Goal: Information Seeking & Learning: Learn about a topic

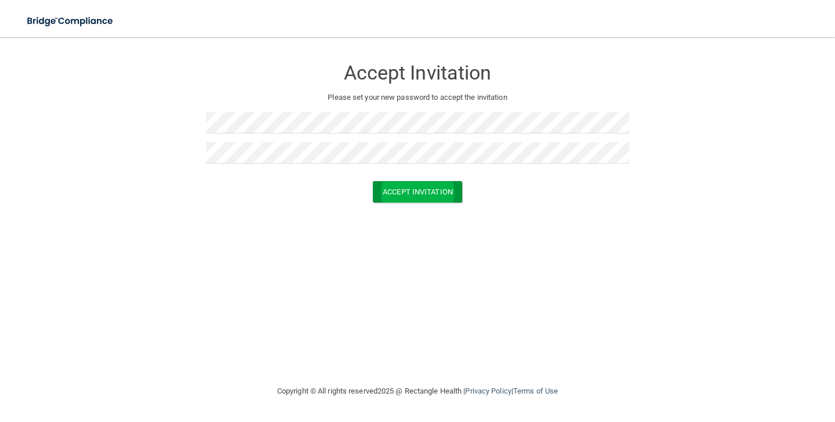
click at [427, 191] on button "Accept Invitation" at bounding box center [417, 191] width 89 height 21
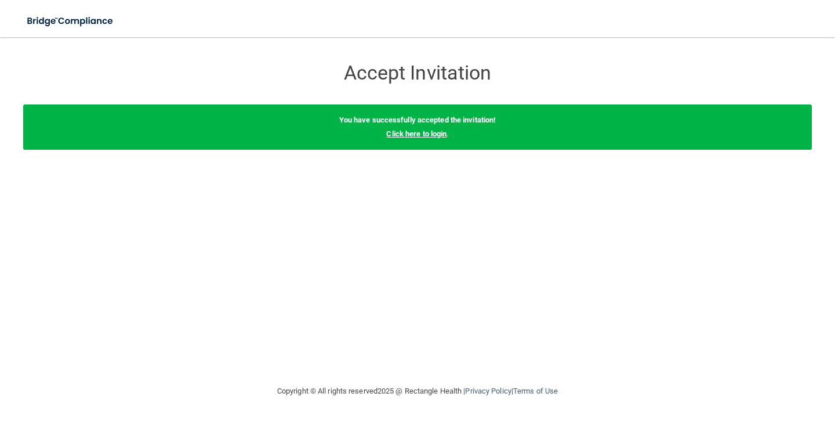
click at [438, 129] on link "Click here to login" at bounding box center [416, 133] width 60 height 9
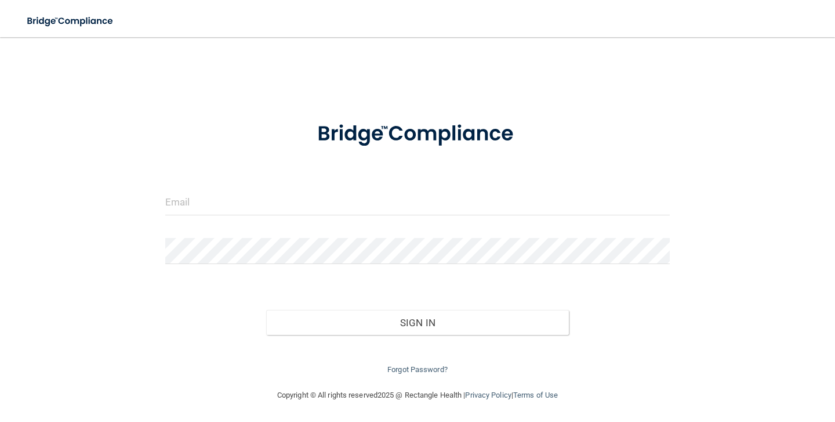
click at [404, 215] on div at bounding box center [418, 206] width 522 height 35
type input "[EMAIL_ADDRESS][DOMAIN_NAME]"
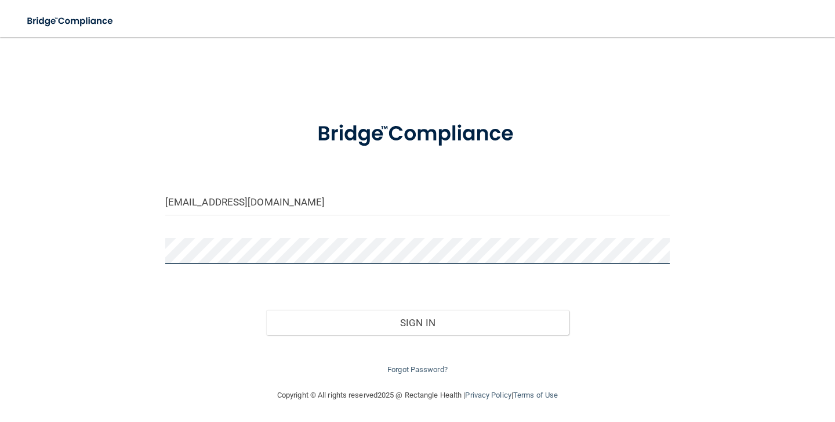
click at [417, 320] on button "Sign In" at bounding box center [417, 323] width 303 height 26
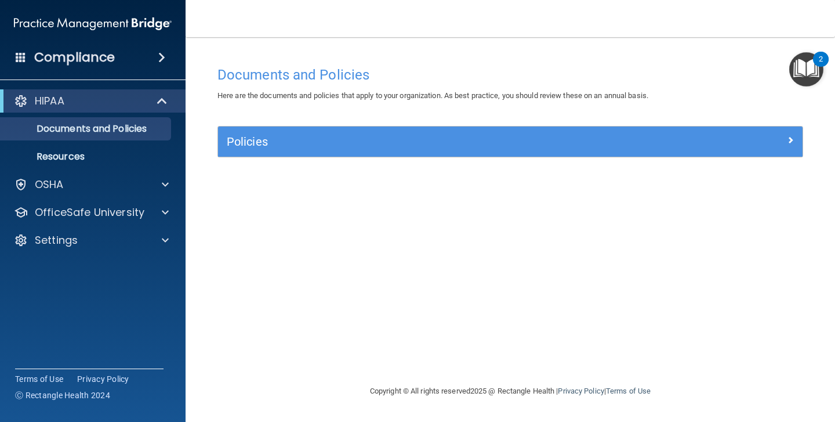
click at [260, 145] on h5 "Policies" at bounding box center [437, 141] width 421 height 13
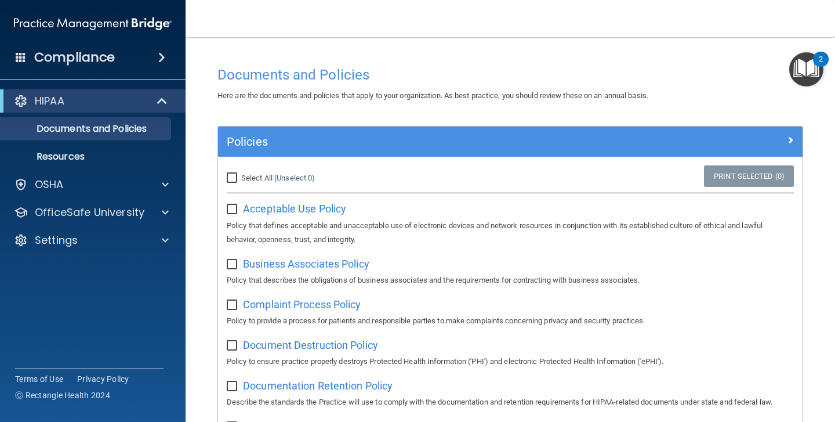
click at [231, 177] on input "Select All (Unselect 0) Unselect All" at bounding box center [233, 177] width 13 height 9
checkbox input "true"
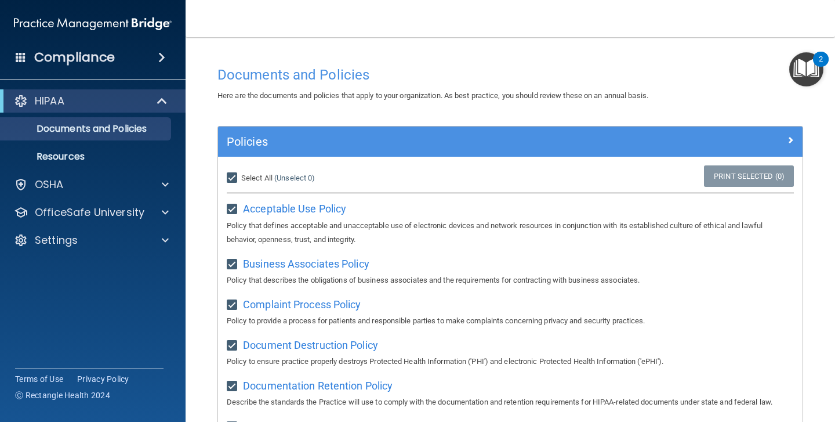
checkbox input "true"
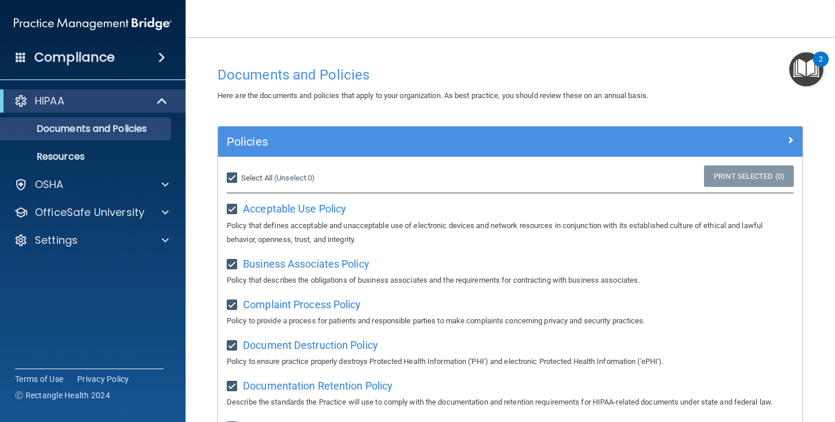
checkbox input "true"
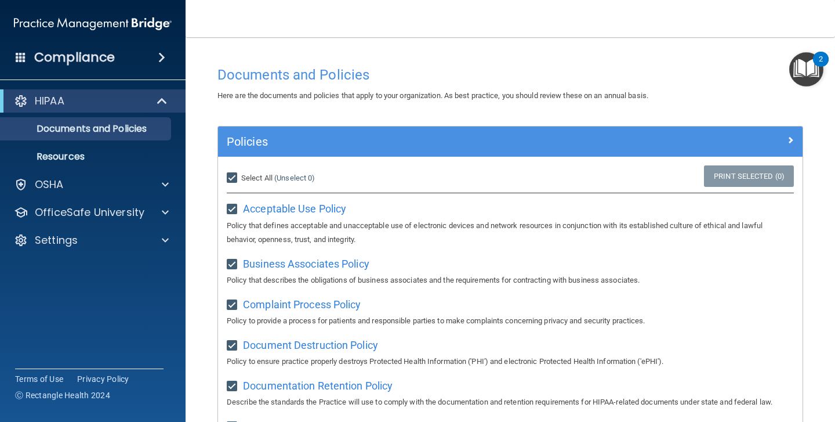
checkbox input "true"
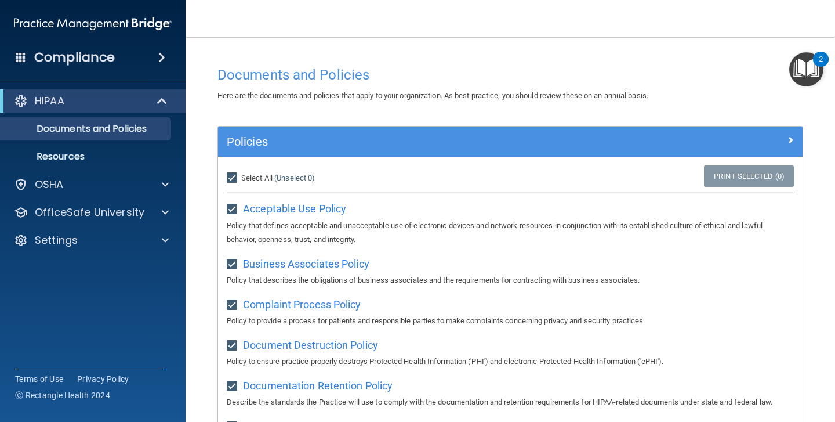
checkbox input "true"
click at [812, 61] on img "Open Resource Center, 2 new notifications" at bounding box center [806, 69] width 34 height 34
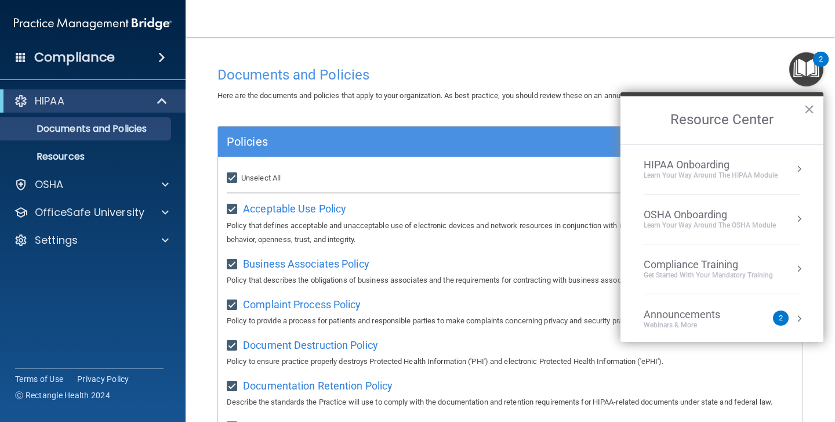
click at [729, 164] on div "HIPAA Onboarding" at bounding box center [711, 164] width 134 height 13
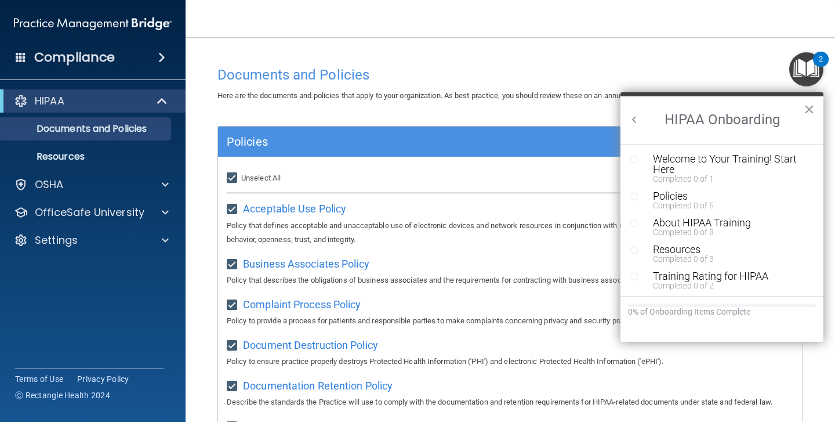
click at [811, 107] on button "×" at bounding box center [809, 109] width 11 height 19
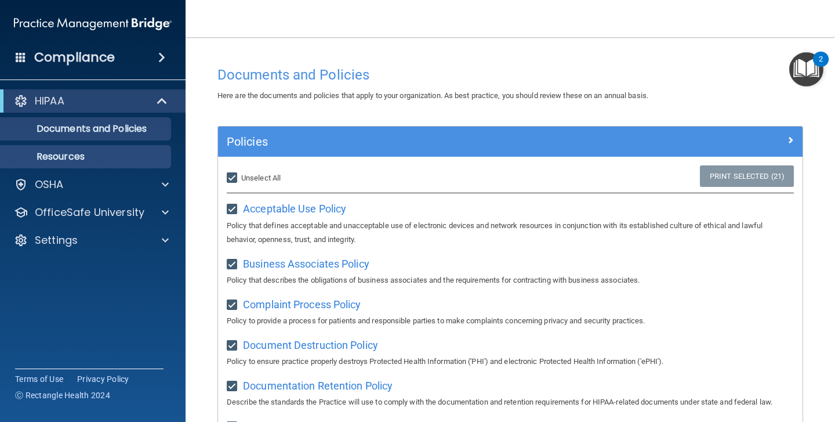
click at [75, 153] on p "Resources" at bounding box center [87, 157] width 158 height 12
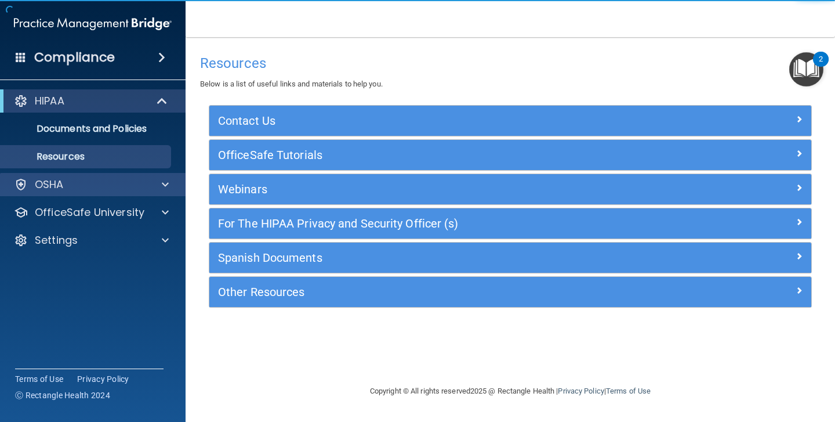
click at [83, 188] on div "OSHA" at bounding box center [77, 184] width 144 height 14
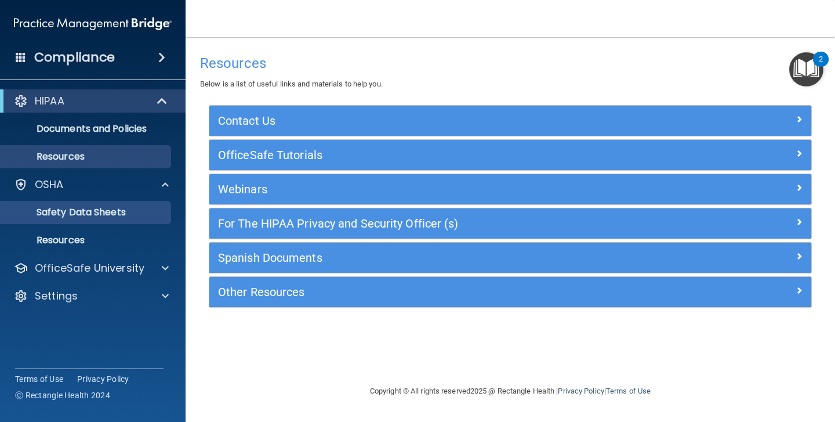
click at [84, 209] on p "Safety Data Sheets" at bounding box center [87, 212] width 158 height 12
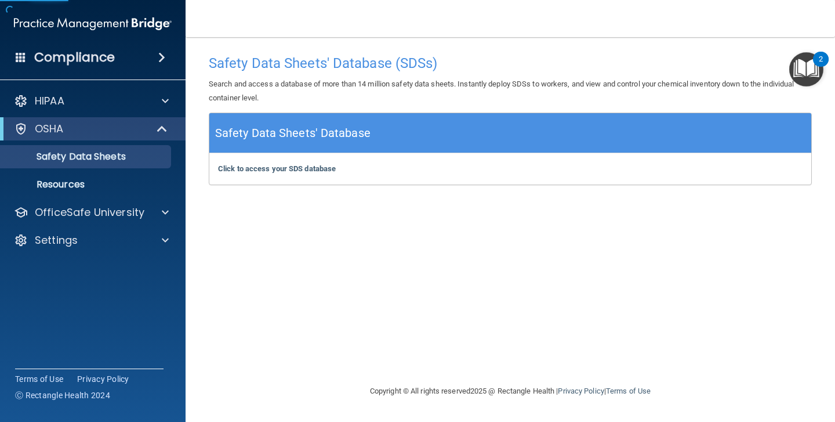
click at [165, 55] on span at bounding box center [161, 57] width 7 height 14
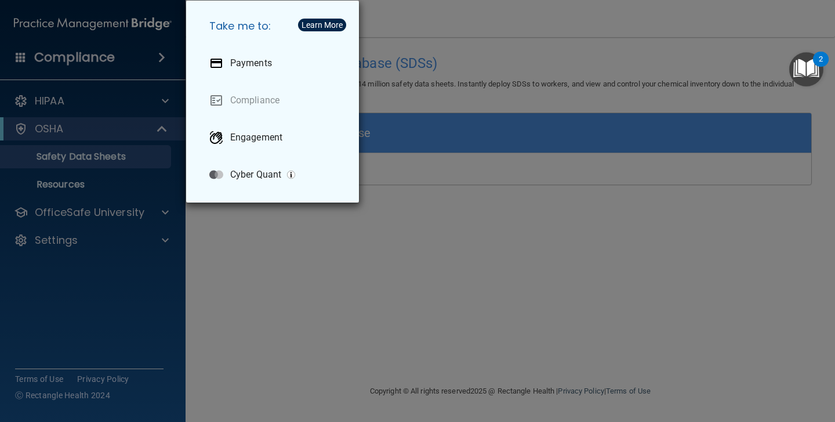
click at [320, 24] on div "Learn More" at bounding box center [322, 25] width 41 height 8
click at [289, 253] on div "Take me to: Payments Compliance Engagement Cyber Quant" at bounding box center [417, 211] width 835 height 422
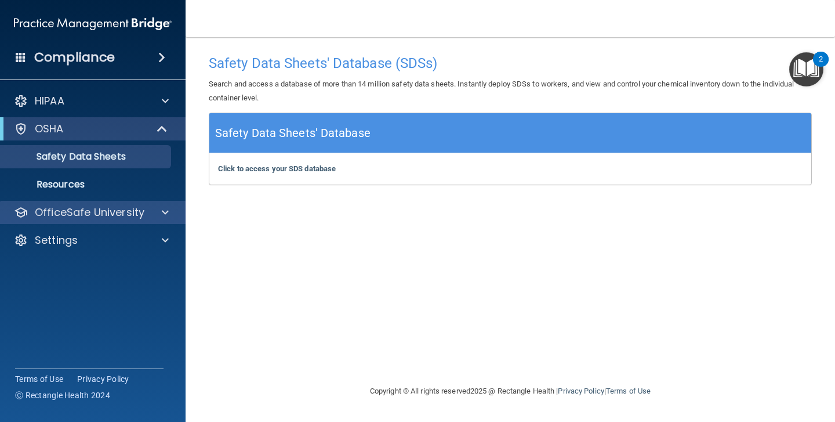
click at [162, 208] on span at bounding box center [165, 212] width 7 height 14
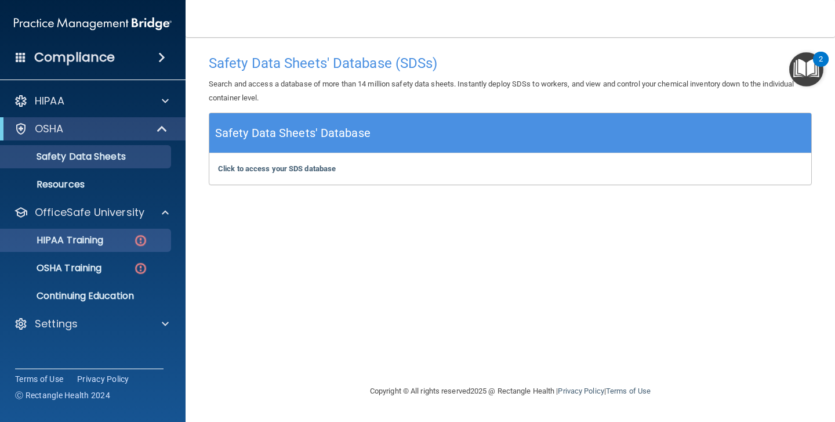
click at [118, 242] on div "HIPAA Training" at bounding box center [87, 240] width 158 height 12
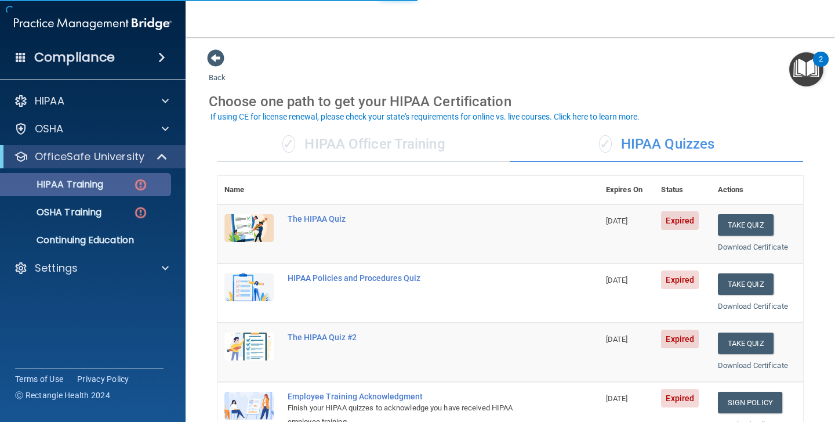
click at [146, 186] on img at bounding box center [140, 184] width 15 height 15
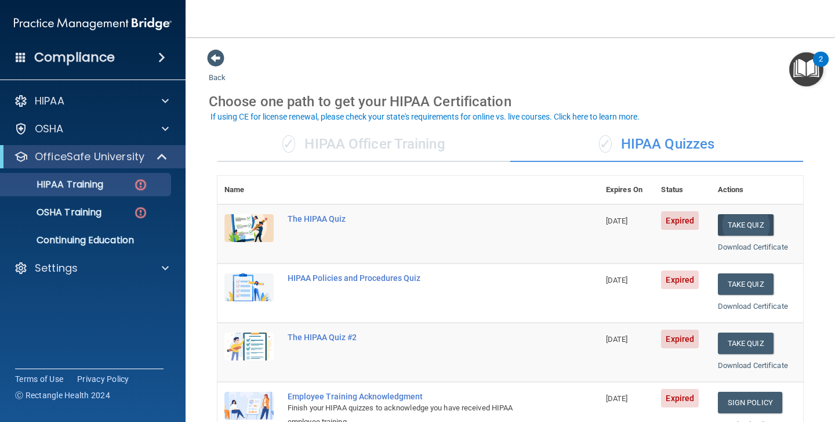
click at [752, 220] on button "Take Quiz" at bounding box center [746, 224] width 56 height 21
click at [149, 104] on div at bounding box center [163, 101] width 29 height 14
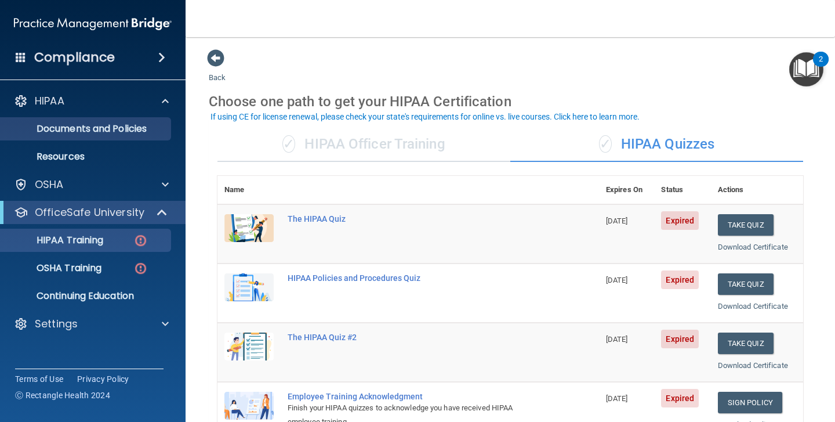
click at [132, 128] on p "Documents and Policies" at bounding box center [87, 129] width 158 height 12
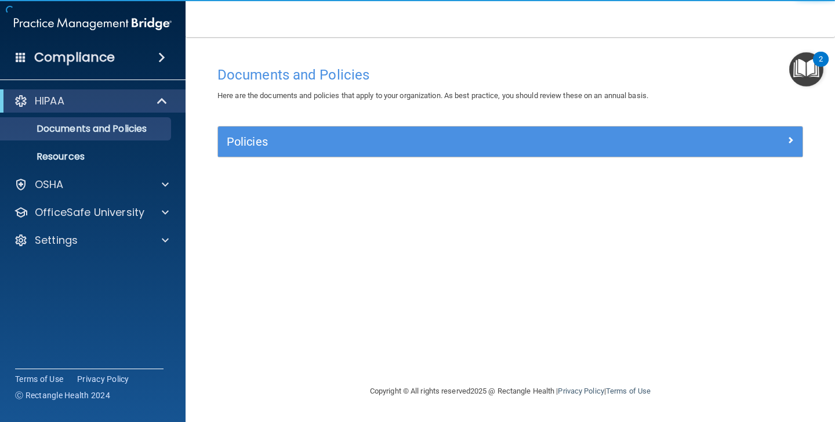
click at [459, 147] on div "Policies" at bounding box center [437, 141] width 439 height 19
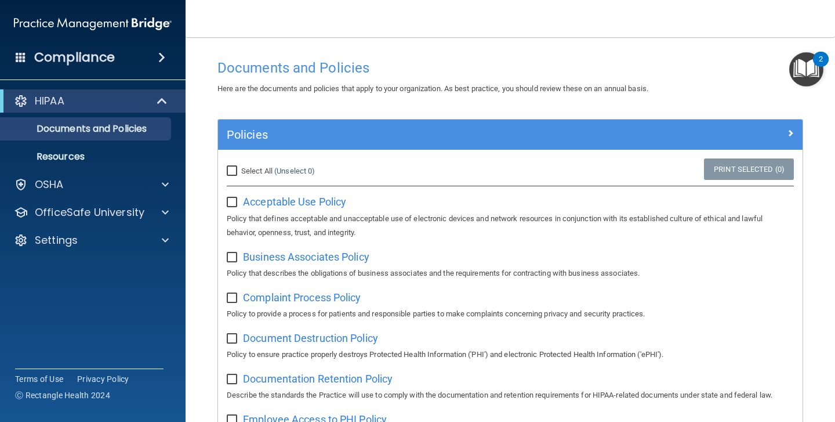
scroll to position [11, 0]
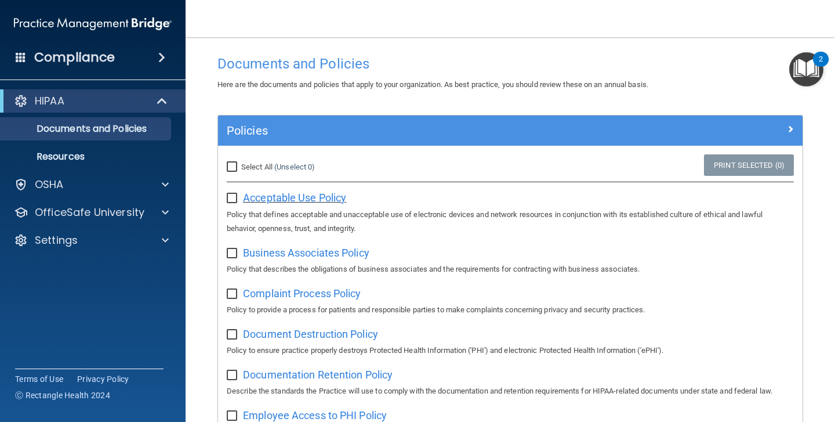
click at [308, 195] on span "Acceptable Use Policy" at bounding box center [294, 197] width 103 height 12
click at [307, 248] on span "Business Associates Policy" at bounding box center [306, 253] width 126 height 12
click at [343, 290] on span "Complaint Process Policy" at bounding box center [302, 293] width 118 height 12
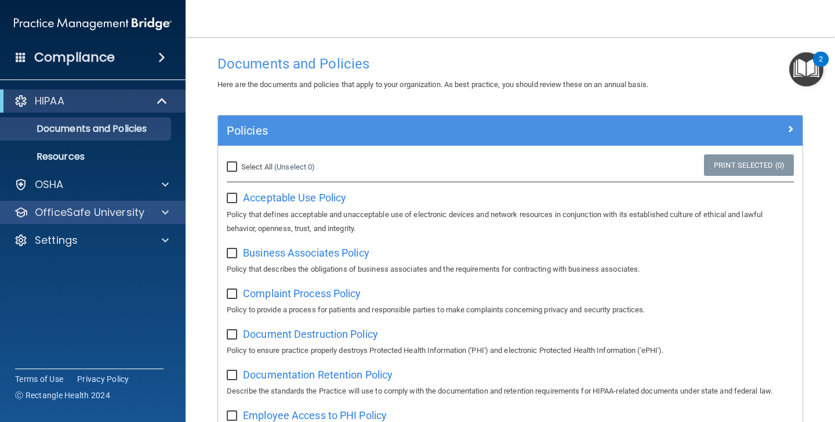
click at [108, 211] on p "OfficeSafe University" at bounding box center [90, 212] width 110 height 14
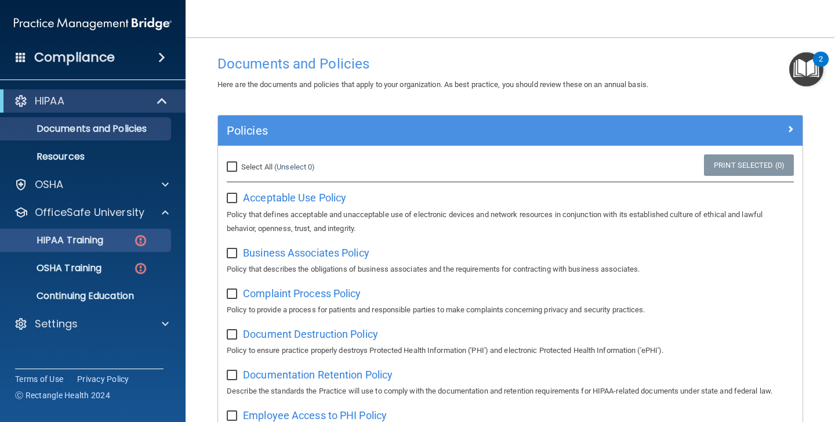
click at [142, 241] on img at bounding box center [140, 240] width 15 height 15
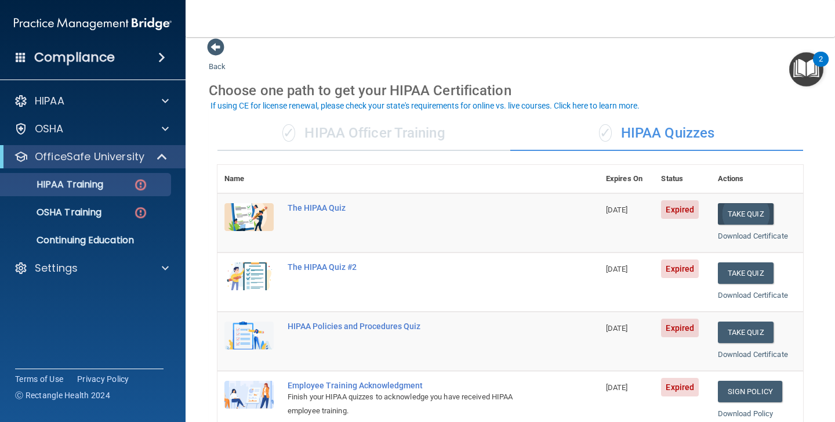
click at [751, 208] on button "Take Quiz" at bounding box center [746, 213] width 56 height 21
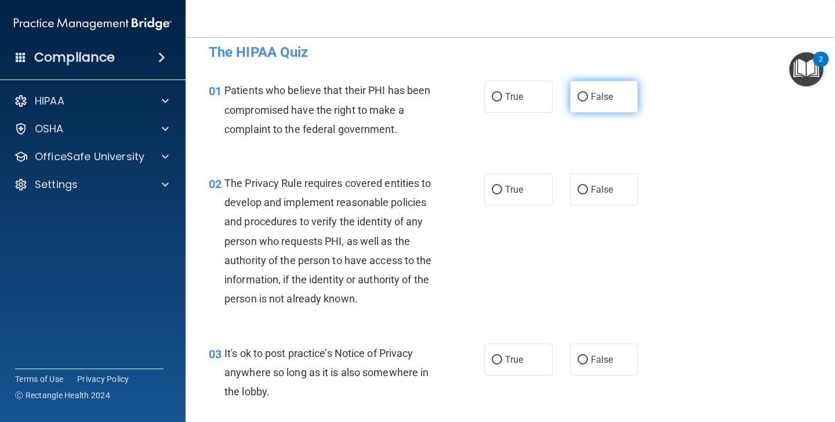
click at [584, 97] on input "False" at bounding box center [583, 97] width 10 height 9
radio input "true"
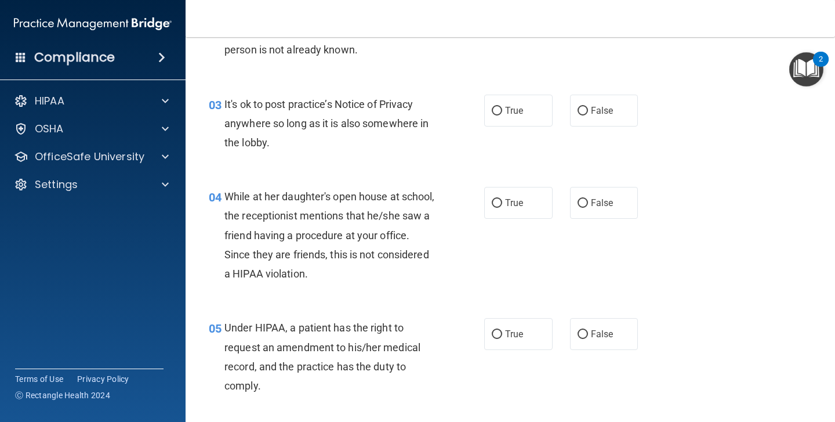
scroll to position [262, 0]
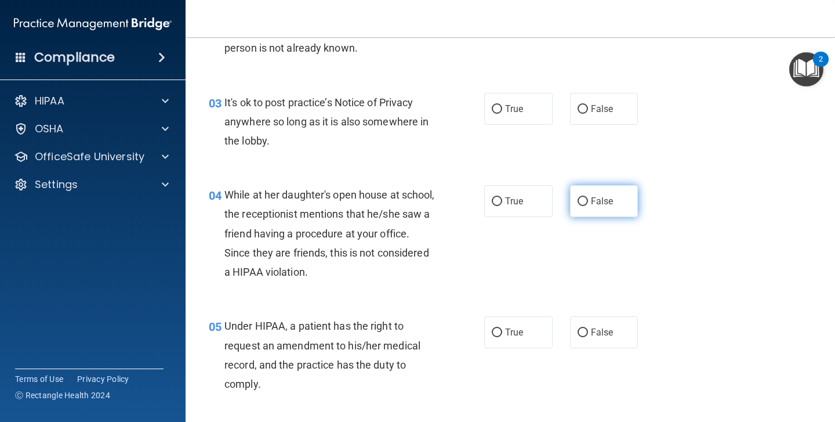
click at [584, 197] on input "False" at bounding box center [583, 201] width 10 height 9
radio input "true"
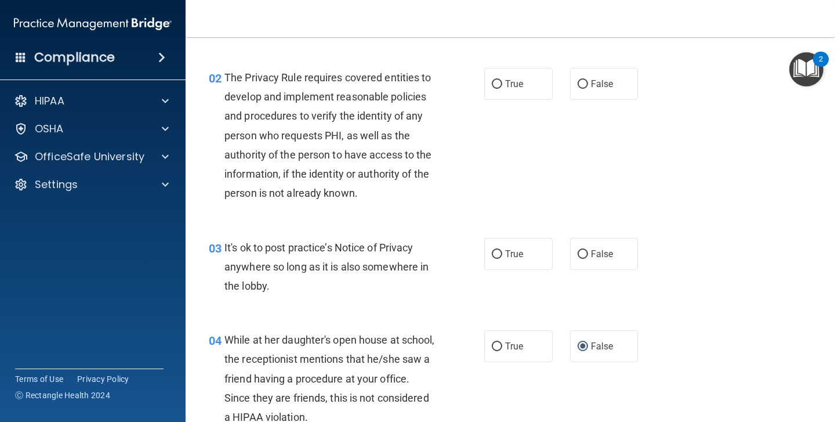
scroll to position [115, 0]
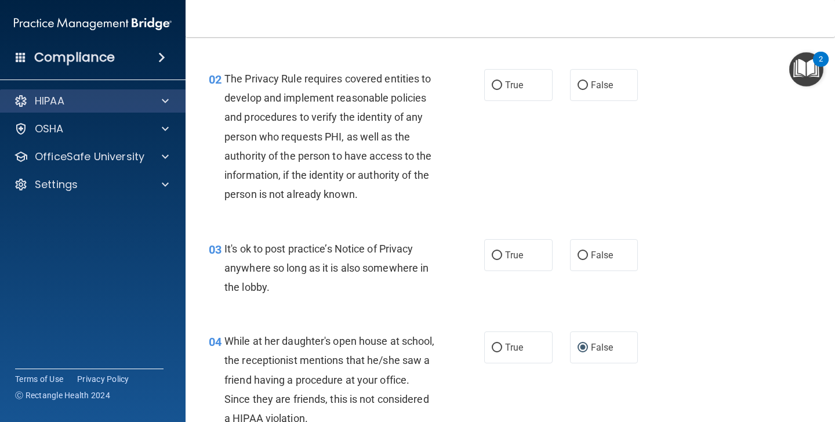
click at [162, 97] on span at bounding box center [165, 101] width 7 height 14
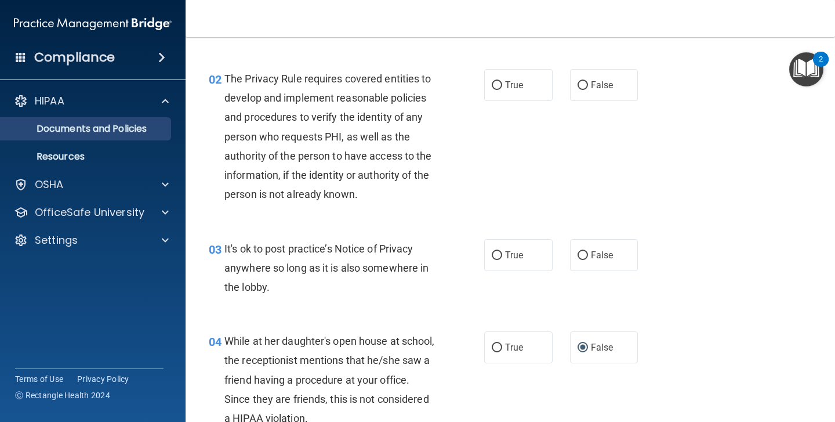
click at [150, 126] on p "Documents and Policies" at bounding box center [87, 129] width 158 height 12
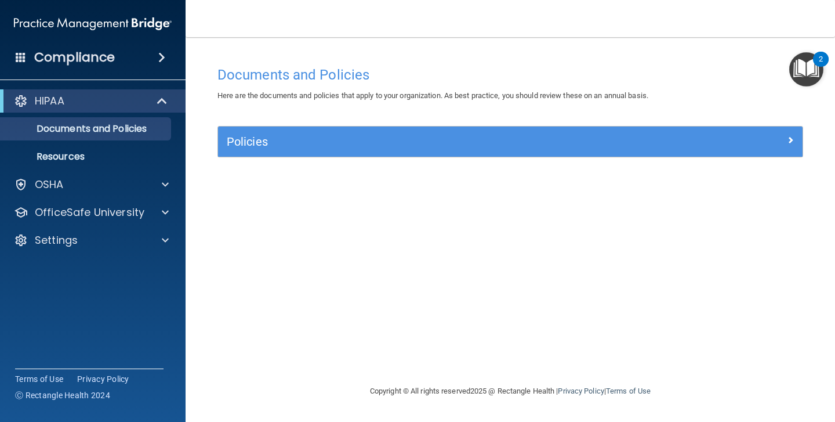
click at [423, 150] on div "Policies" at bounding box center [510, 141] width 585 height 30
click at [708, 126] on div "Policies" at bounding box center [510, 141] width 585 height 30
click at [683, 147] on div "Policies" at bounding box center [510, 141] width 585 height 19
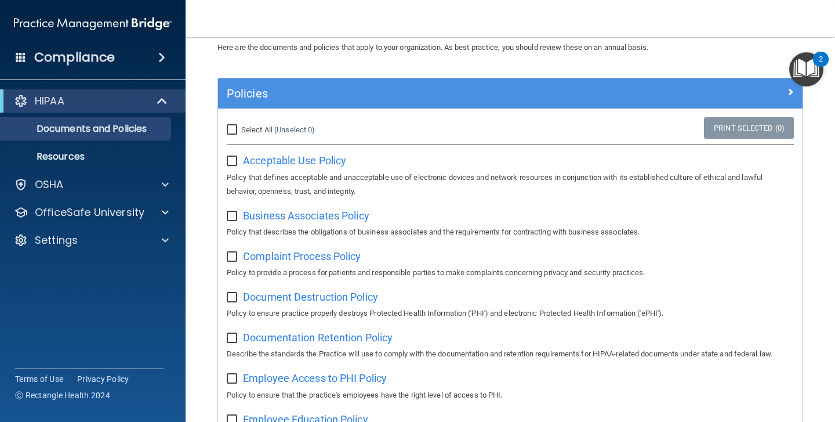
scroll to position [49, 0]
click at [338, 249] on span "Complaint Process Policy" at bounding box center [302, 255] width 118 height 12
click at [309, 296] on span "Document Destruction Policy" at bounding box center [310, 296] width 135 height 12
click at [303, 336] on span "Documentation Retention Policy" at bounding box center [318, 337] width 150 height 12
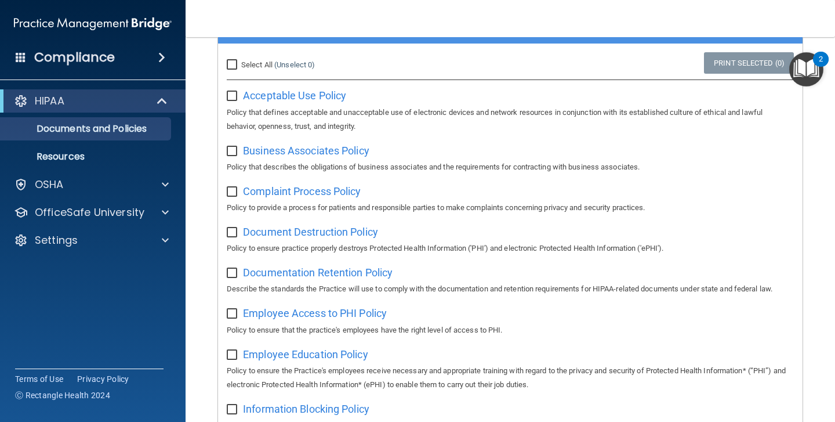
scroll to position [114, 0]
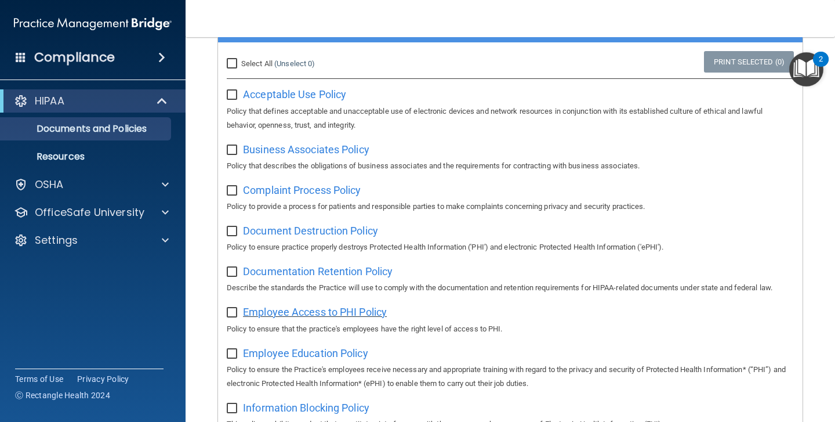
click at [317, 308] on span "Employee Access to PHI Policy" at bounding box center [315, 312] width 144 height 12
click at [305, 350] on span "Employee Education Policy" at bounding box center [305, 353] width 125 height 12
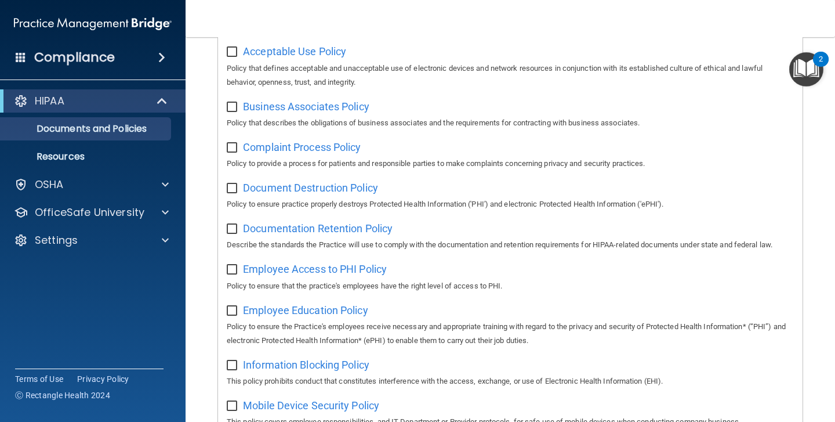
scroll to position [160, 0]
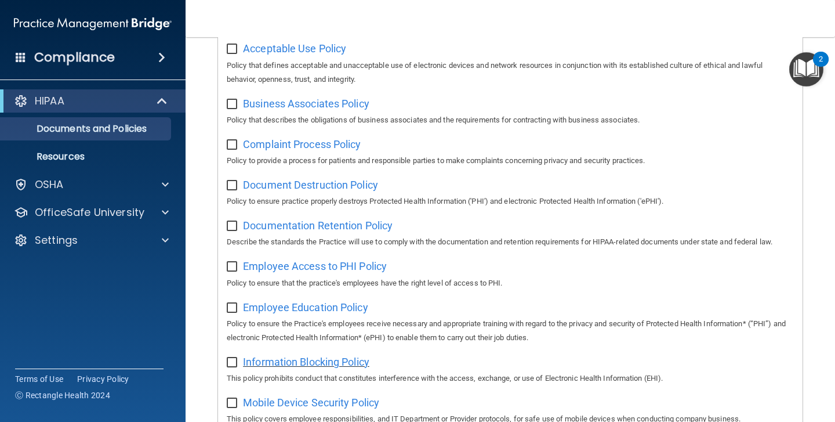
click at [287, 357] on span "Information Blocking Policy" at bounding box center [306, 362] width 126 height 12
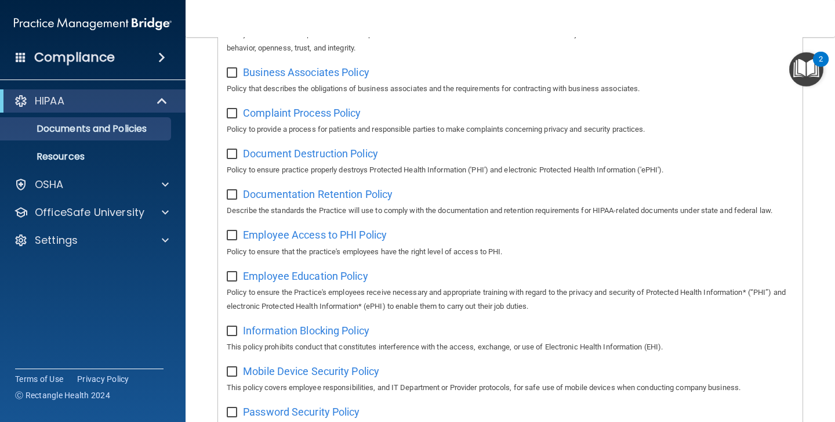
scroll to position [202, 0]
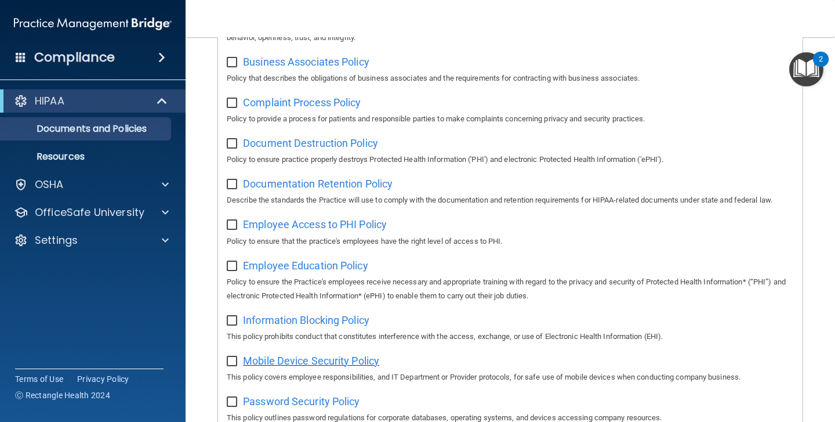
click at [275, 354] on span "Mobile Device Security Policy" at bounding box center [311, 360] width 136 height 12
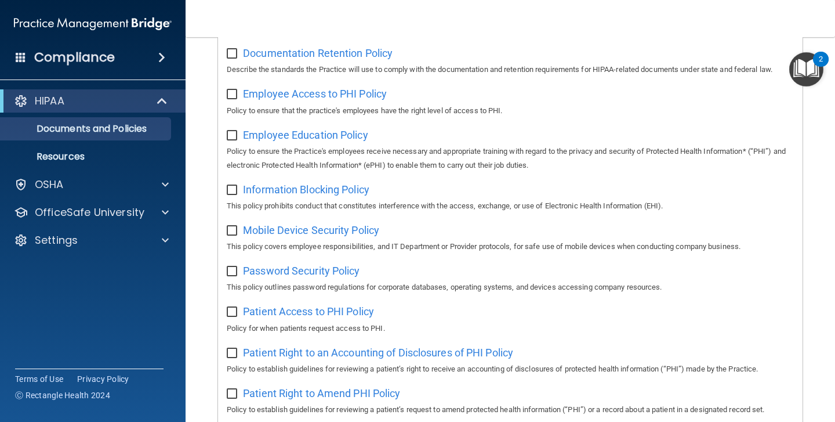
scroll to position [336, 0]
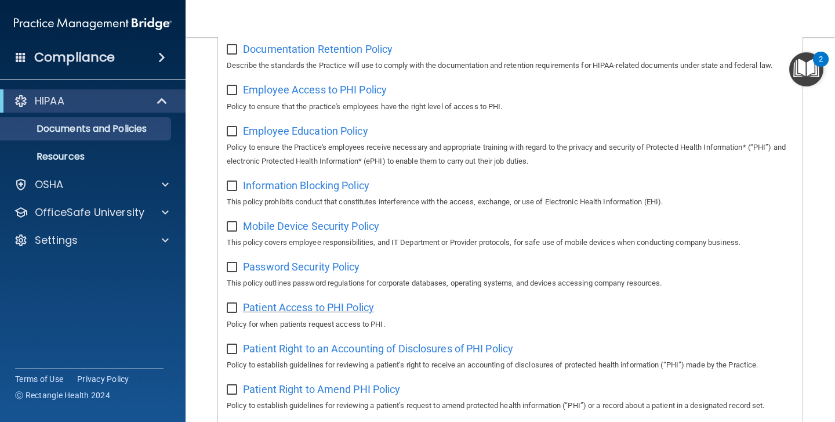
click at [264, 301] on span "Patient Access to PHI Policy" at bounding box center [308, 307] width 131 height 12
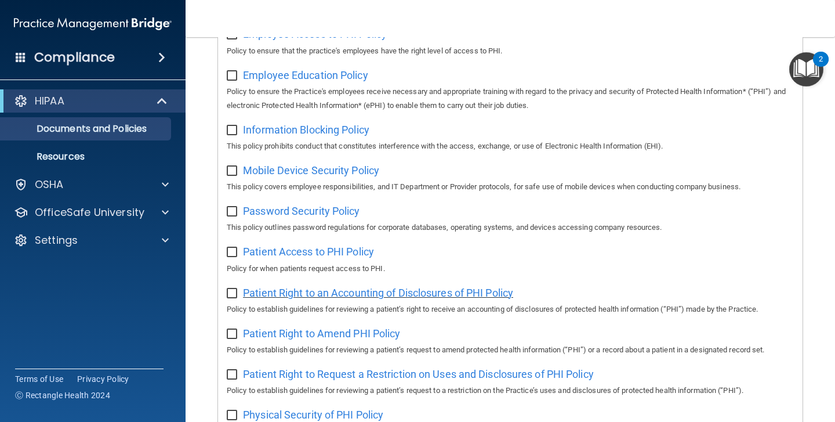
scroll to position [393, 0]
click at [356, 285] on span "Patient Right to an Accounting of Disclosures of PHI Policy" at bounding box center [378, 291] width 270 height 12
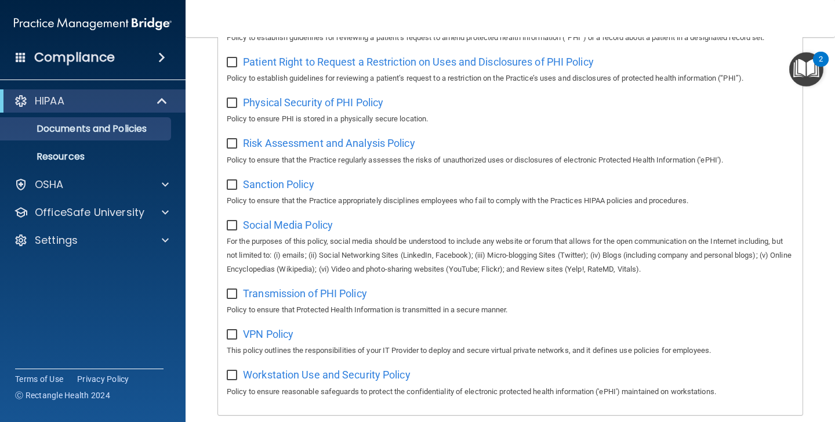
scroll to position [706, 0]
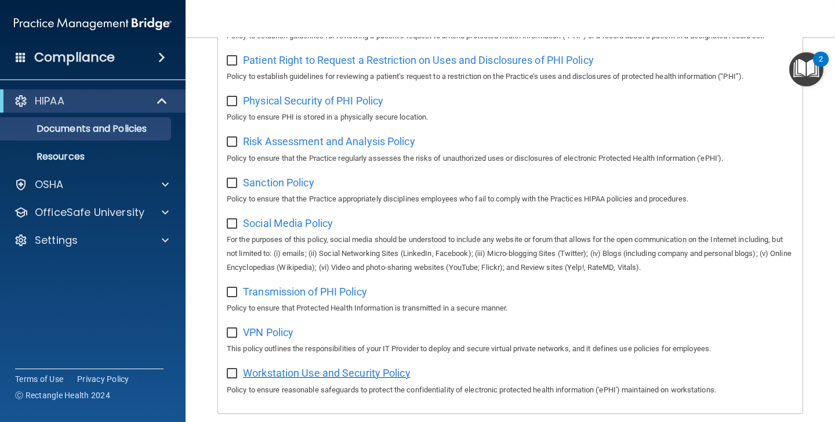
click at [321, 367] on span "Workstation Use and Security Policy" at bounding box center [327, 373] width 168 height 12
click at [281, 285] on span "Transmission of PHI Policy" at bounding box center [305, 291] width 124 height 12
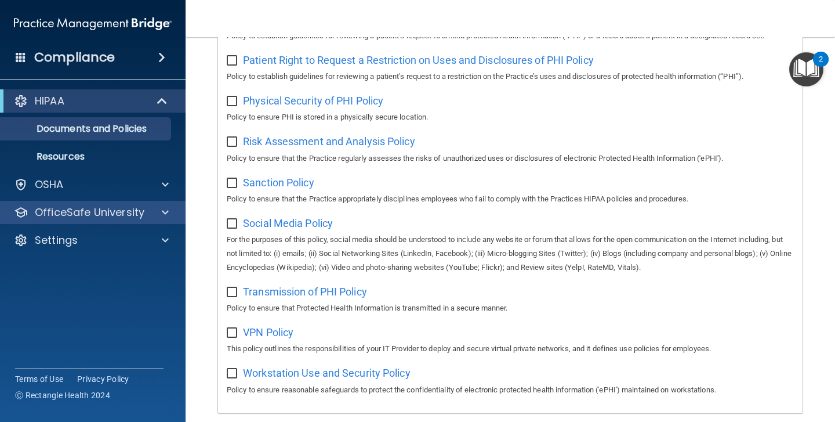
click at [105, 216] on p "OfficeSafe University" at bounding box center [90, 212] width 110 height 14
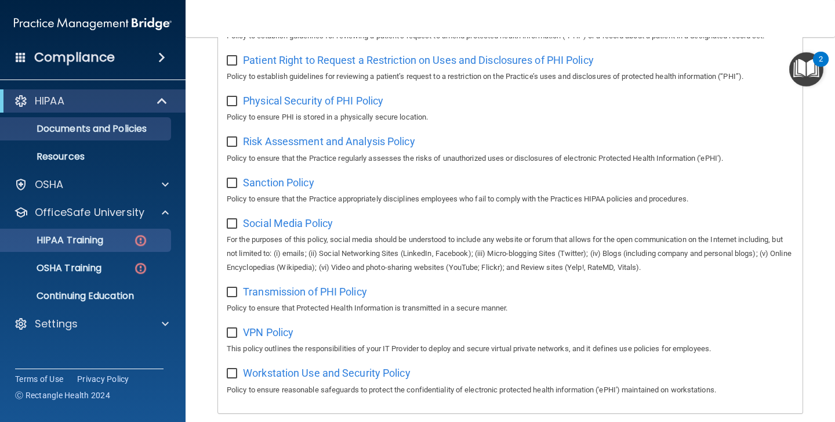
click at [143, 235] on img at bounding box center [140, 240] width 15 height 15
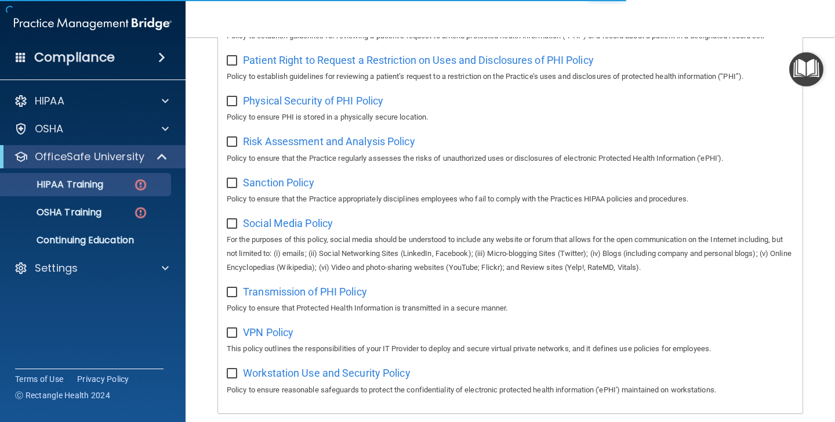
scroll to position [443, 0]
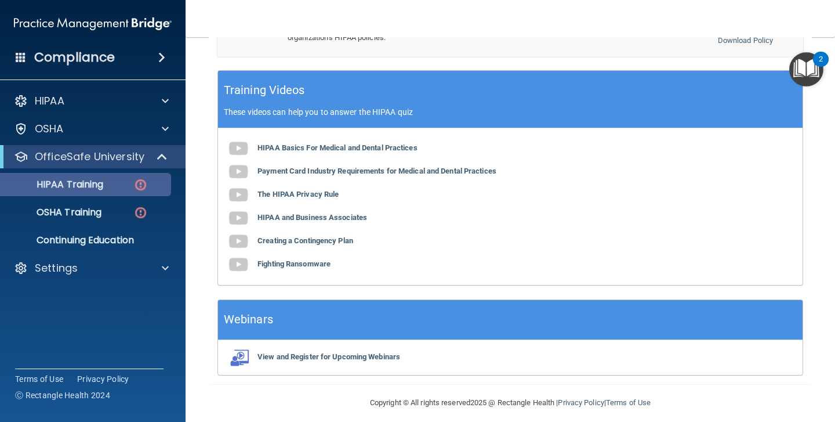
click at [141, 183] on img at bounding box center [140, 184] width 15 height 15
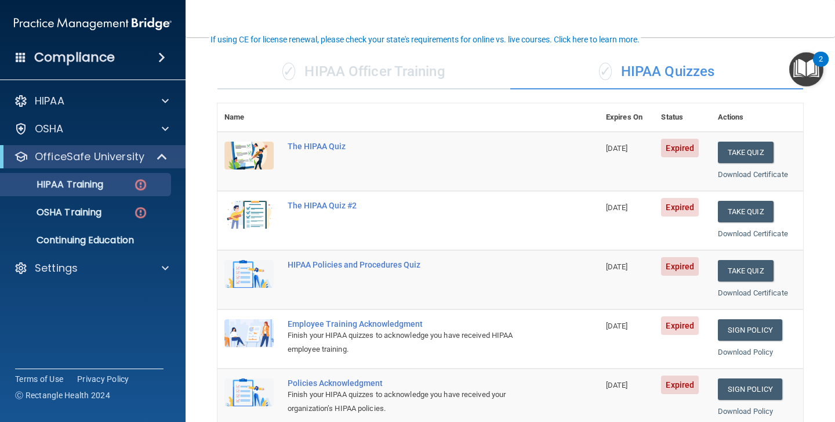
scroll to position [77, 0]
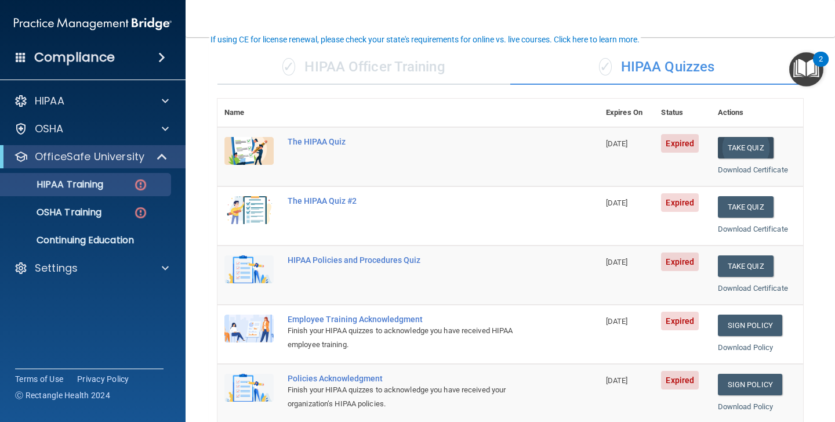
click at [738, 140] on button "Take Quiz" at bounding box center [746, 147] width 56 height 21
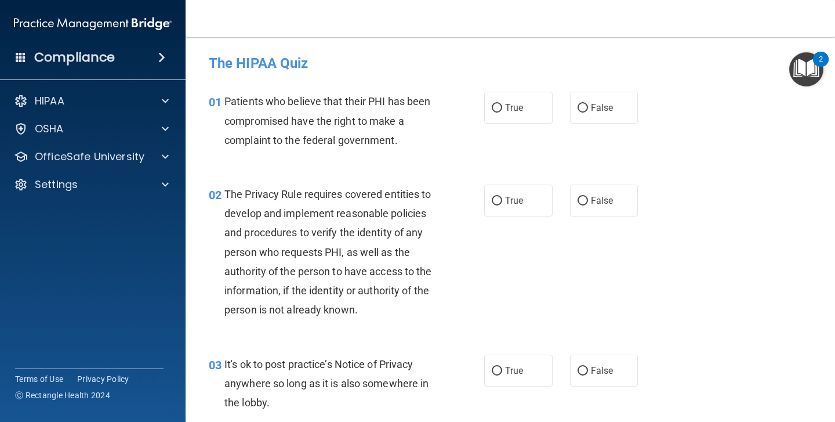
scroll to position [2, 0]
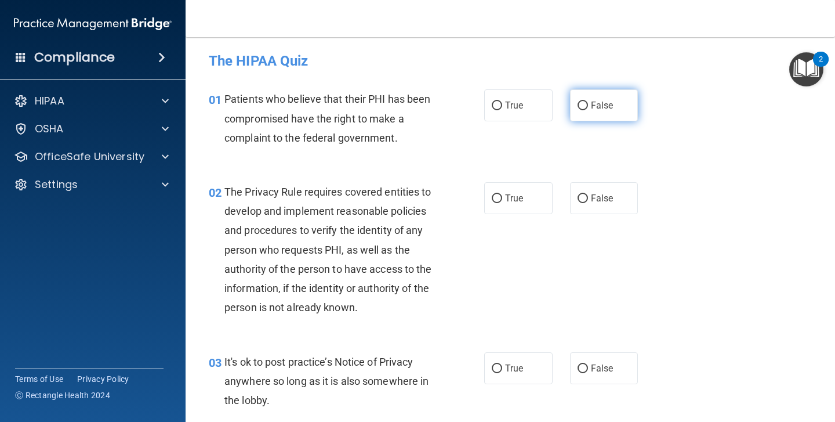
click at [584, 105] on input "False" at bounding box center [583, 106] width 10 height 9
radio input "true"
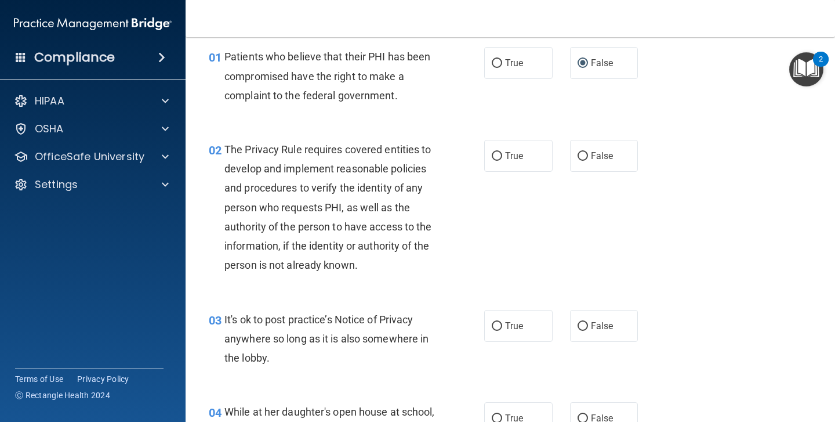
scroll to position [49, 0]
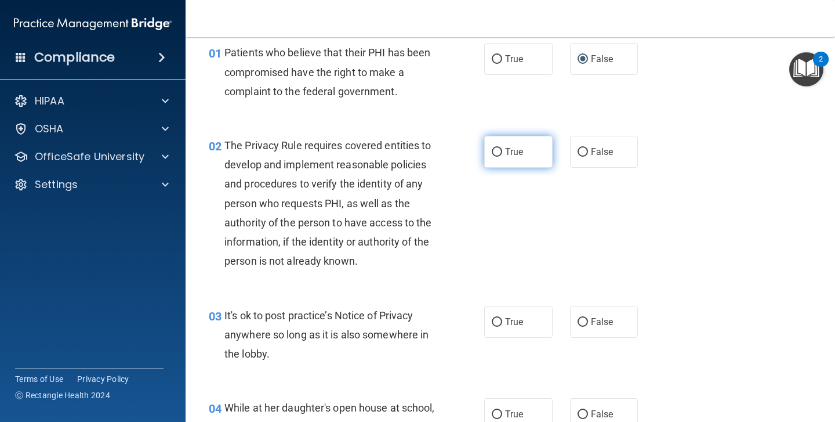
click at [498, 149] on input "True" at bounding box center [497, 152] width 10 height 9
radio input "true"
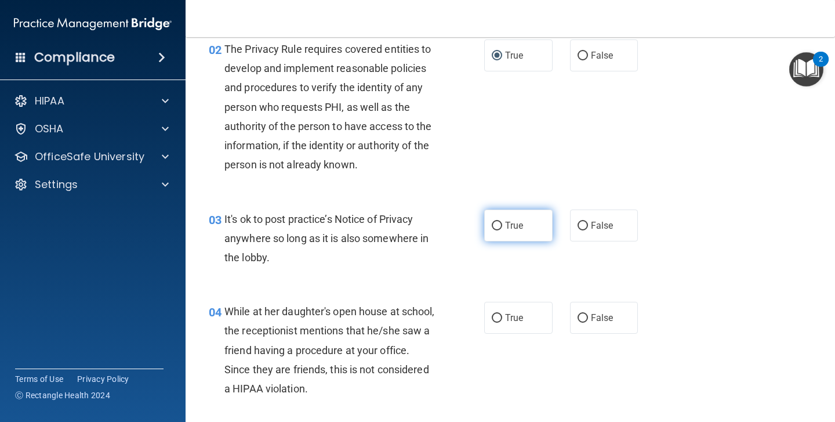
scroll to position [147, 0]
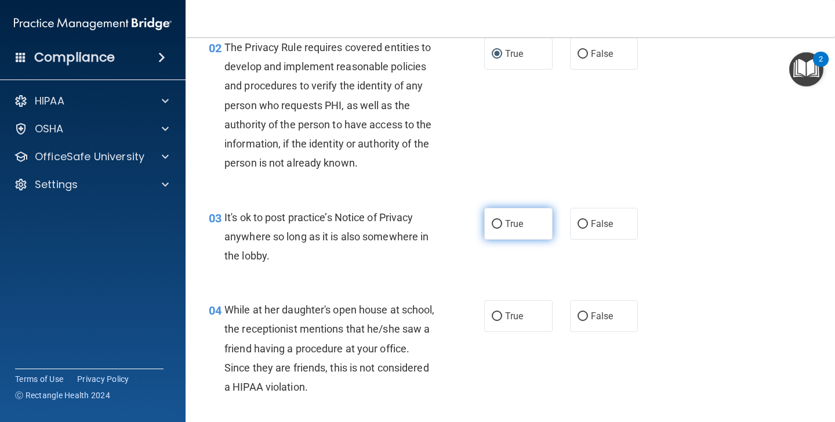
click at [493, 226] on input "True" at bounding box center [497, 224] width 10 height 9
radio input "true"
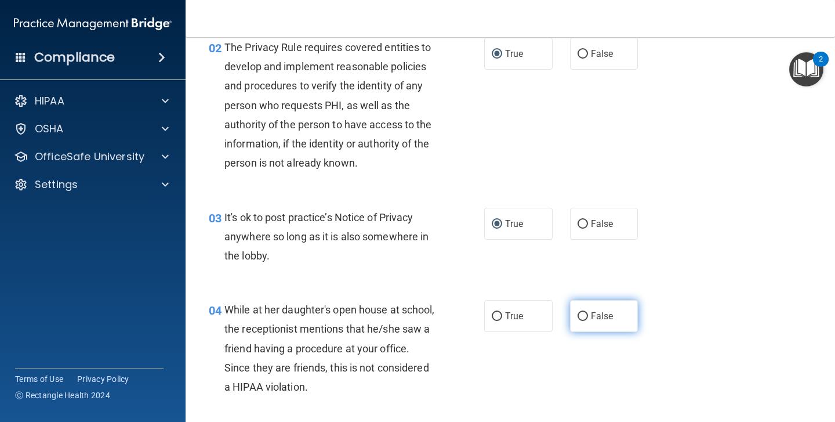
click at [585, 314] on input "False" at bounding box center [583, 316] width 10 height 9
radio input "true"
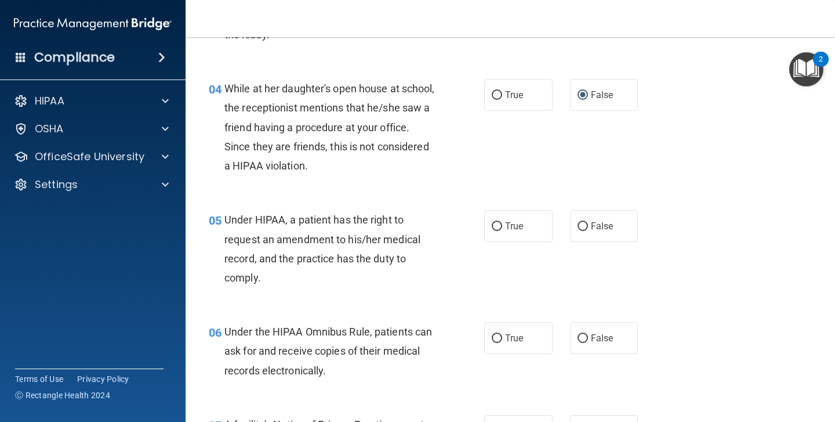
scroll to position [371, 0]
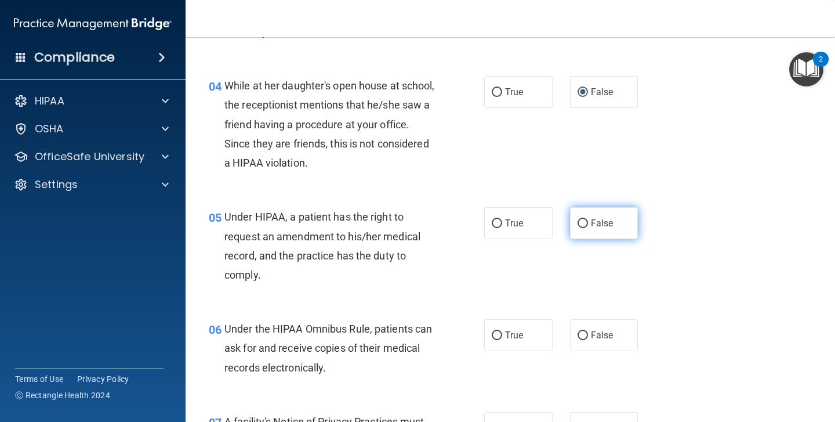
click at [586, 219] on input "False" at bounding box center [583, 223] width 10 height 9
radio input "true"
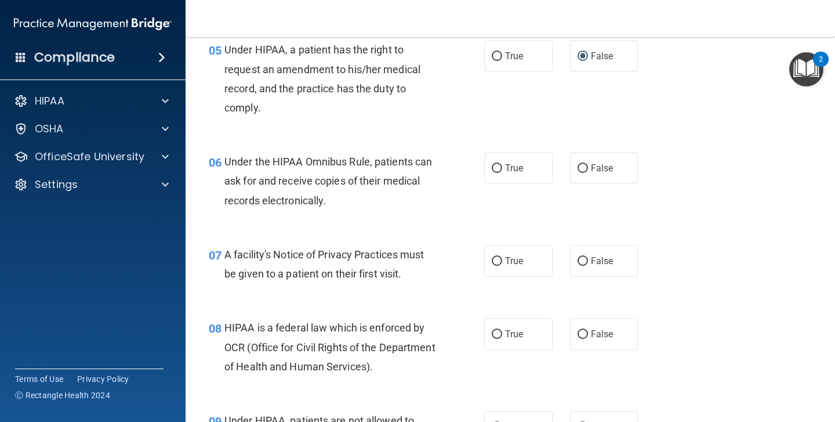
scroll to position [542, 0]
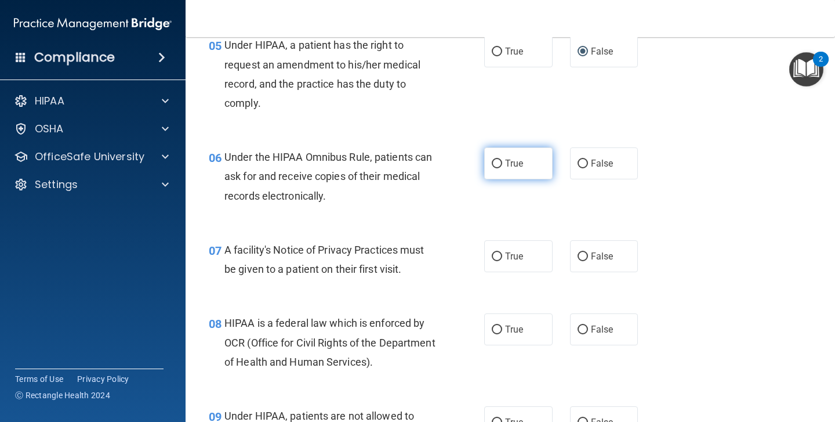
click at [493, 160] on input "True" at bounding box center [497, 164] width 10 height 9
radio input "true"
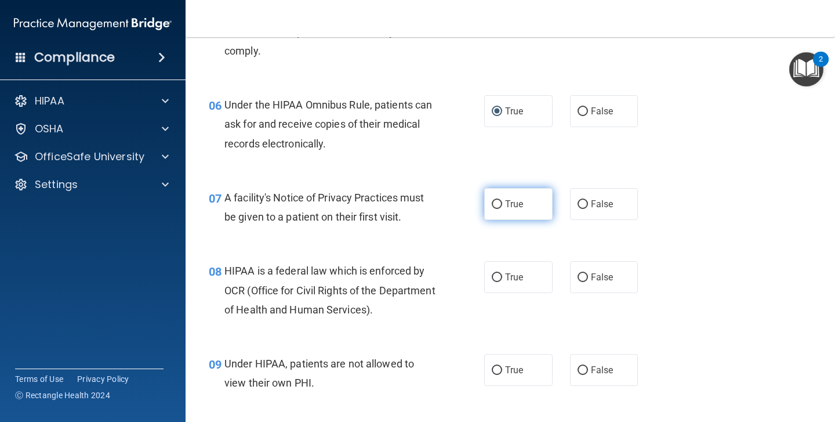
scroll to position [602, 0]
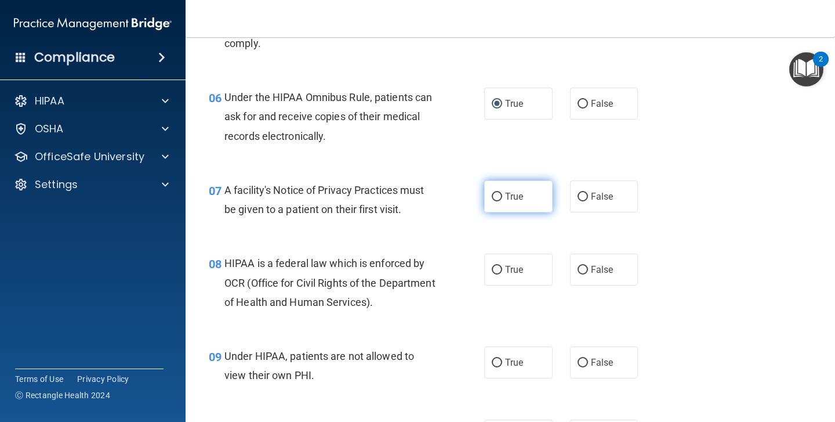
click at [501, 193] on input "True" at bounding box center [497, 197] width 10 height 9
radio input "true"
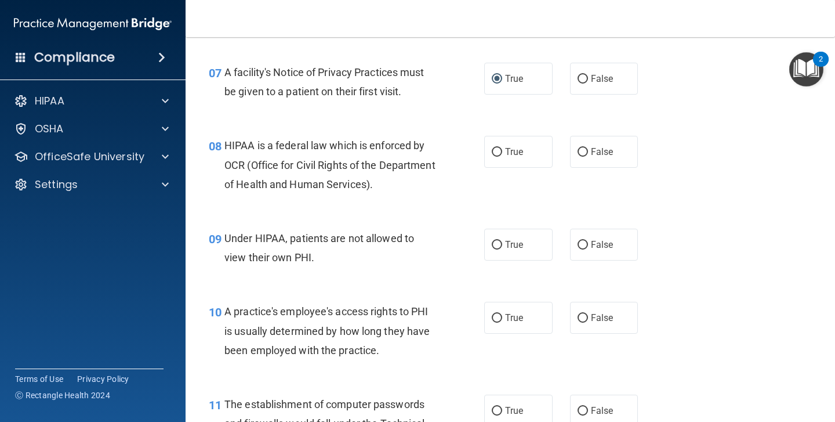
scroll to position [724, 0]
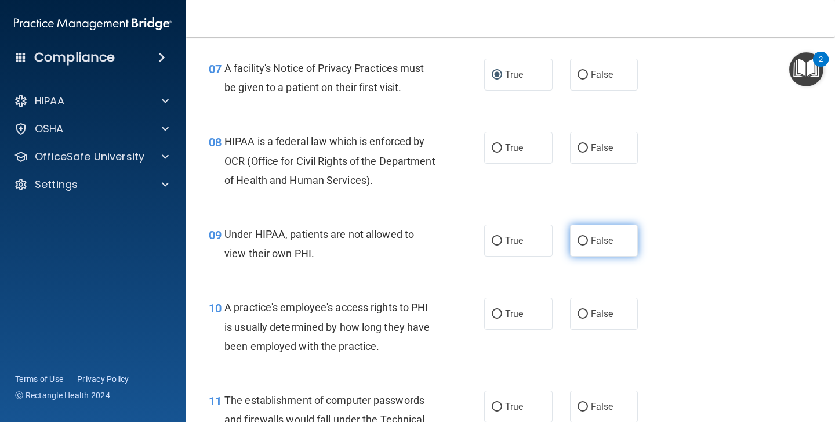
click at [585, 237] on input "False" at bounding box center [583, 241] width 10 height 9
radio input "true"
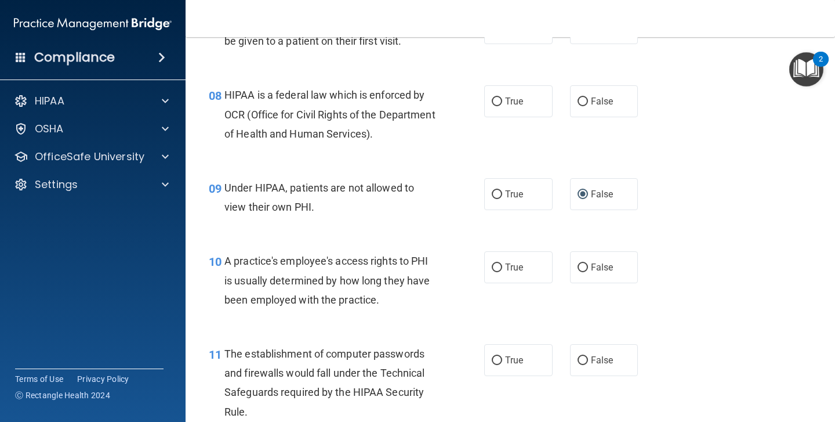
scroll to position [787, 0]
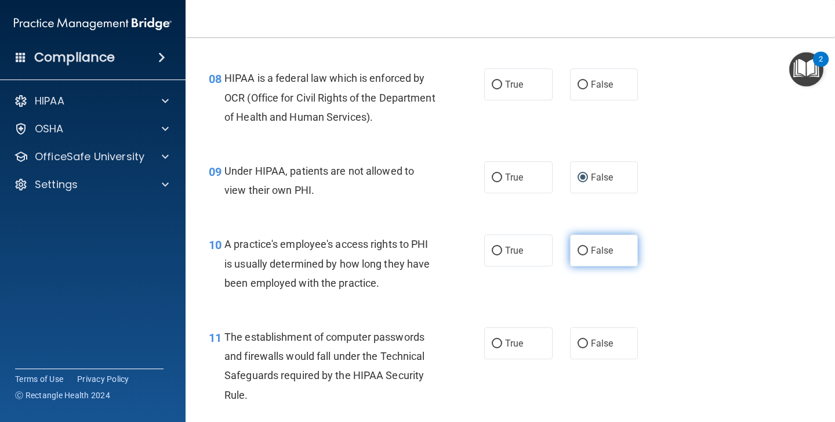
click at [581, 247] on input "False" at bounding box center [583, 251] width 10 height 9
radio input "true"
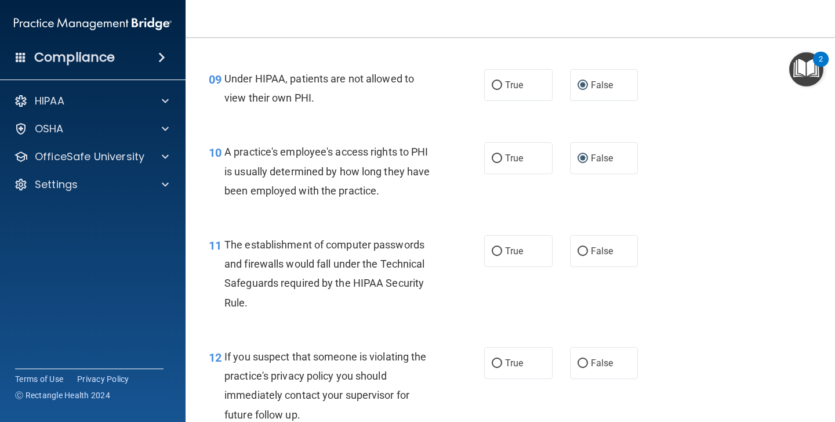
scroll to position [890, 0]
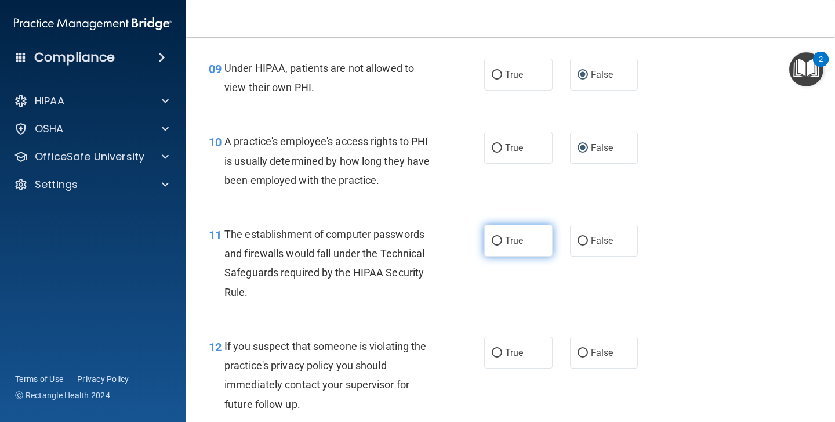
click at [498, 237] on input "True" at bounding box center [497, 241] width 10 height 9
radio input "true"
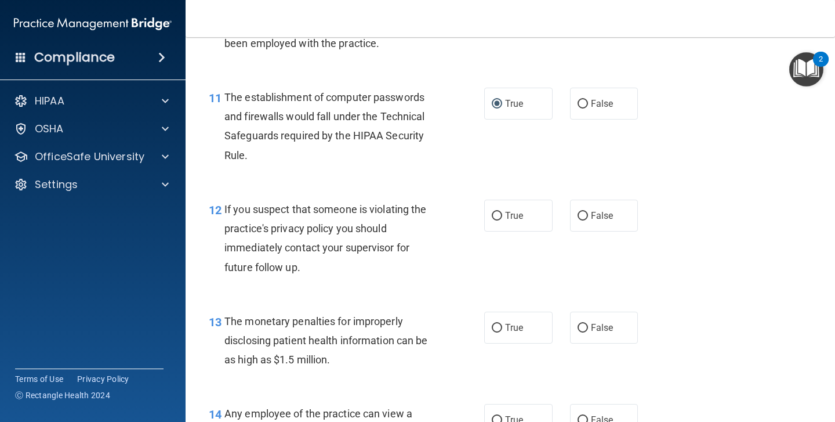
scroll to position [1053, 0]
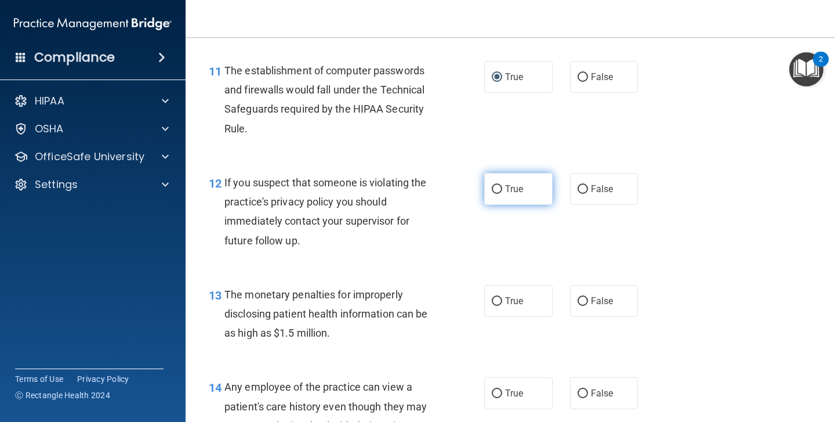
click at [501, 185] on input "True" at bounding box center [497, 189] width 10 height 9
radio input "true"
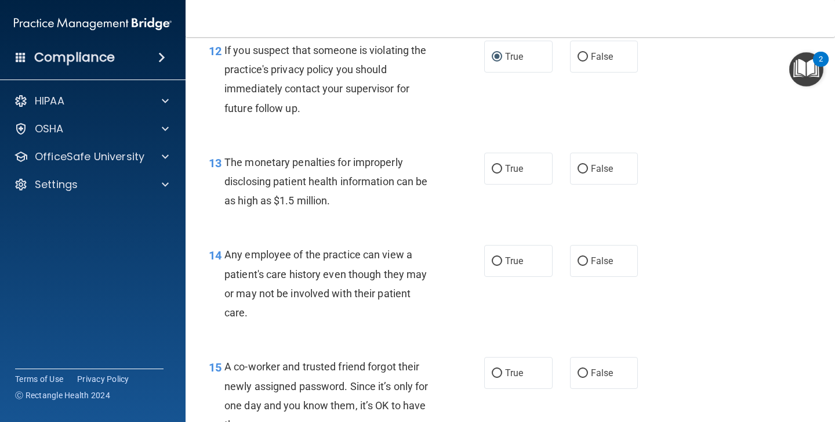
scroll to position [1188, 0]
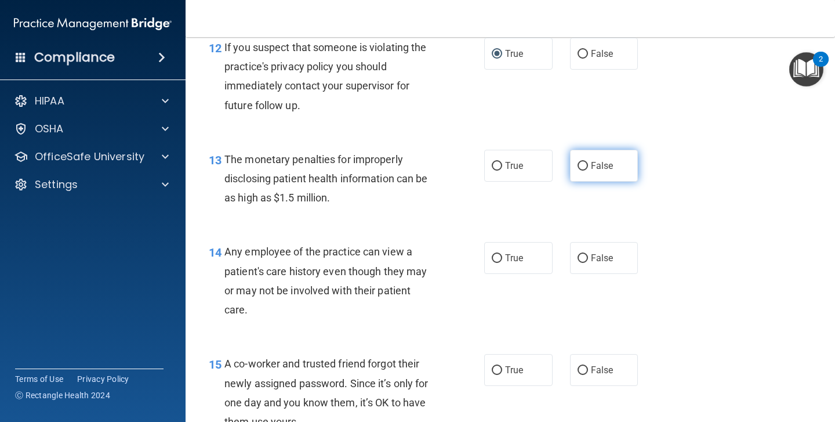
click at [584, 162] on input "False" at bounding box center [583, 166] width 10 height 9
radio input "true"
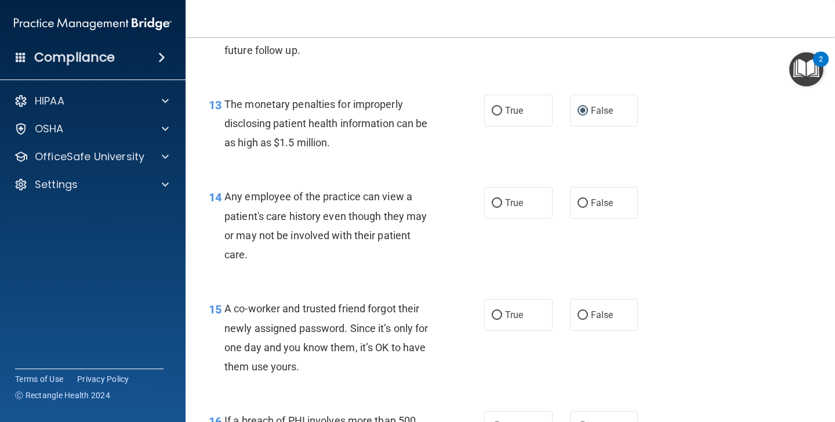
scroll to position [1242, 0]
click at [584, 200] on input "False" at bounding box center [583, 204] width 10 height 9
radio input "true"
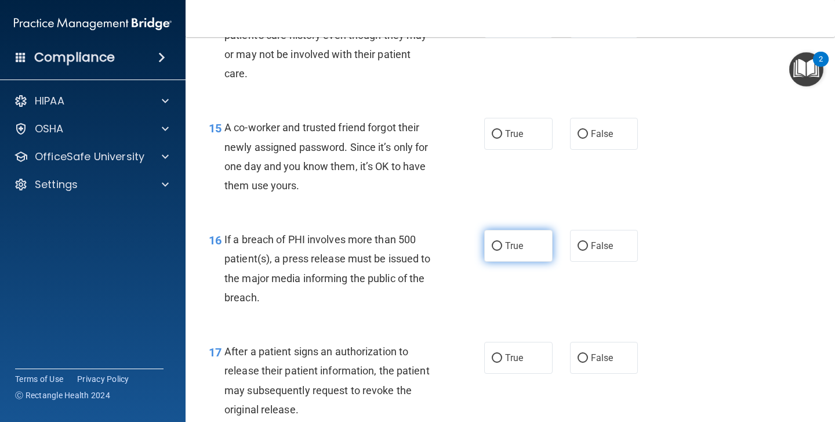
scroll to position [1424, 0]
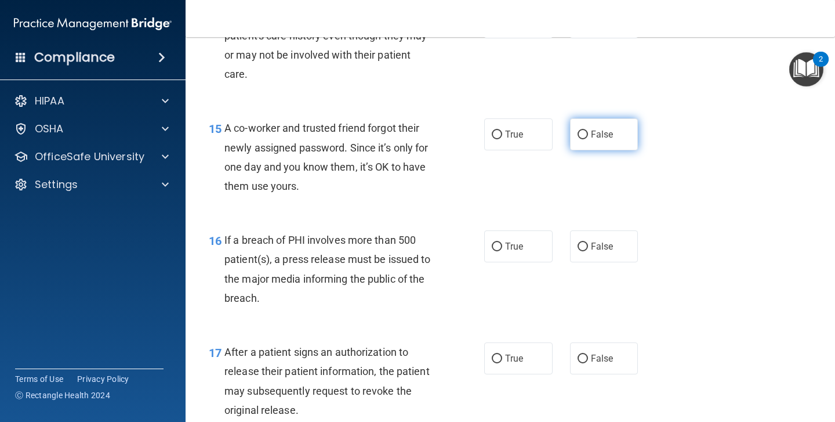
click at [581, 131] on input "False" at bounding box center [583, 135] width 10 height 9
radio input "true"
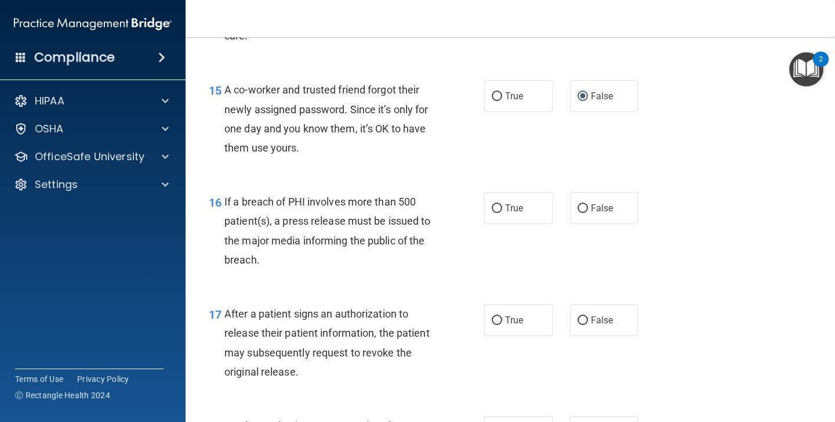
scroll to position [1469, 0]
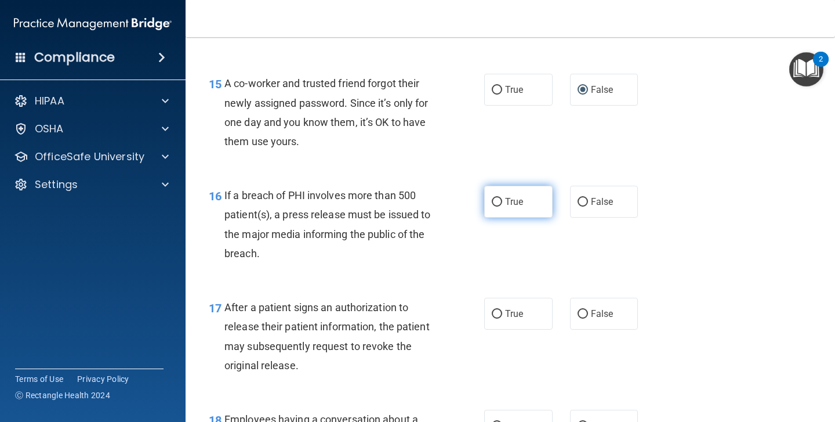
click at [497, 198] on input "True" at bounding box center [497, 202] width 10 height 9
radio input "true"
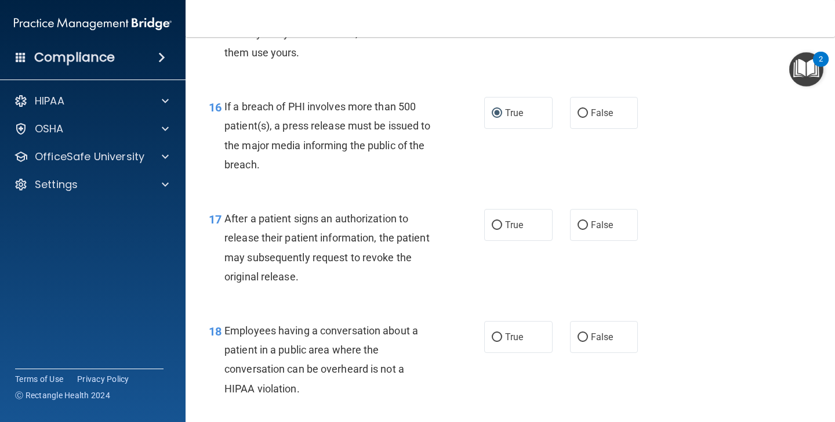
scroll to position [1559, 0]
click at [581, 220] on input "False" at bounding box center [583, 224] width 10 height 9
radio input "true"
click at [497, 220] on input "True" at bounding box center [497, 224] width 10 height 9
radio input "true"
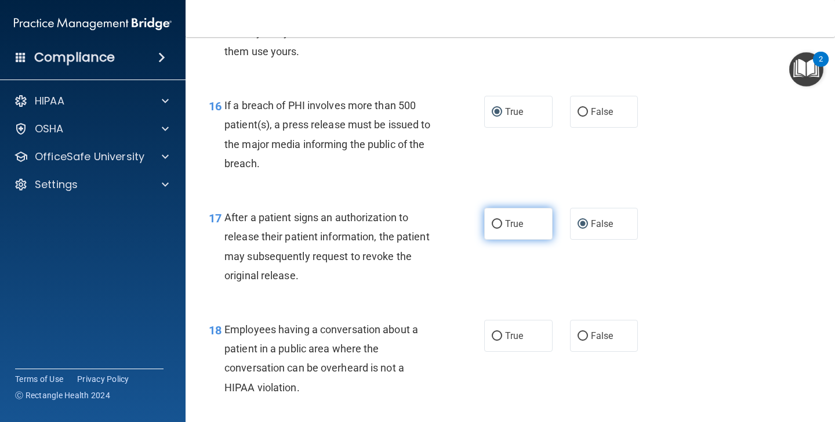
radio input "false"
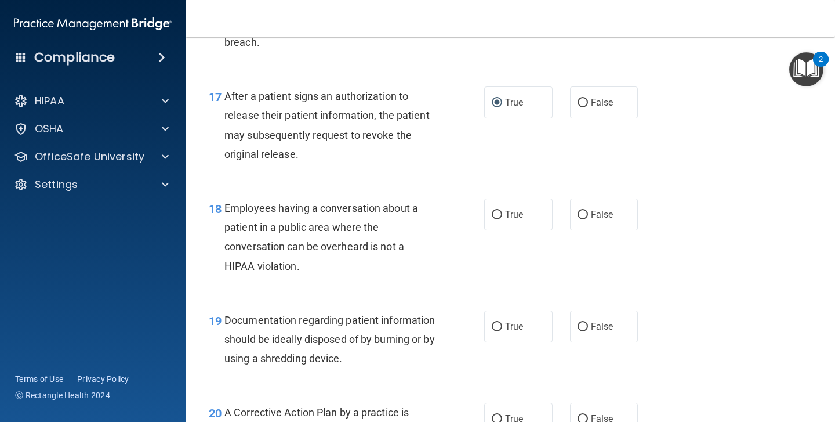
scroll to position [1681, 0]
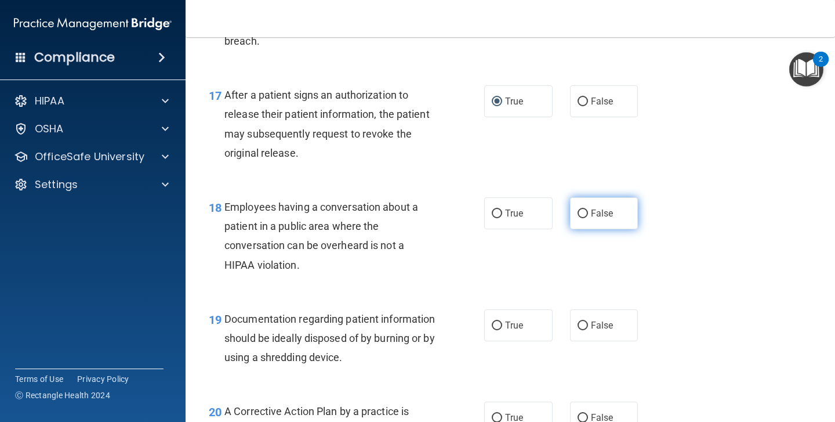
click at [581, 209] on input "False" at bounding box center [583, 213] width 10 height 9
radio input "true"
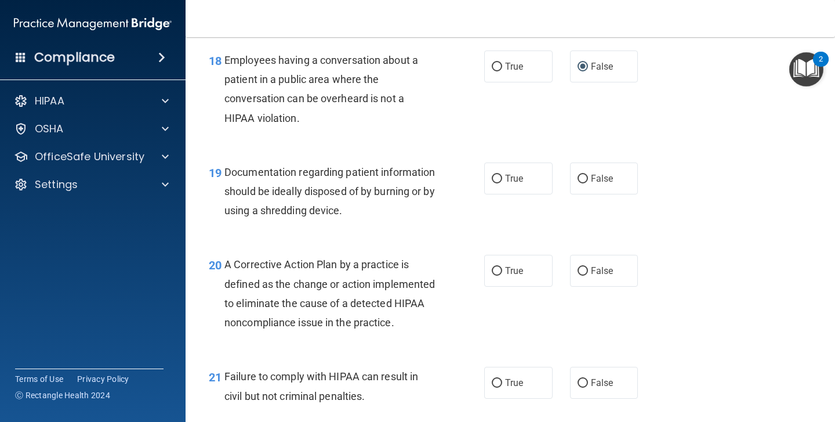
scroll to position [1823, 0]
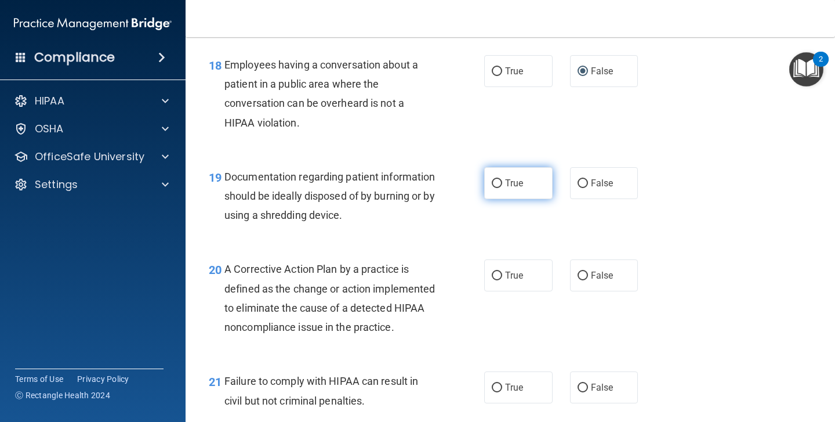
click at [496, 179] on input "True" at bounding box center [497, 183] width 10 height 9
radio input "true"
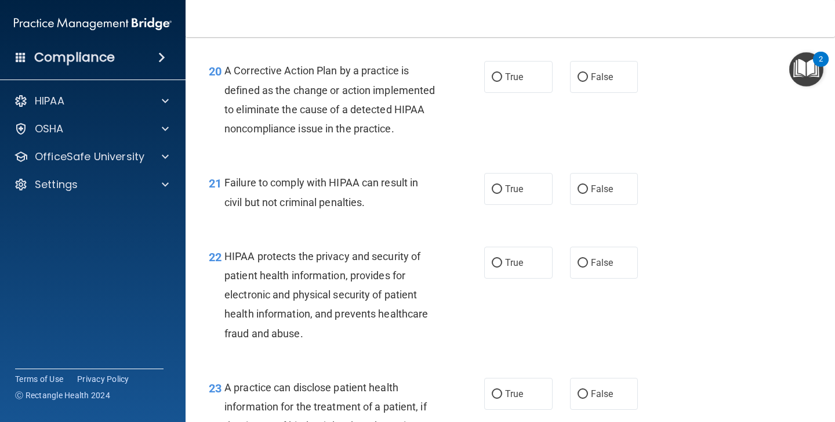
scroll to position [2022, 0]
click at [583, 193] on input "False" at bounding box center [583, 188] width 10 height 9
radio input "true"
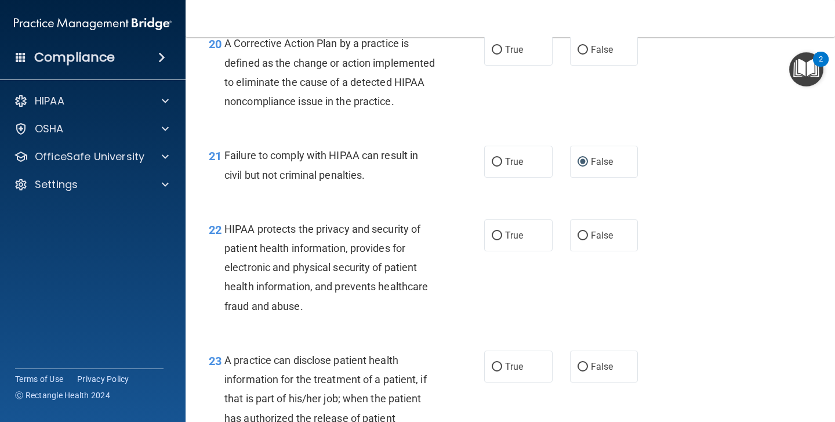
scroll to position [2050, 0]
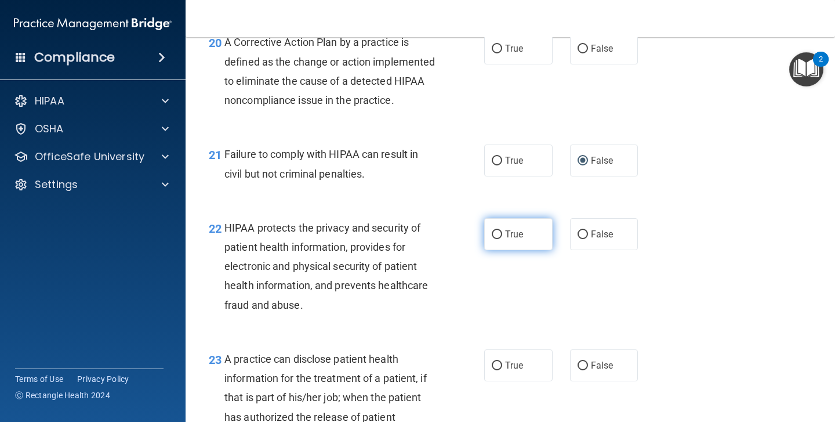
click at [495, 239] on input "True" at bounding box center [497, 234] width 10 height 9
radio input "true"
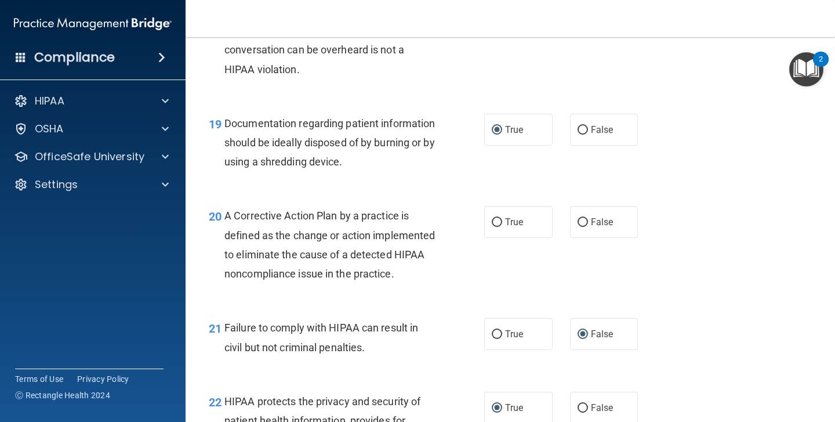
scroll to position [1862, 0]
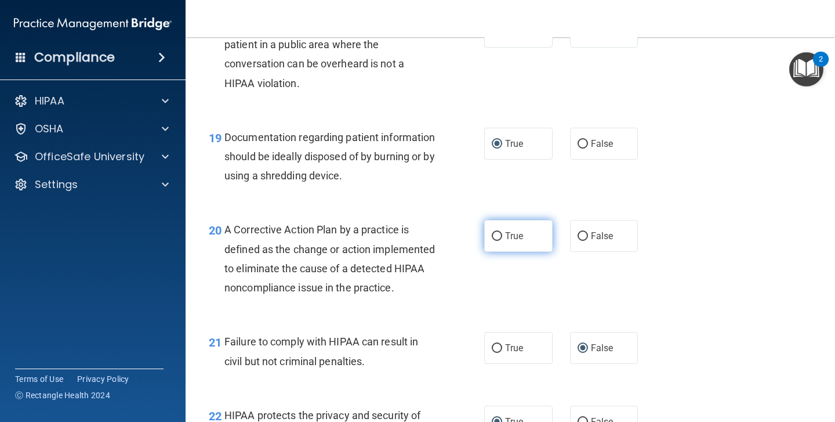
click at [498, 232] on input "True" at bounding box center [497, 236] width 10 height 9
radio input "true"
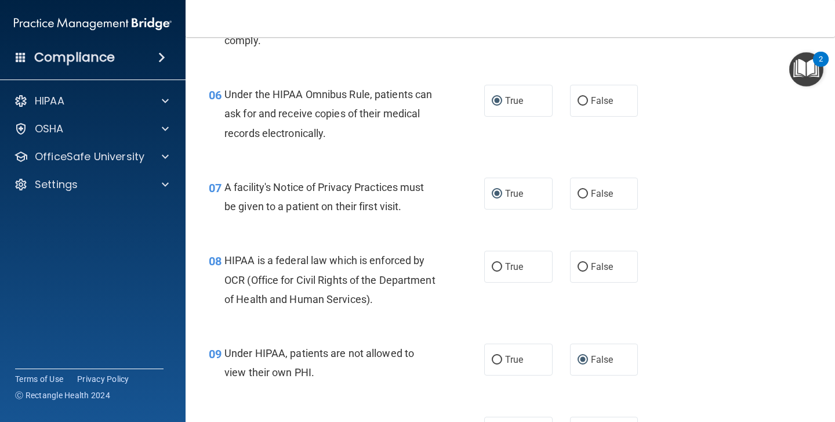
scroll to position [606, 0]
click at [497, 262] on input "True" at bounding box center [497, 266] width 10 height 9
radio input "true"
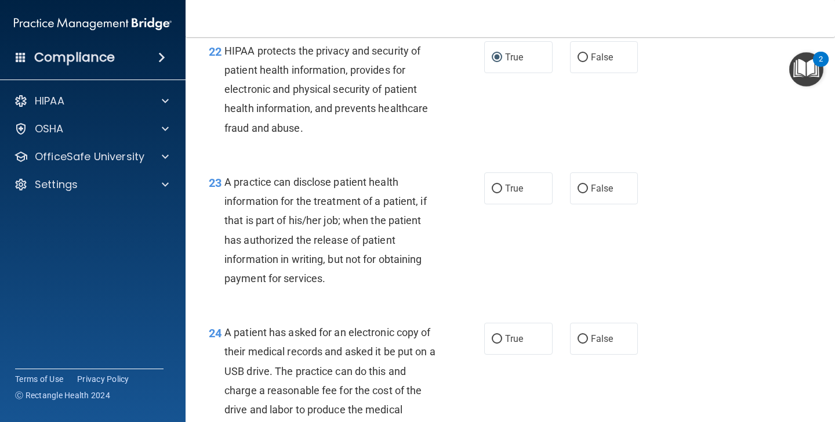
scroll to position [2227, 0]
click at [499, 193] on input "True" at bounding box center [497, 188] width 10 height 9
radio input "true"
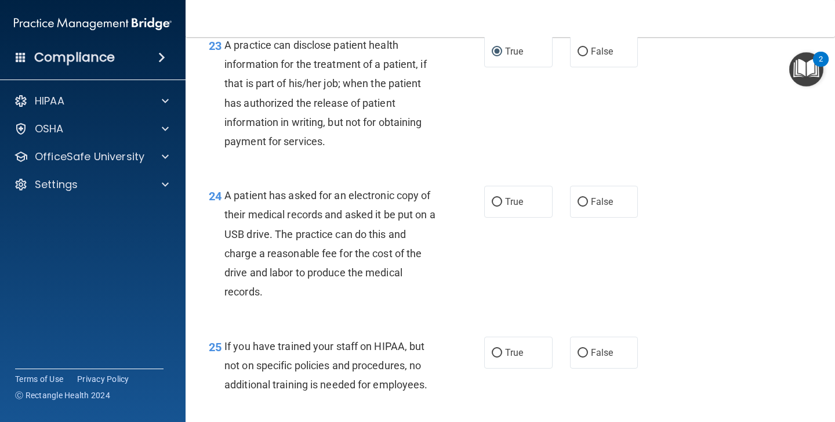
scroll to position [2378, 0]
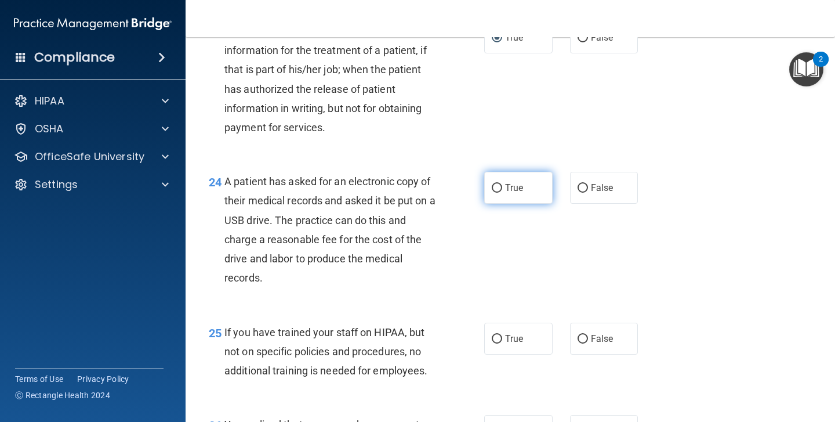
click at [497, 193] on input "True" at bounding box center [497, 188] width 10 height 9
radio input "true"
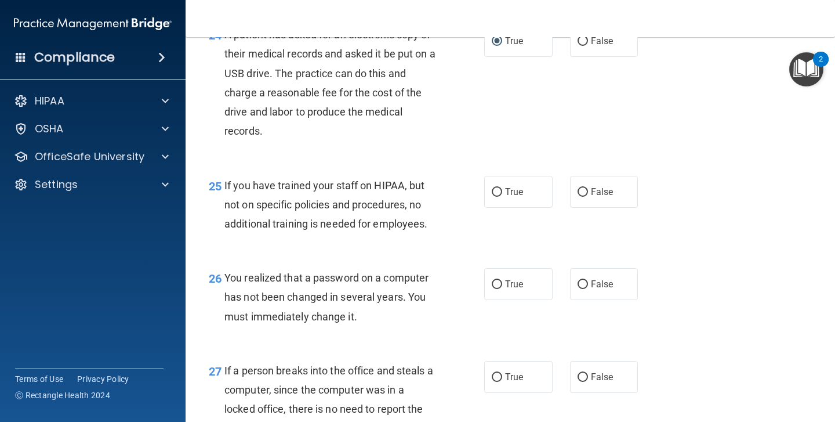
scroll to position [2525, 0]
click at [581, 195] on input "False" at bounding box center [583, 191] width 10 height 9
radio input "true"
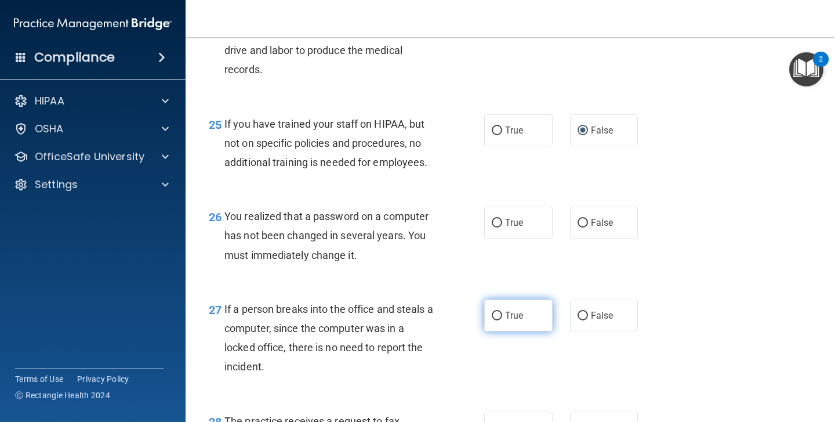
scroll to position [2586, 0]
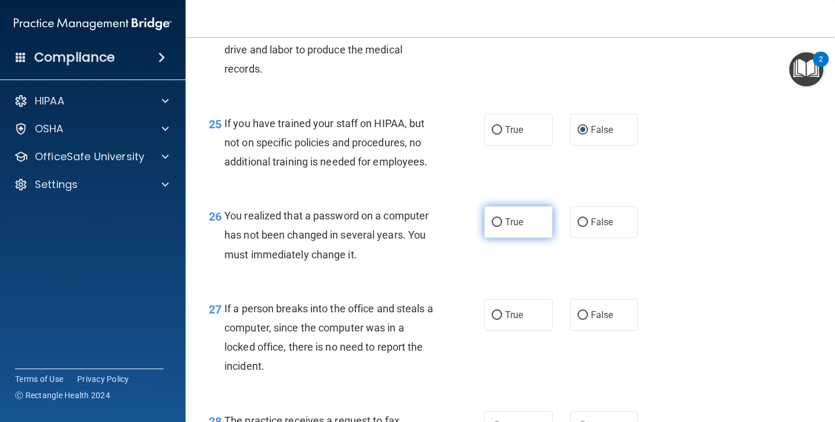
click at [497, 227] on input "True" at bounding box center [497, 222] width 10 height 9
radio input "true"
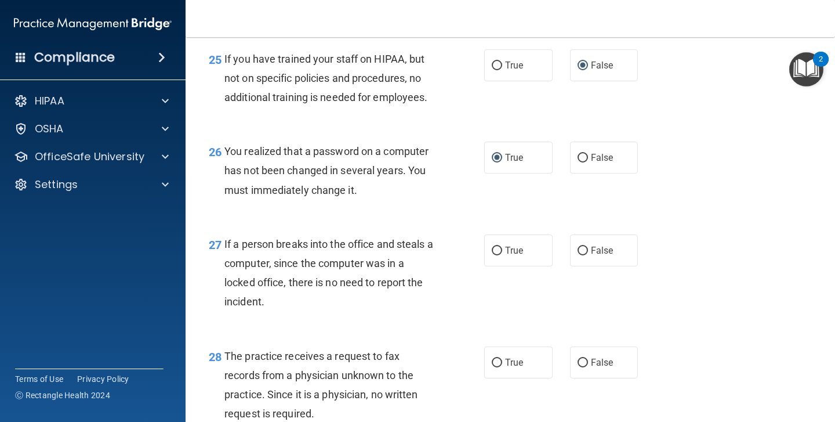
scroll to position [2654, 0]
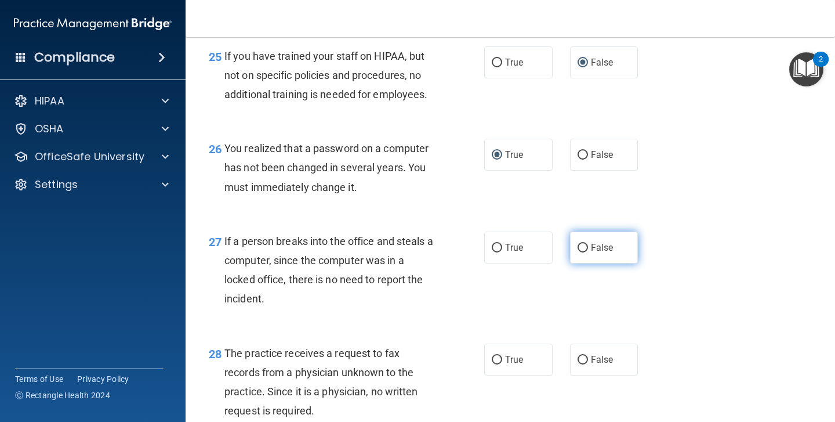
click at [586, 249] on input "False" at bounding box center [583, 248] width 10 height 9
radio input "true"
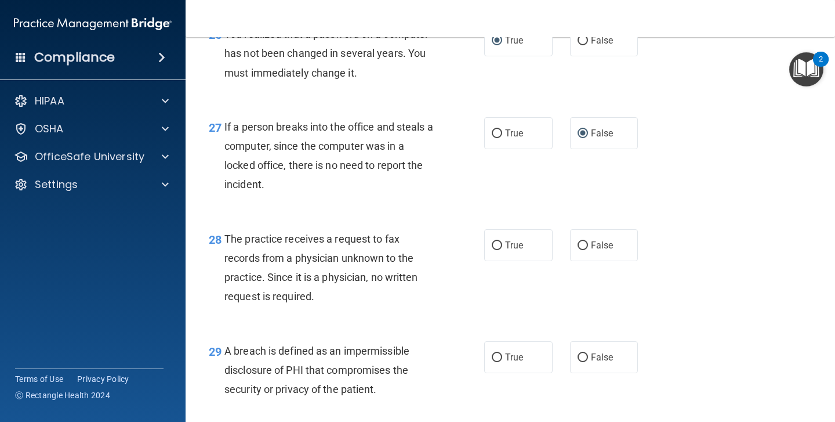
scroll to position [2775, 0]
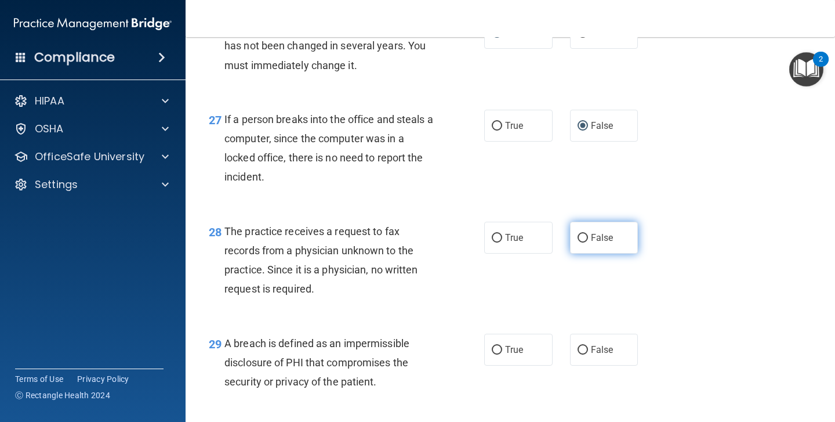
click at [578, 242] on input "False" at bounding box center [583, 238] width 10 height 9
radio input "true"
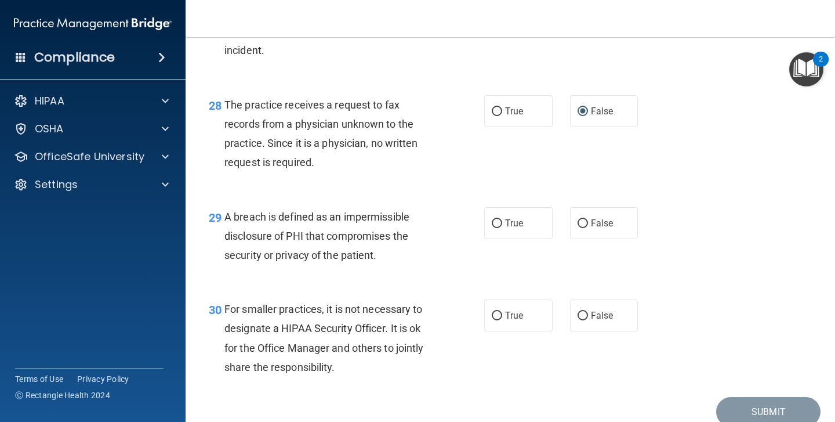
scroll to position [2909, 0]
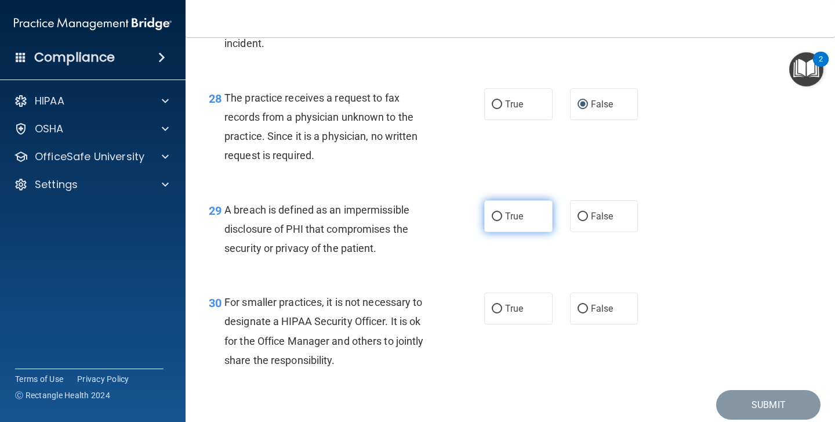
click at [498, 218] on input "True" at bounding box center [497, 216] width 10 height 9
radio input "true"
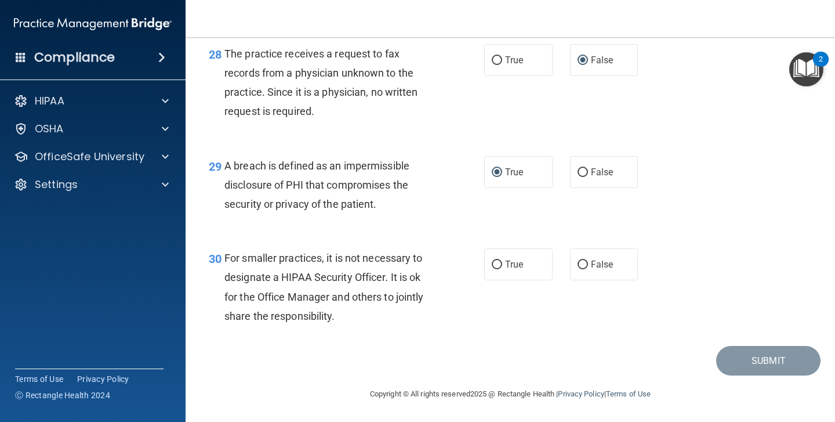
scroll to position [2957, 0]
click at [581, 264] on input "False" at bounding box center [583, 264] width 10 height 9
radio input "true"
click at [756, 363] on button "Submit" at bounding box center [768, 361] width 104 height 30
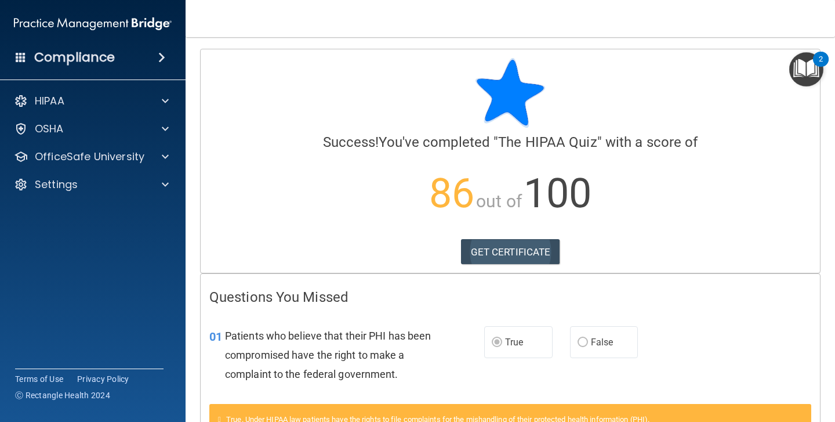
click at [488, 252] on link "GET CERTIFICATE" at bounding box center [510, 252] width 99 height 26
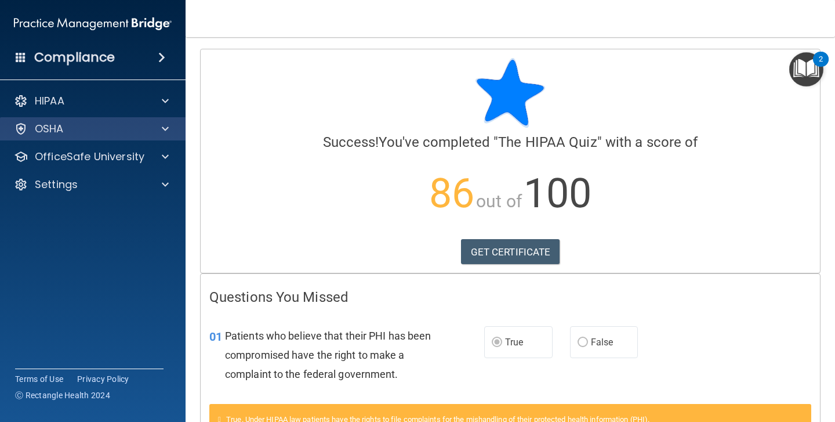
click at [140, 122] on div "OSHA" at bounding box center [77, 129] width 144 height 14
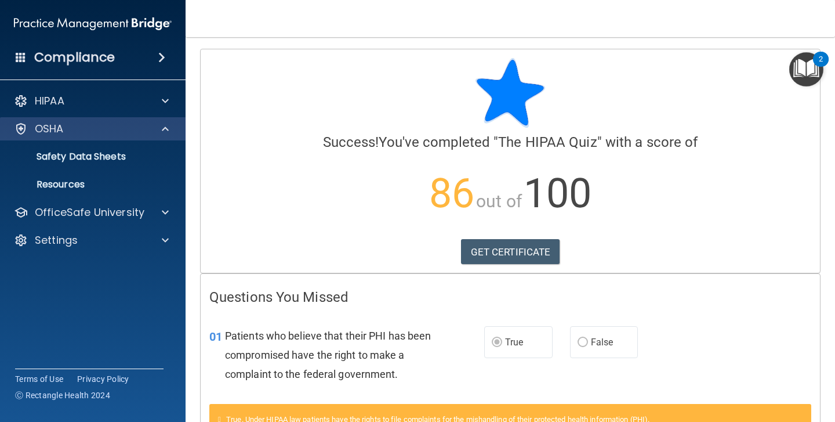
click at [165, 124] on span at bounding box center [165, 129] width 7 height 14
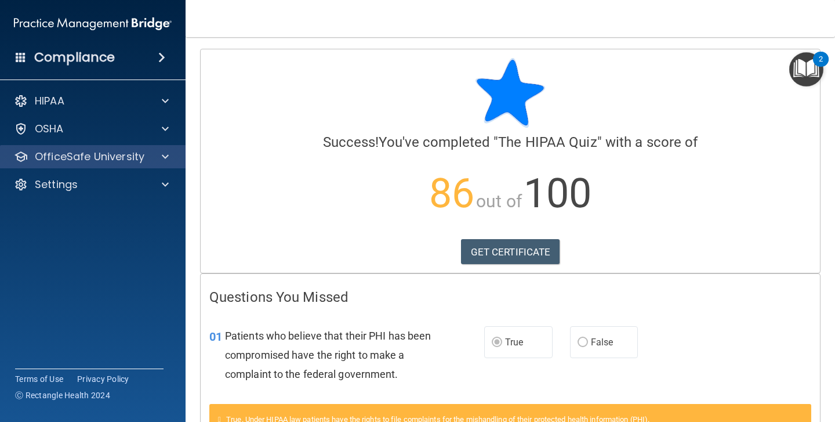
click at [101, 160] on p "OfficeSafe University" at bounding box center [90, 157] width 110 height 14
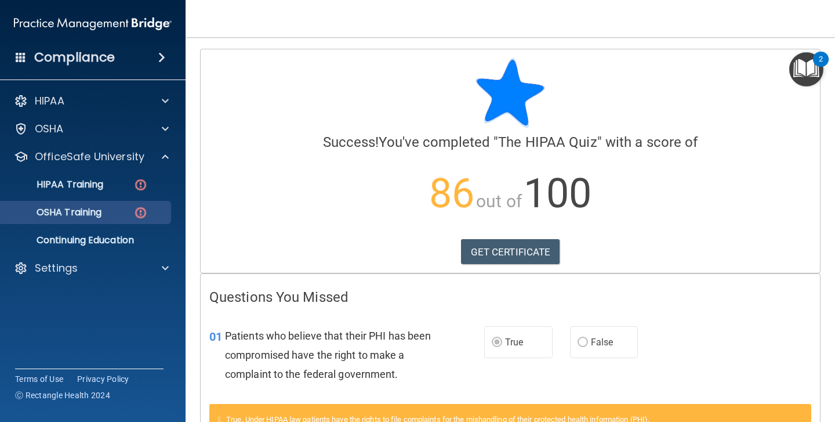
click at [142, 211] on img at bounding box center [140, 212] width 15 height 15
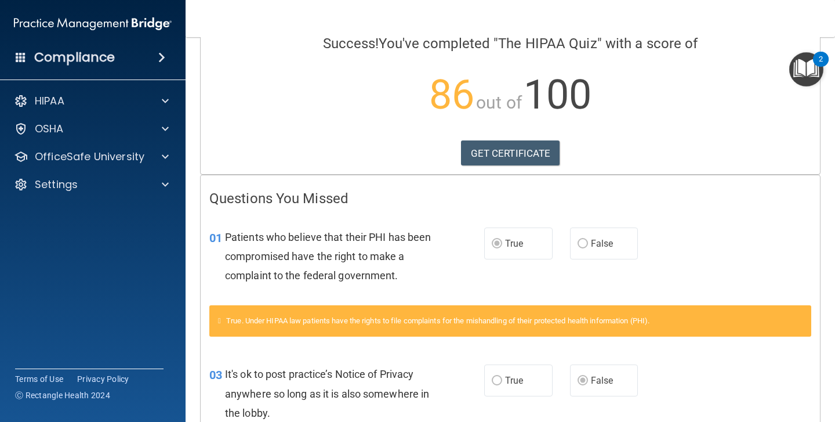
scroll to position [93, 0]
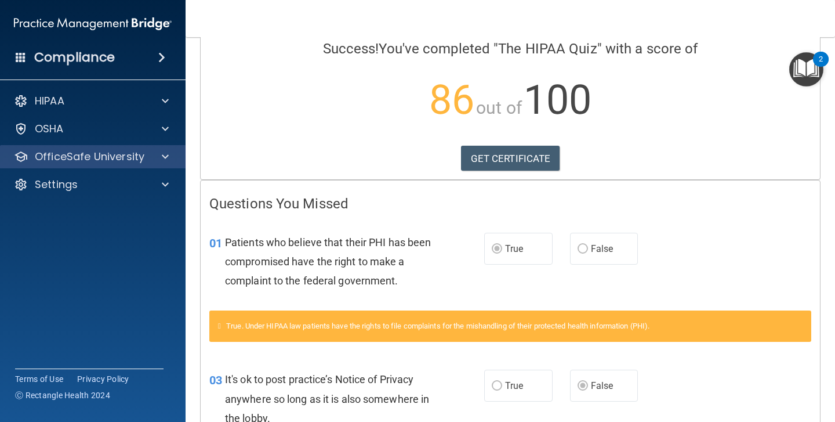
click at [149, 154] on div at bounding box center [163, 157] width 29 height 14
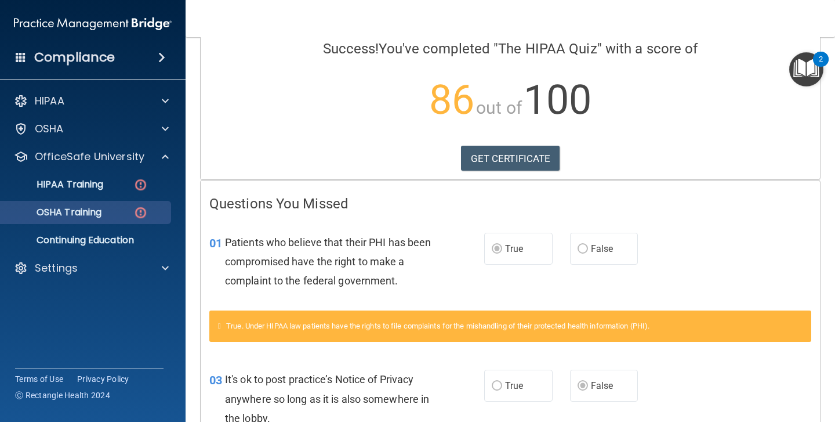
click at [144, 210] on img at bounding box center [140, 212] width 15 height 15
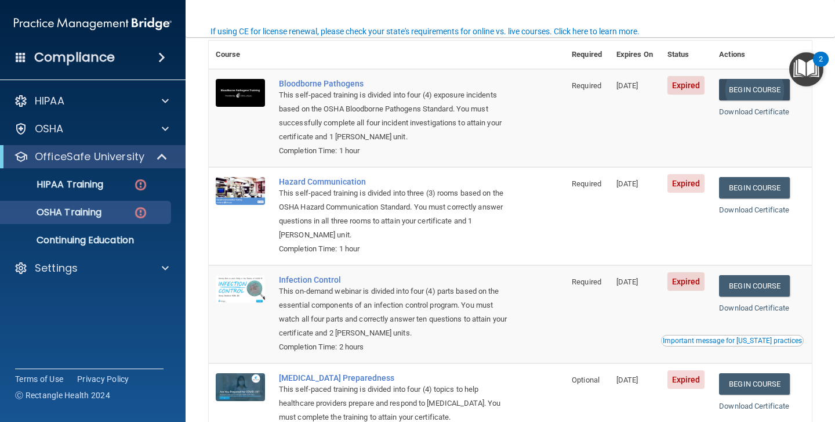
click at [763, 85] on link "Begin Course" at bounding box center [754, 89] width 71 height 21
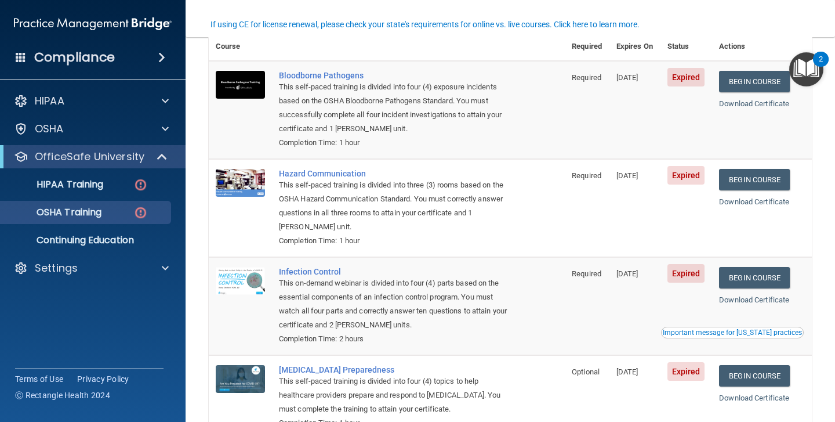
scroll to position [96, 0]
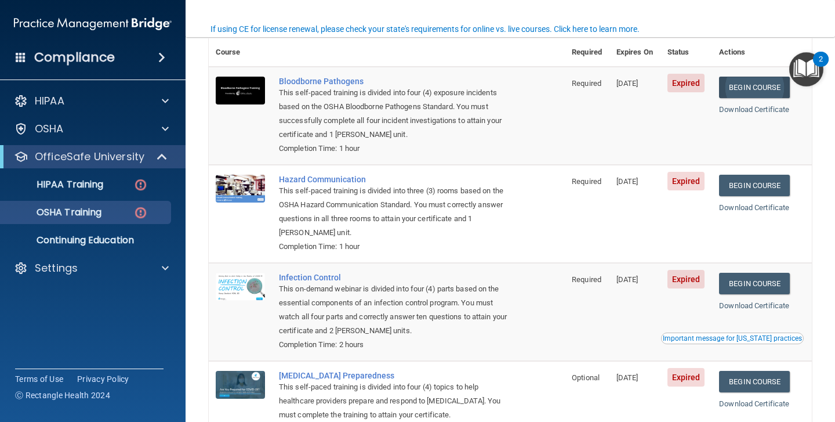
click at [752, 86] on link "Begin Course" at bounding box center [754, 87] width 71 height 21
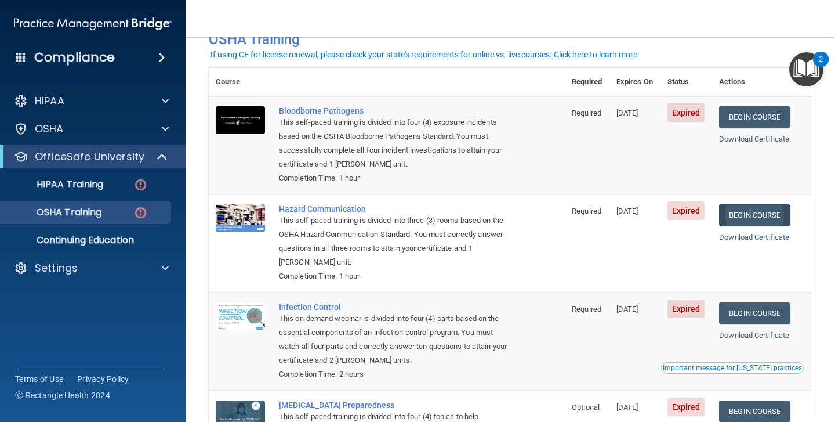
scroll to position [71, 0]
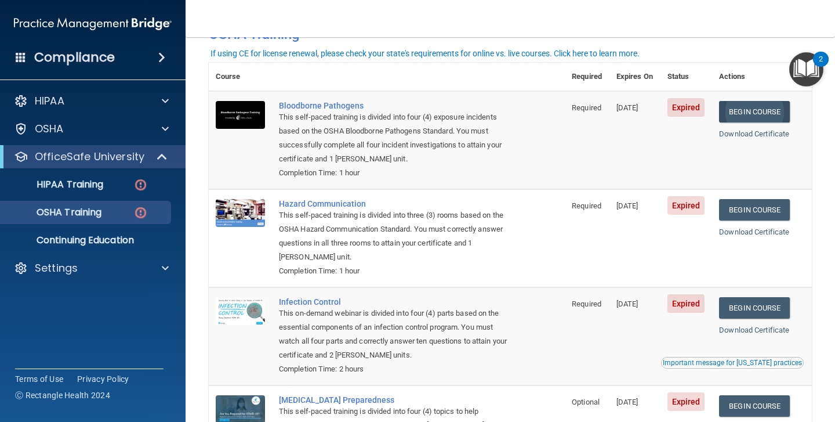
click at [750, 111] on link "Begin Course" at bounding box center [754, 111] width 71 height 21
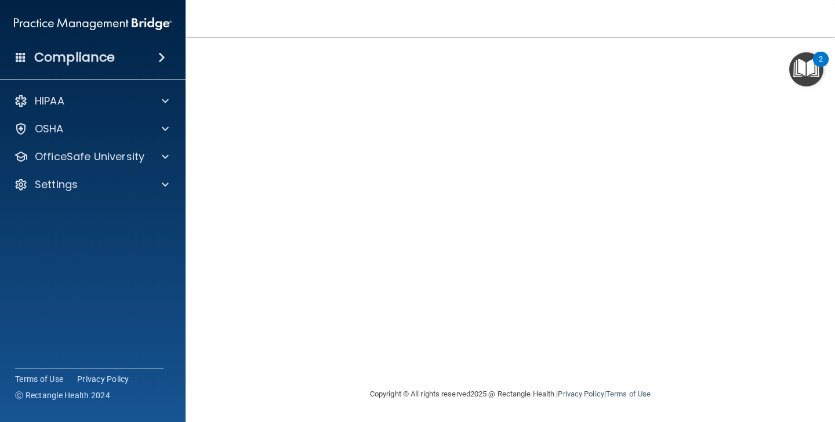
scroll to position [74, 0]
click at [815, 64] on div "2" at bounding box center [821, 59] width 16 height 15
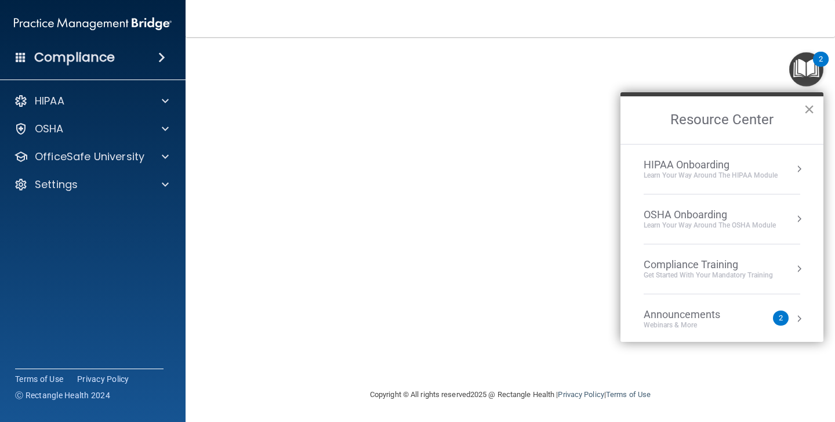
click at [809, 110] on button "×" at bounding box center [809, 109] width 11 height 19
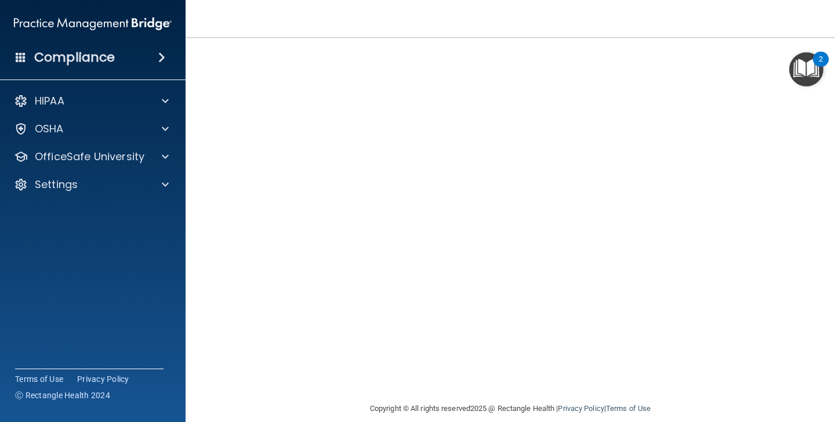
scroll to position [70, 0]
click at [806, 69] on button "2" at bounding box center [806, 69] width 34 height 34
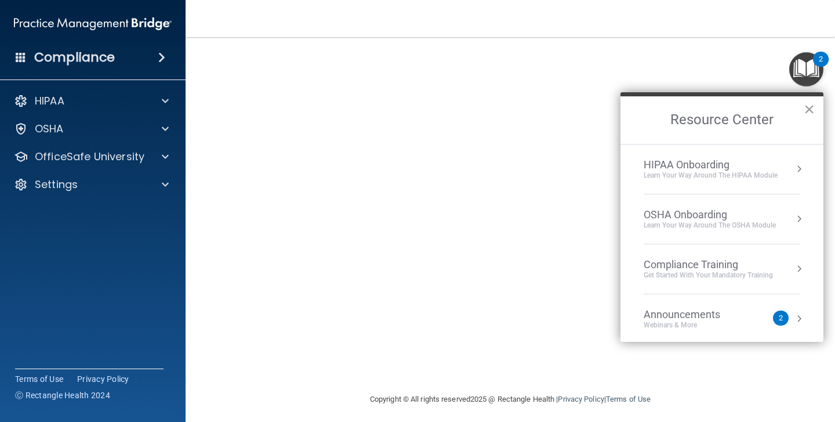
click at [811, 103] on button "×" at bounding box center [809, 109] width 11 height 19
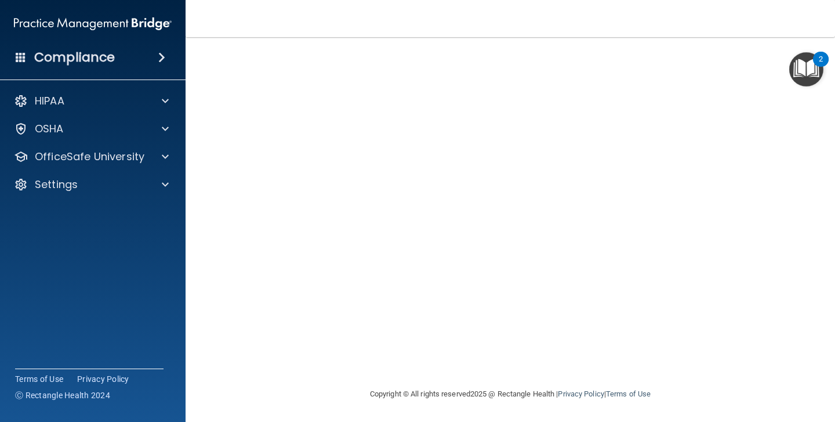
scroll to position [74, 0]
click at [154, 123] on div at bounding box center [163, 129] width 29 height 14
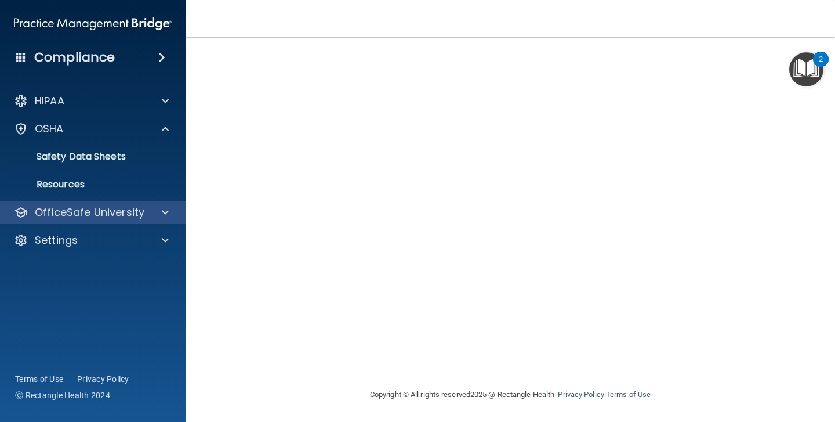
click at [137, 210] on p "OfficeSafe University" at bounding box center [90, 212] width 110 height 14
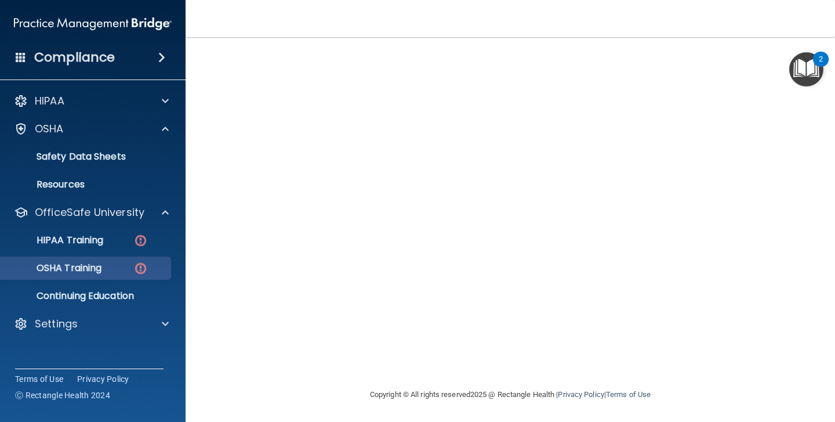
click at [142, 264] on img at bounding box center [140, 268] width 15 height 15
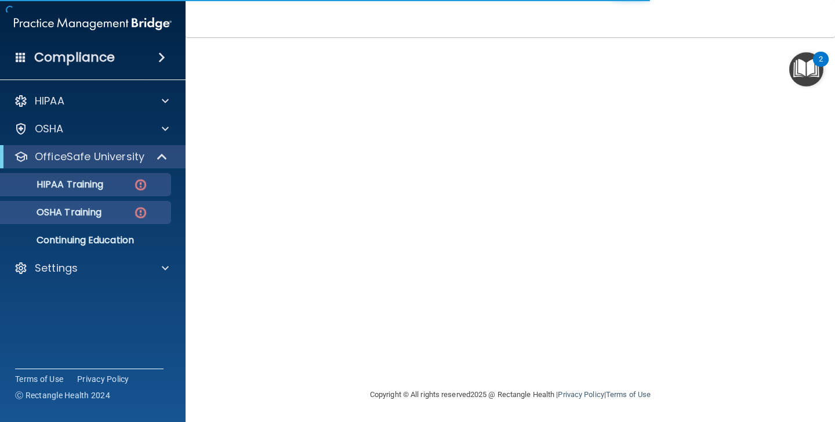
click at [142, 184] on img at bounding box center [140, 184] width 15 height 15
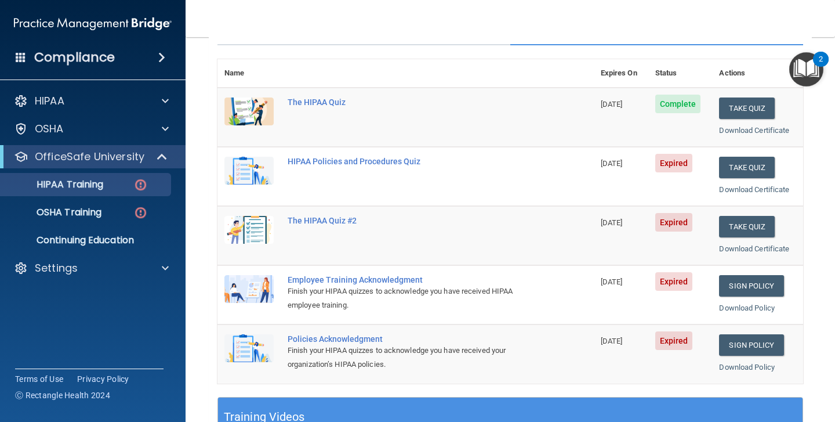
scroll to position [115, 0]
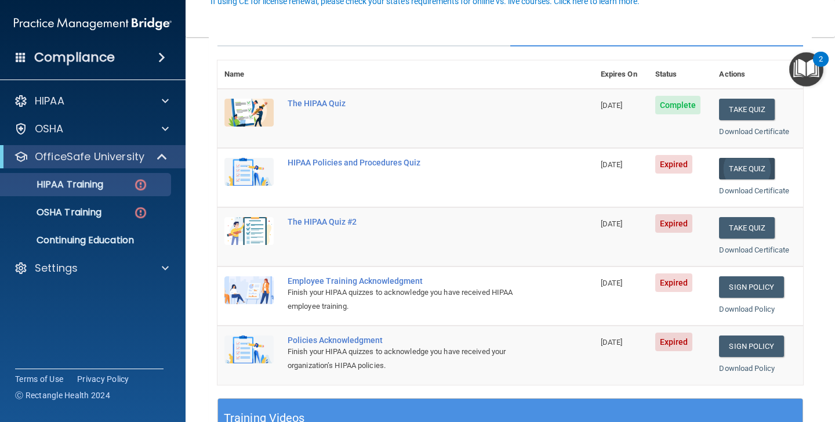
click at [762, 160] on button "Take Quiz" at bounding box center [747, 168] width 56 height 21
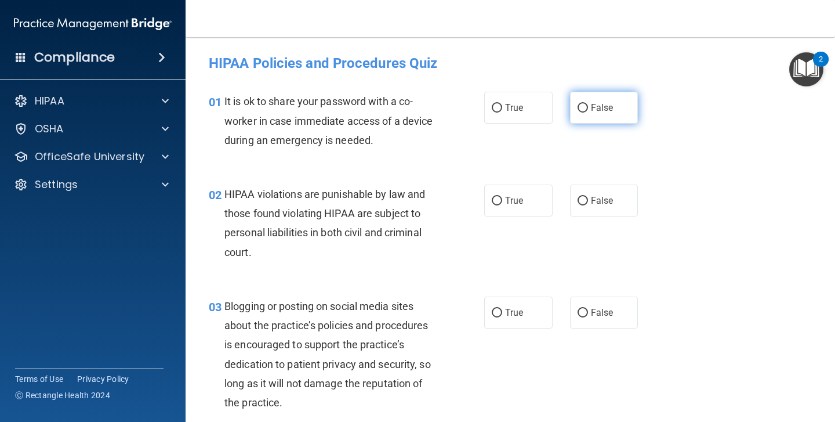
click at [585, 106] on input "False" at bounding box center [583, 108] width 10 height 9
radio input "true"
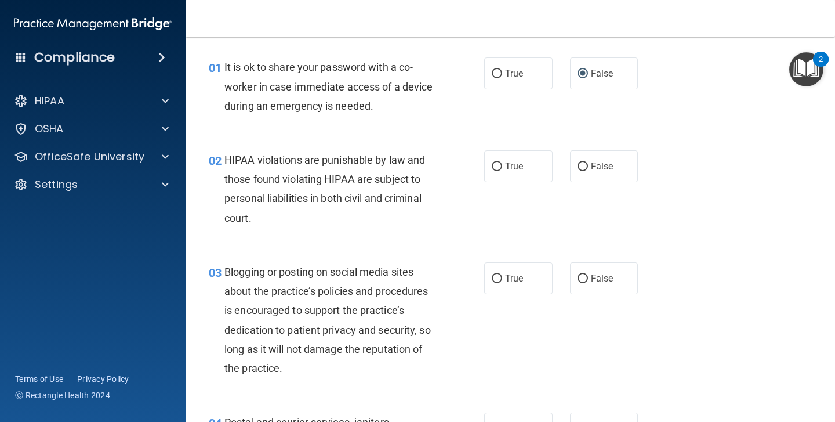
scroll to position [39, 0]
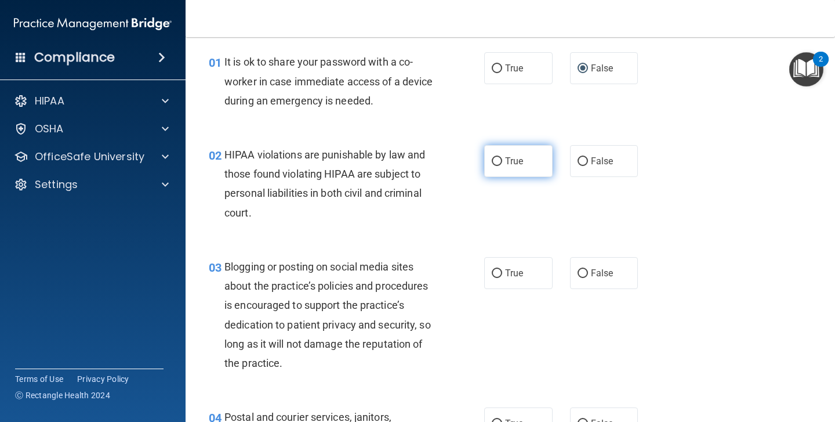
click at [492, 160] on input "True" at bounding box center [497, 161] width 10 height 9
radio input "true"
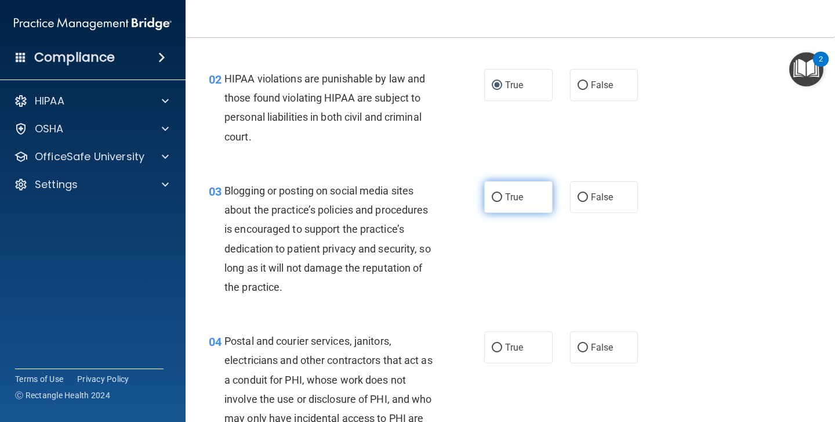
scroll to position [118, 0]
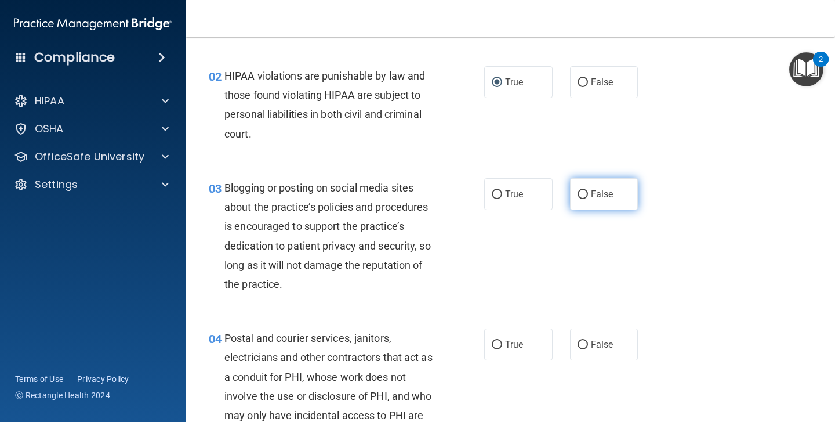
click at [586, 193] on input "False" at bounding box center [583, 194] width 10 height 9
radio input "true"
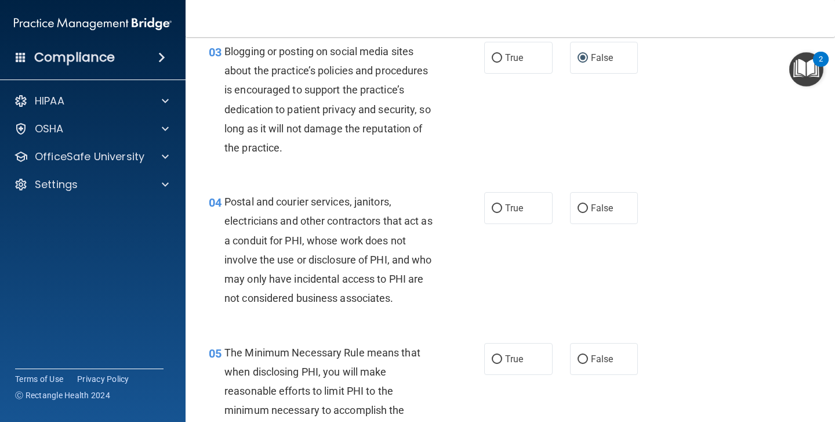
scroll to position [263, 0]
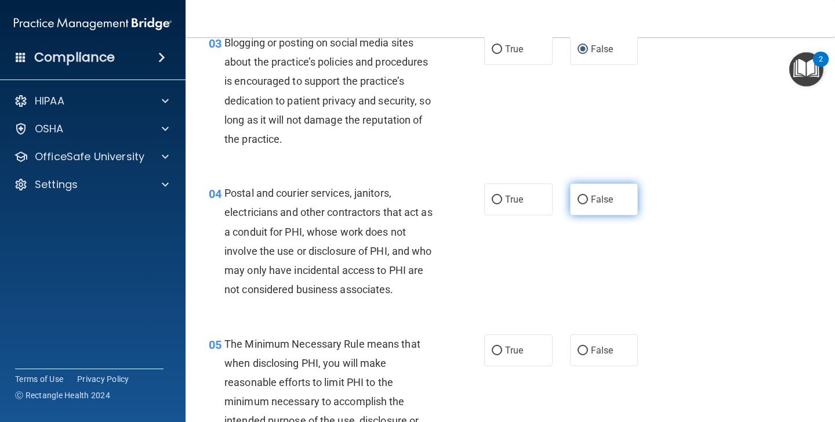
click at [584, 195] on input "False" at bounding box center [583, 199] width 10 height 9
radio input "true"
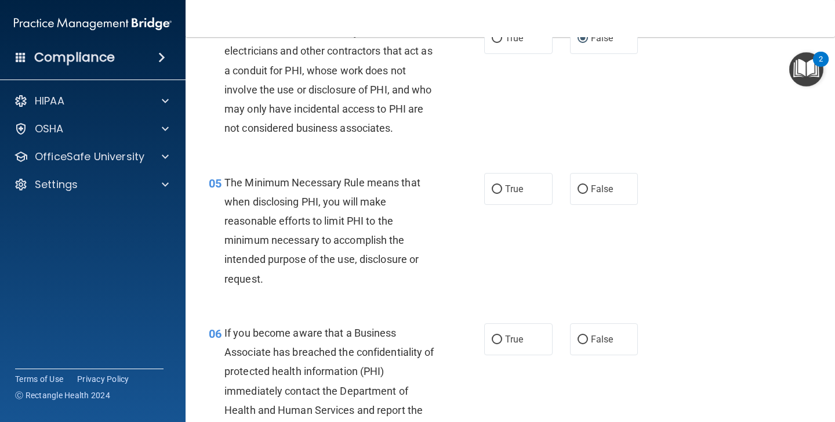
scroll to position [426, 0]
click at [499, 184] on input "True" at bounding box center [497, 188] width 10 height 9
radio input "true"
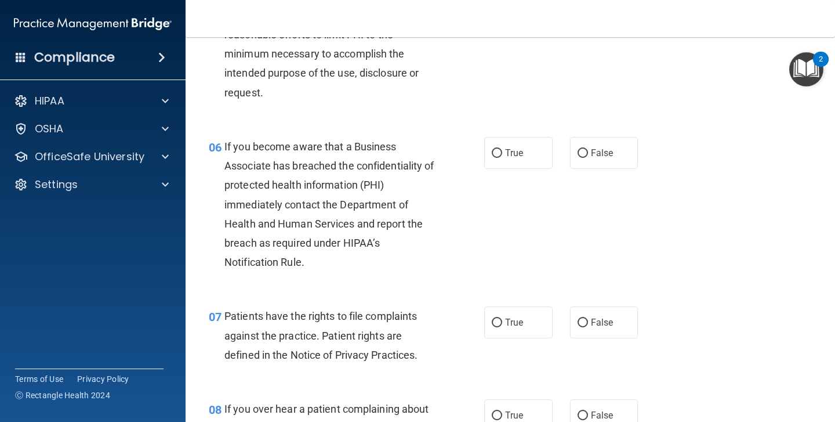
scroll to position [613, 0]
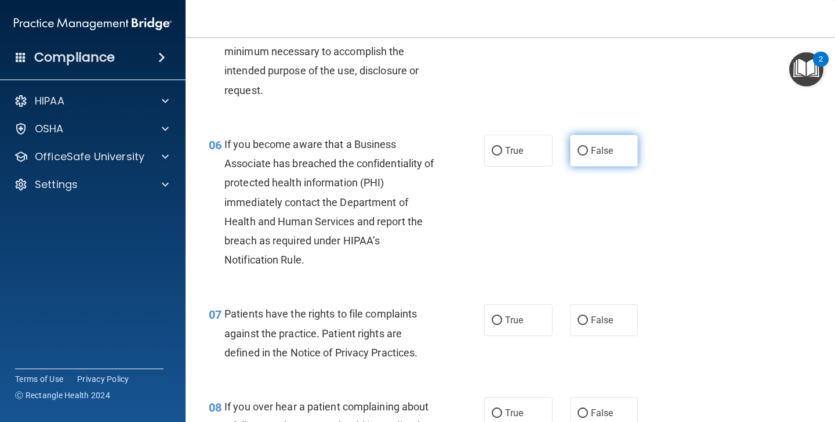
click at [587, 147] on input "False" at bounding box center [583, 151] width 10 height 9
radio input "true"
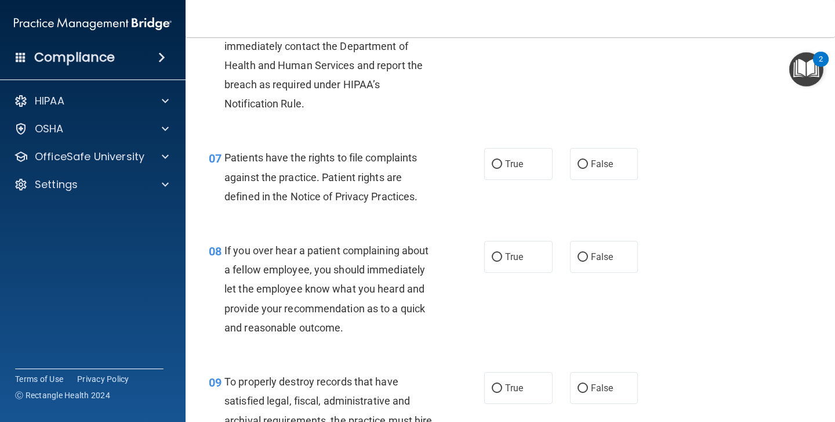
scroll to position [780, 0]
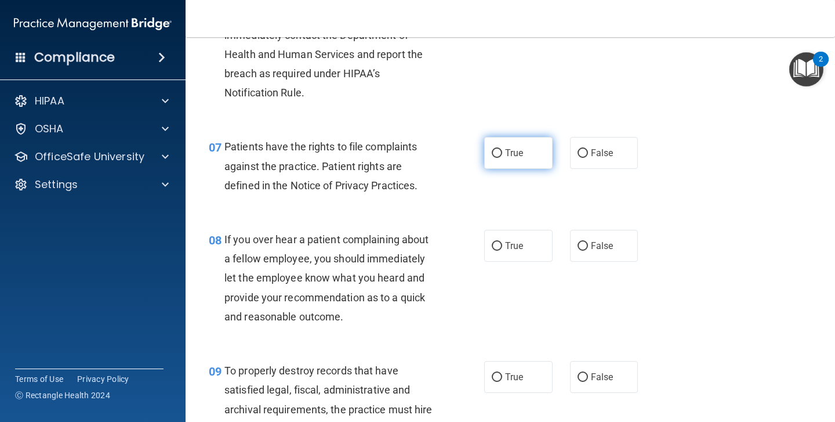
click at [496, 149] on input "True" at bounding box center [497, 153] width 10 height 9
radio input "true"
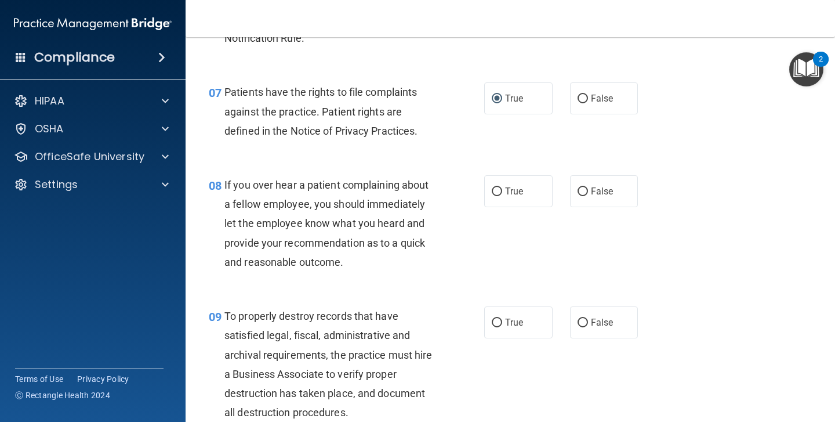
scroll to position [836, 0]
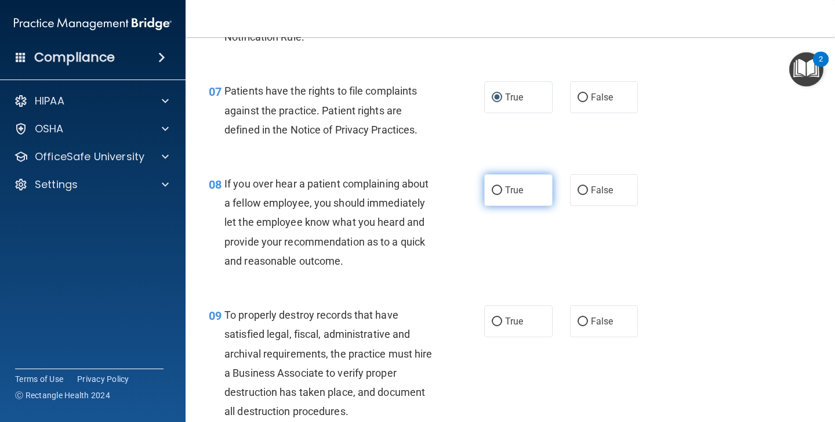
click at [500, 186] on input "True" at bounding box center [497, 190] width 10 height 9
radio input "true"
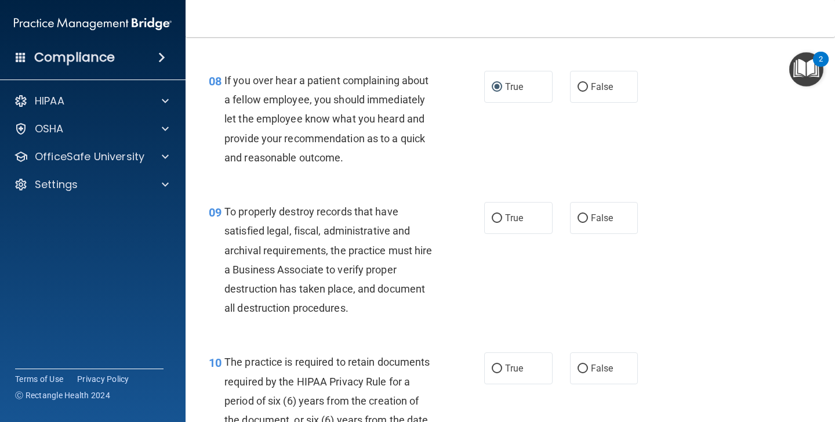
scroll to position [938, 0]
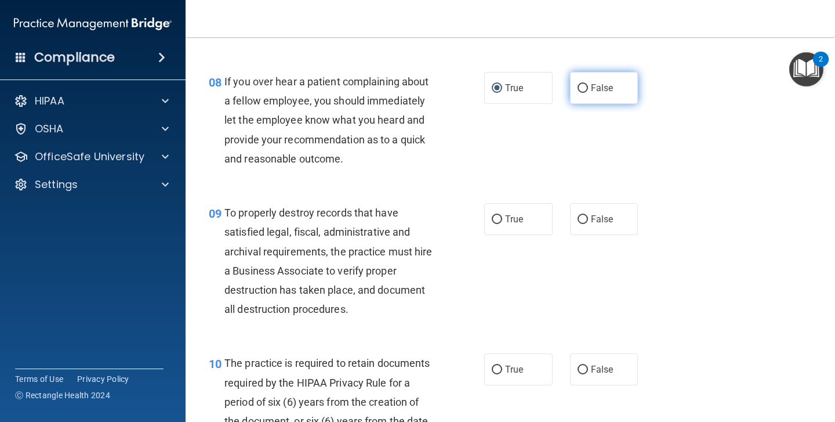
click at [584, 84] on input "False" at bounding box center [583, 88] width 10 height 9
radio input "true"
radio input "false"
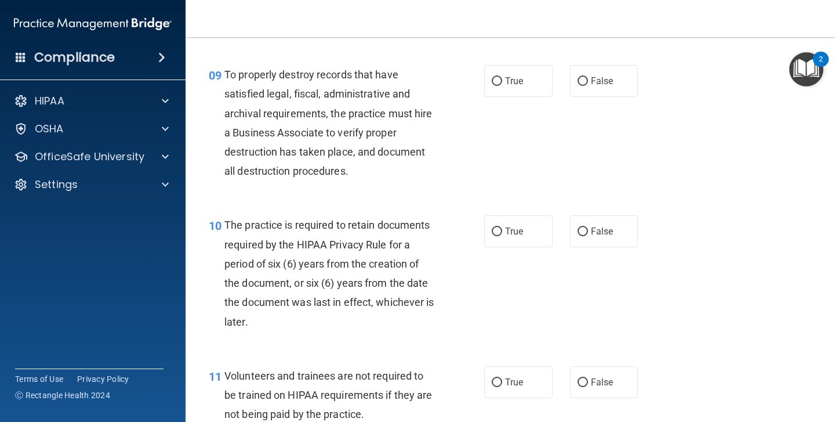
scroll to position [1079, 0]
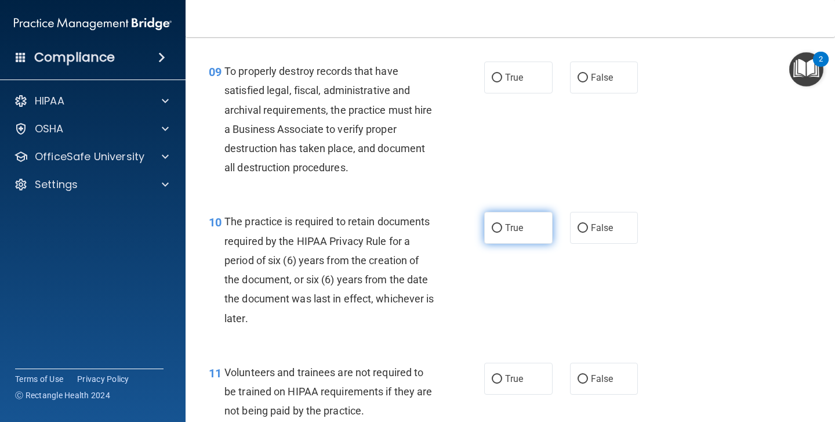
click at [500, 215] on label "True" at bounding box center [518, 228] width 68 height 32
click at [500, 224] on input "True" at bounding box center [497, 228] width 10 height 9
radio input "true"
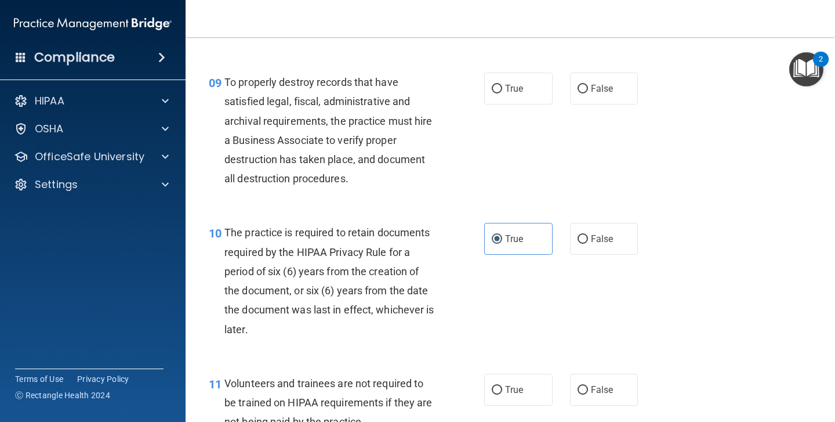
scroll to position [1067, 0]
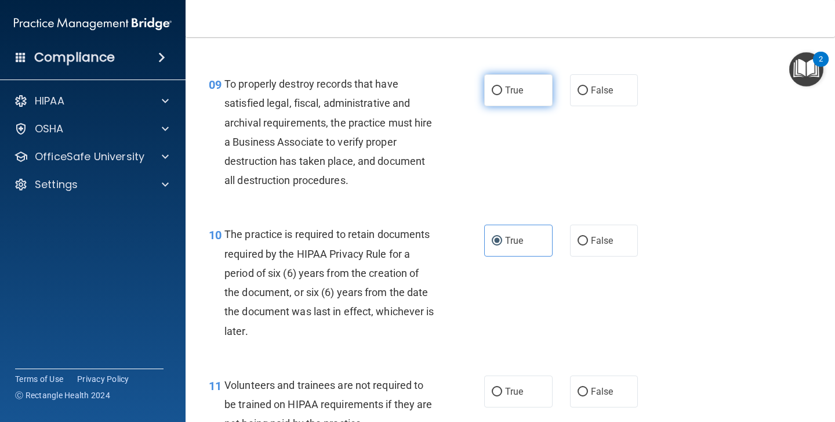
click at [498, 86] on input "True" at bounding box center [497, 90] width 10 height 9
radio input "true"
click at [586, 86] on input "False" at bounding box center [583, 90] width 10 height 9
radio input "true"
radio input "false"
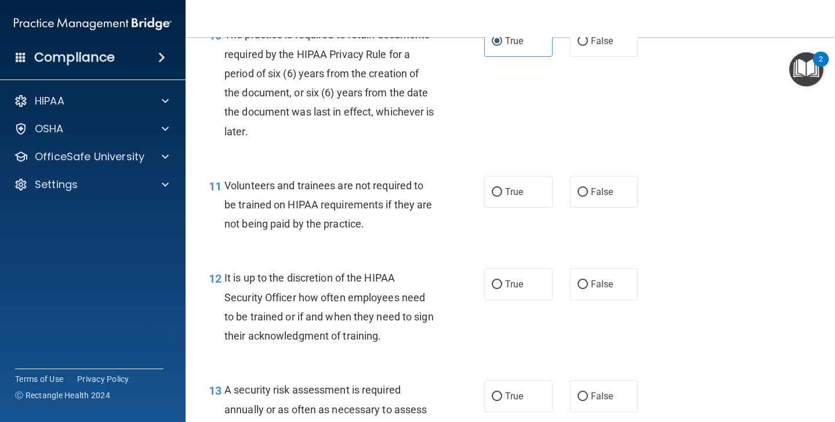
scroll to position [1267, 0]
click at [588, 180] on label "False" at bounding box center [604, 191] width 68 height 32
click at [588, 187] on input "False" at bounding box center [583, 191] width 10 height 9
radio input "true"
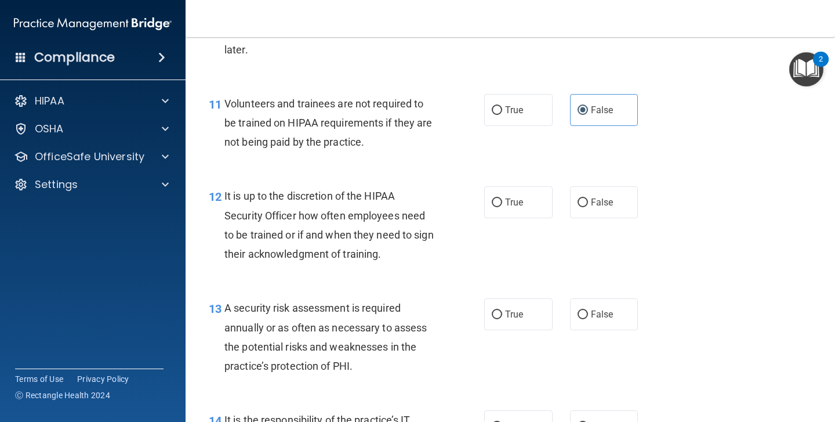
scroll to position [1354, 0]
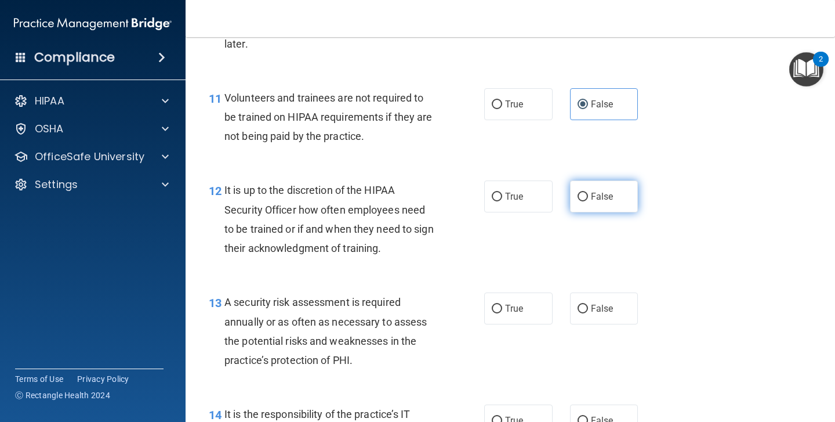
click at [585, 193] on input "False" at bounding box center [583, 197] width 10 height 9
radio input "true"
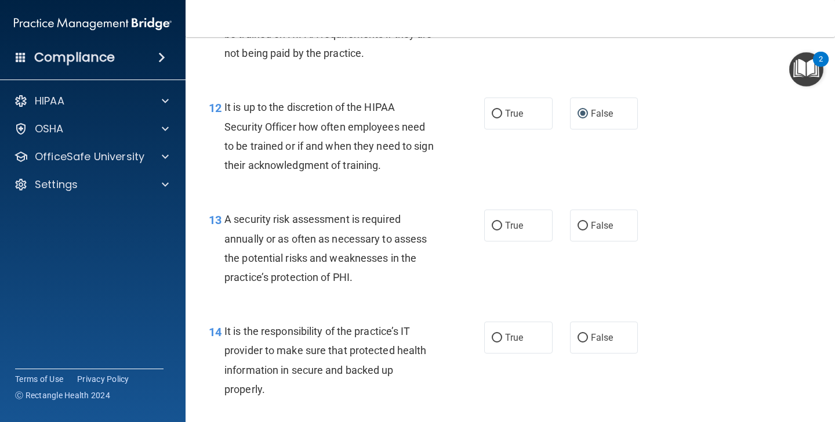
scroll to position [1436, 0]
click at [500, 222] on input "True" at bounding box center [497, 226] width 10 height 9
radio input "true"
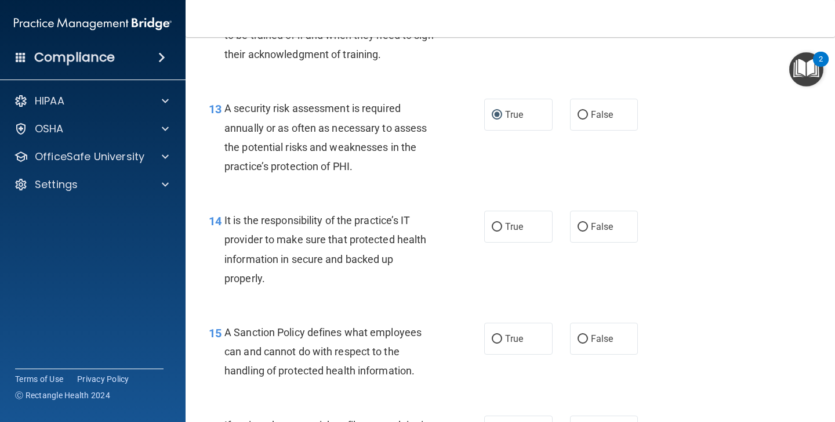
scroll to position [1549, 0]
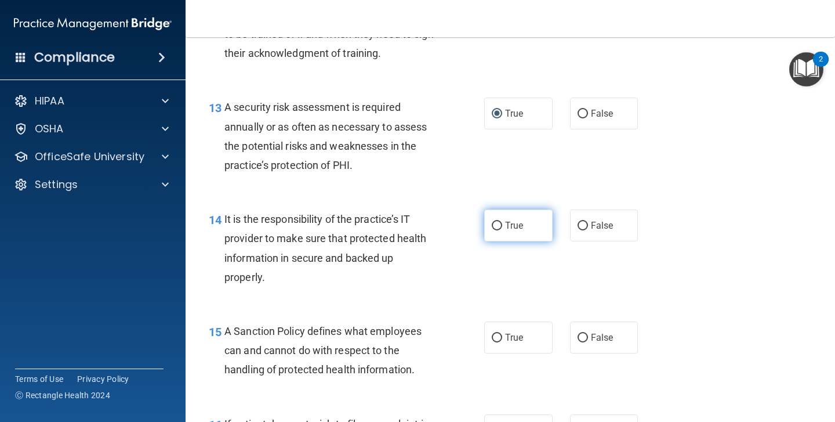
click at [496, 222] on input "True" at bounding box center [497, 226] width 10 height 9
radio input "true"
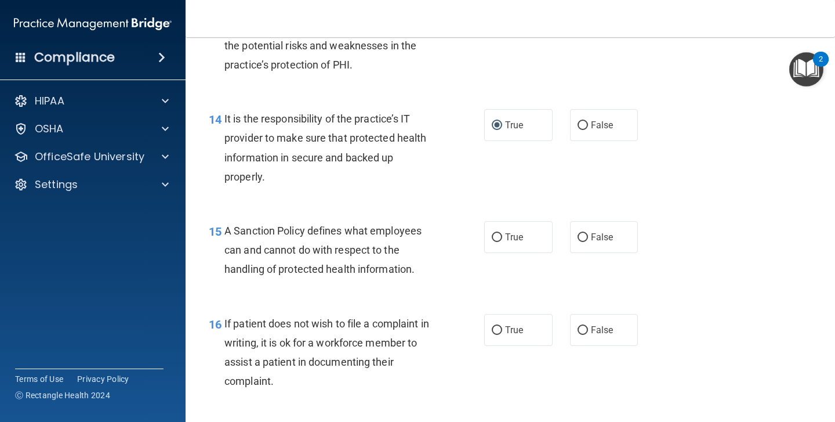
scroll to position [1655, 0]
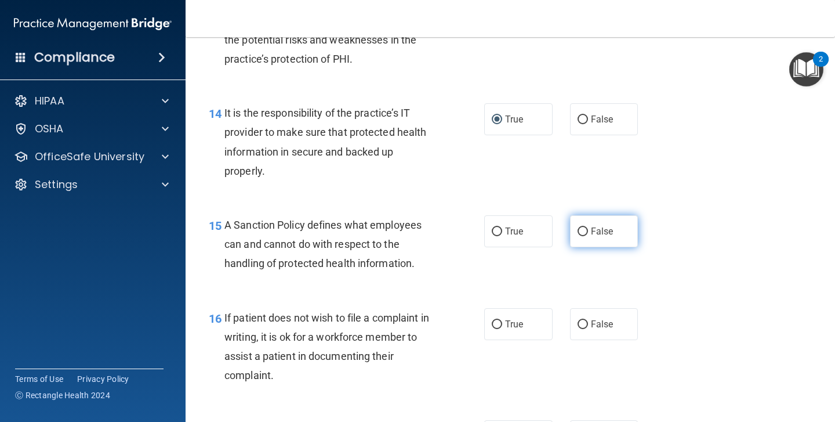
click at [584, 227] on input "False" at bounding box center [583, 231] width 10 height 9
radio input "true"
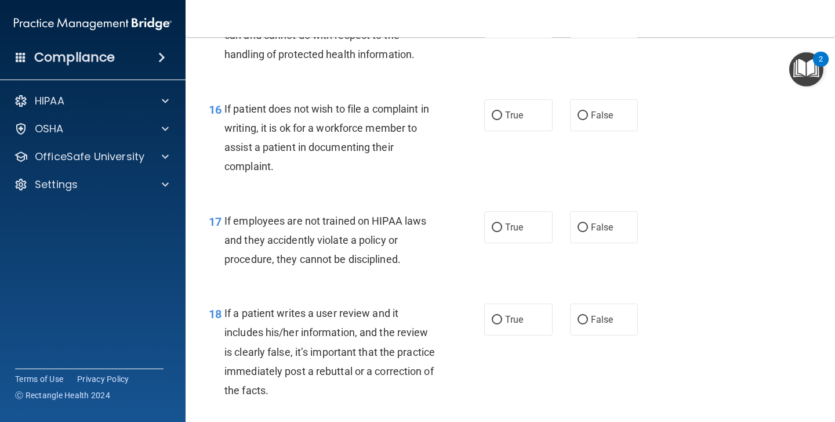
scroll to position [1865, 0]
click at [585, 211] on label "False" at bounding box center [604, 226] width 68 height 32
click at [585, 222] on input "False" at bounding box center [583, 226] width 10 height 9
radio input "true"
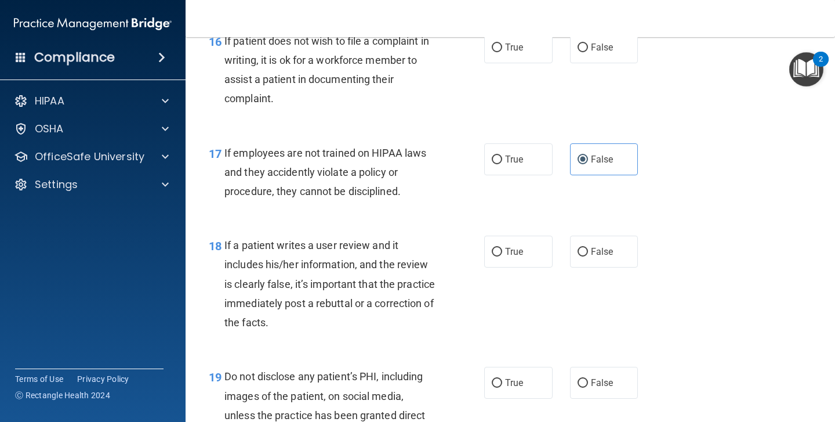
scroll to position [1933, 0]
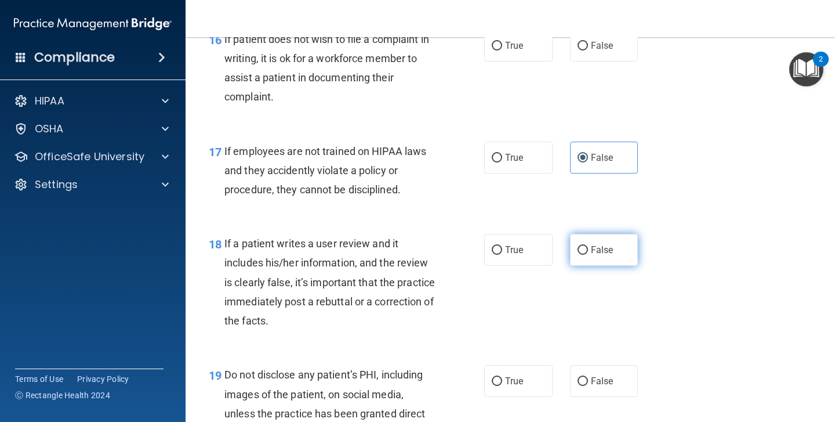
click at [585, 246] on input "False" at bounding box center [583, 250] width 10 height 9
radio input "true"
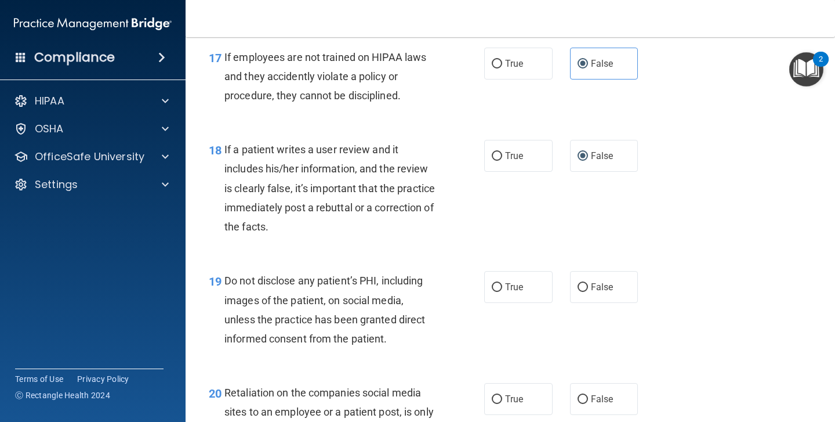
scroll to position [2030, 0]
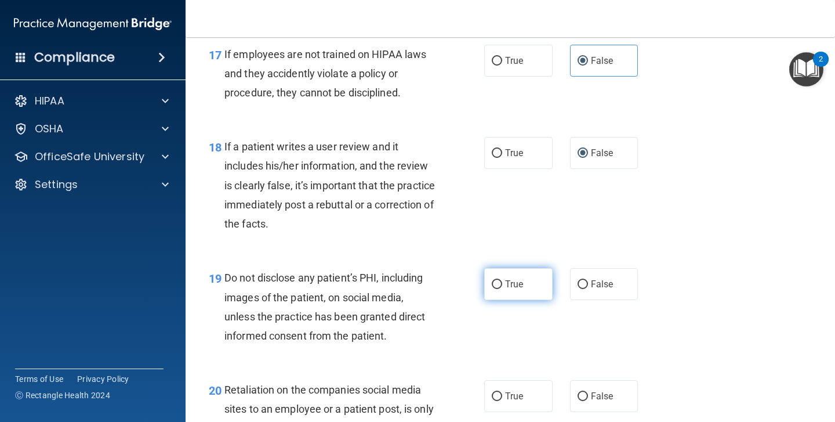
click at [500, 280] on input "True" at bounding box center [497, 284] width 10 height 9
radio input "true"
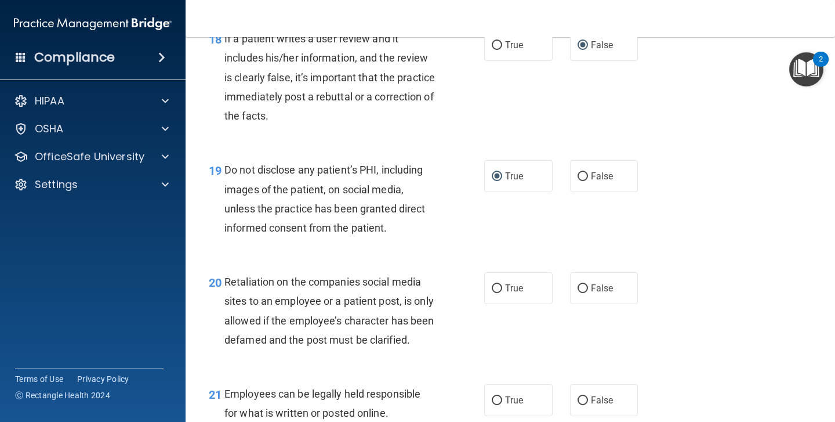
scroll to position [2141, 0]
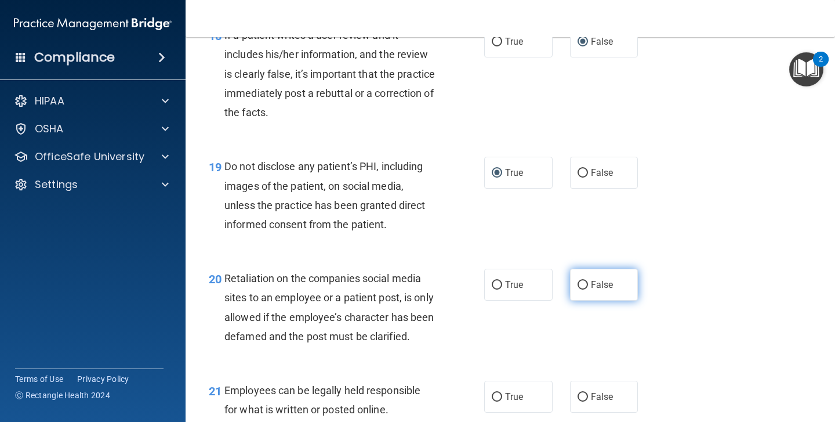
click at [584, 281] on input "False" at bounding box center [583, 285] width 10 height 9
radio input "true"
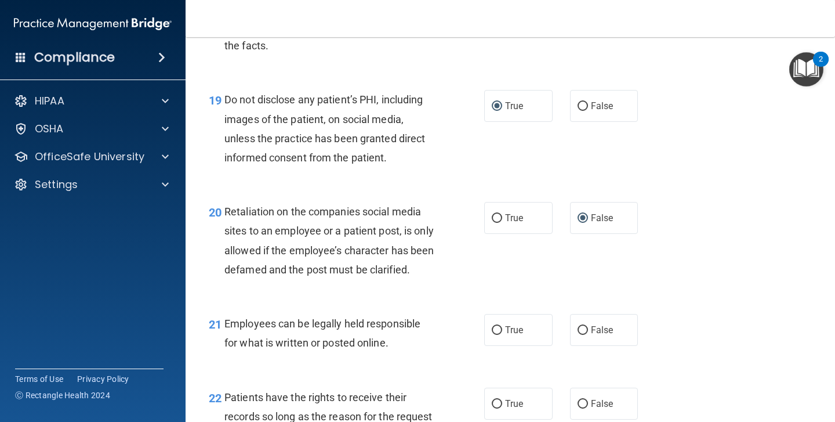
scroll to position [2217, 0]
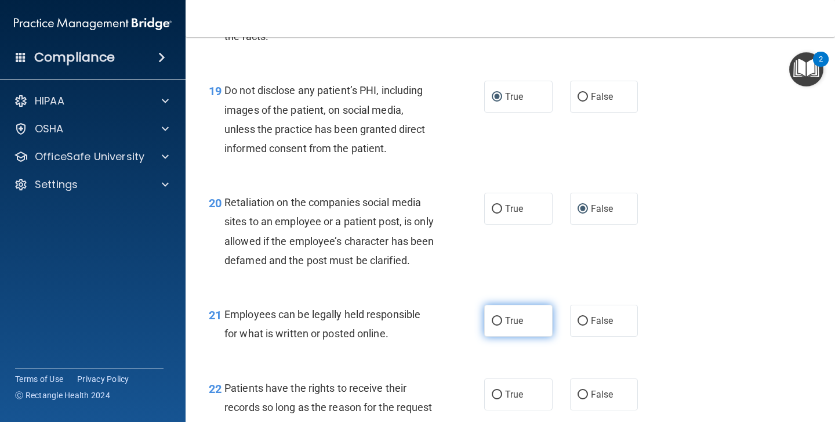
click at [497, 325] on input "True" at bounding box center [497, 321] width 10 height 9
radio input "true"
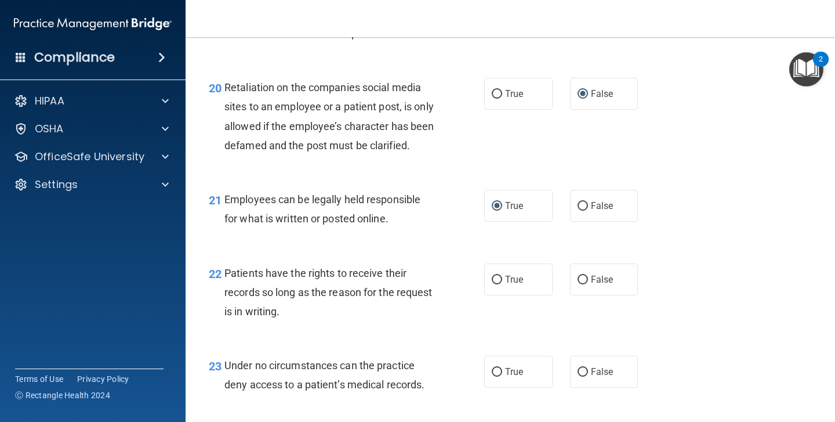
scroll to position [2340, 0]
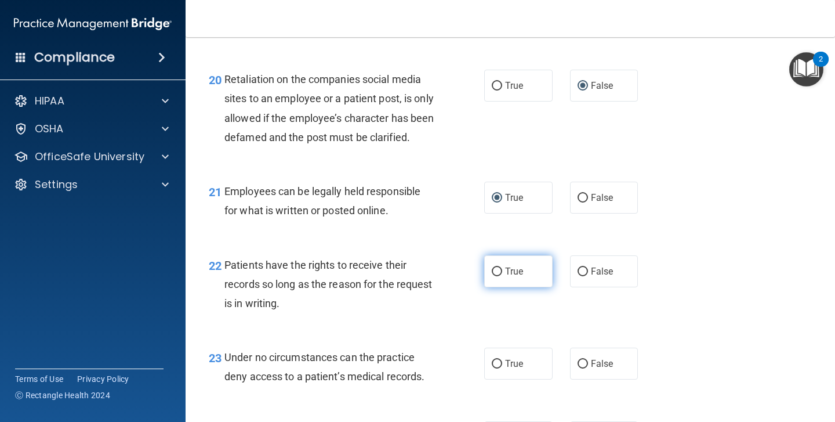
click at [495, 273] on input "True" at bounding box center [497, 271] width 10 height 9
radio input "true"
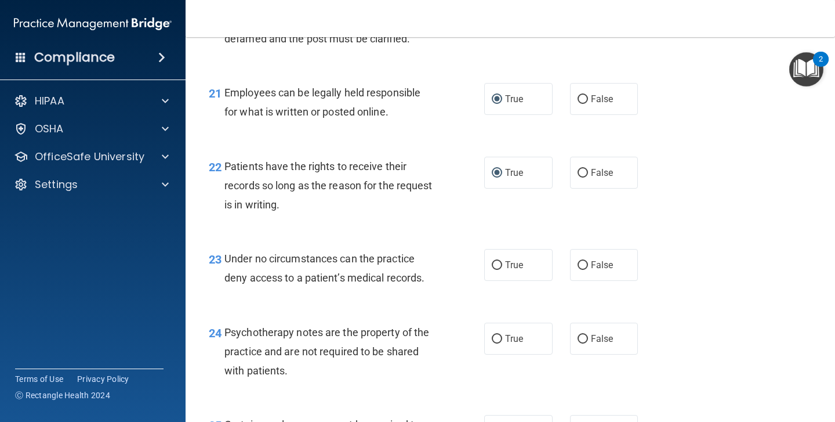
scroll to position [2444, 0]
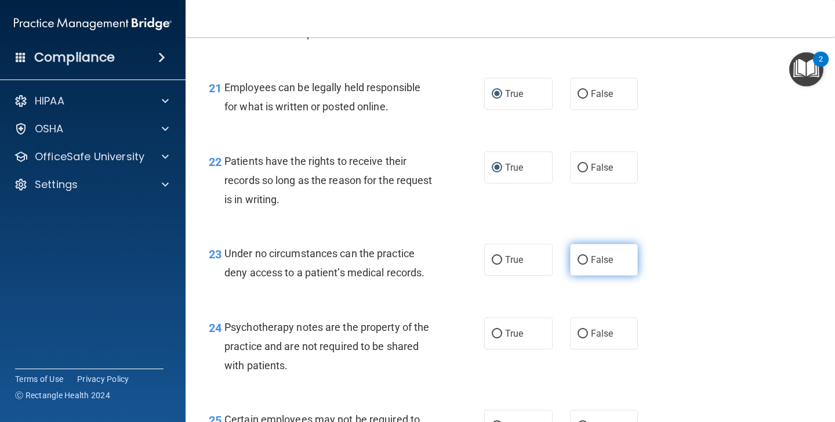
click at [581, 264] on input "False" at bounding box center [583, 260] width 10 height 9
radio input "true"
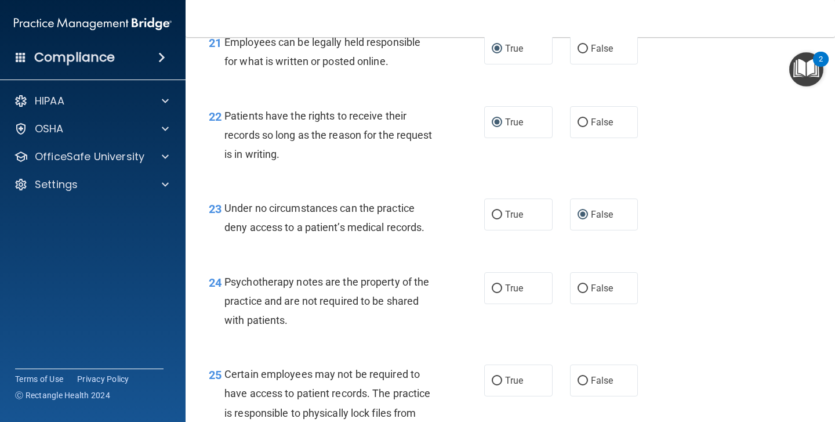
scroll to position [2493, 0]
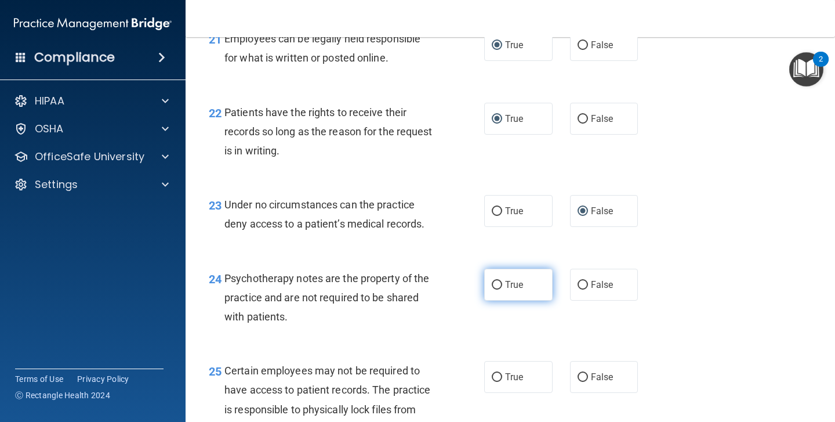
click at [496, 288] on input "True" at bounding box center [497, 285] width 10 height 9
radio input "true"
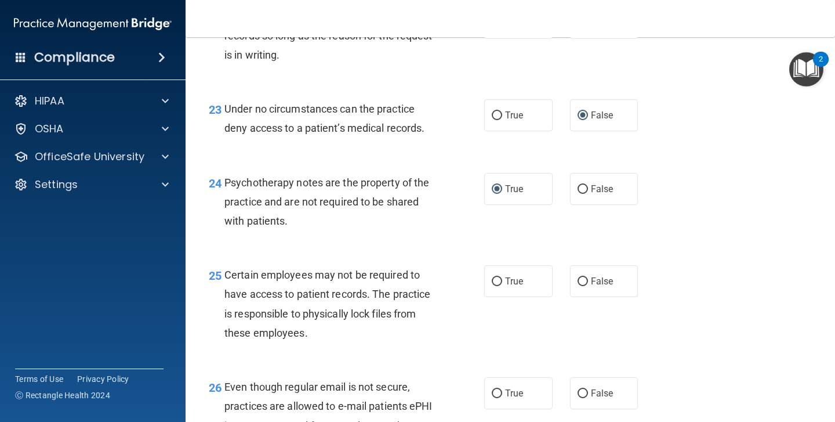
scroll to position [2596, 0]
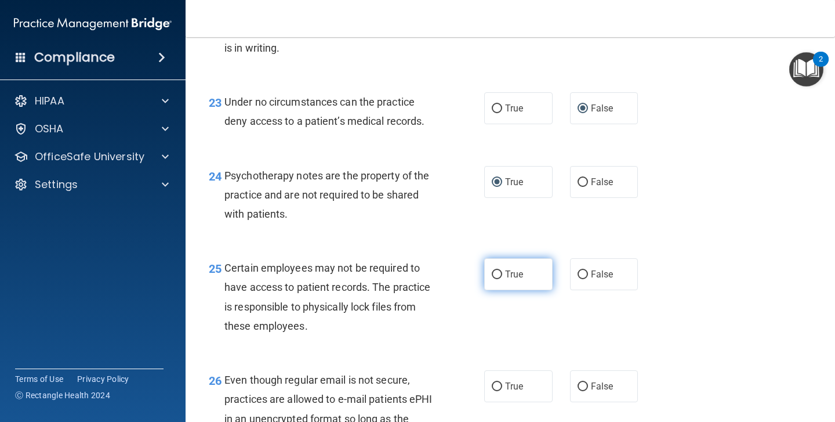
click at [499, 279] on input "True" at bounding box center [497, 274] width 10 height 9
radio input "true"
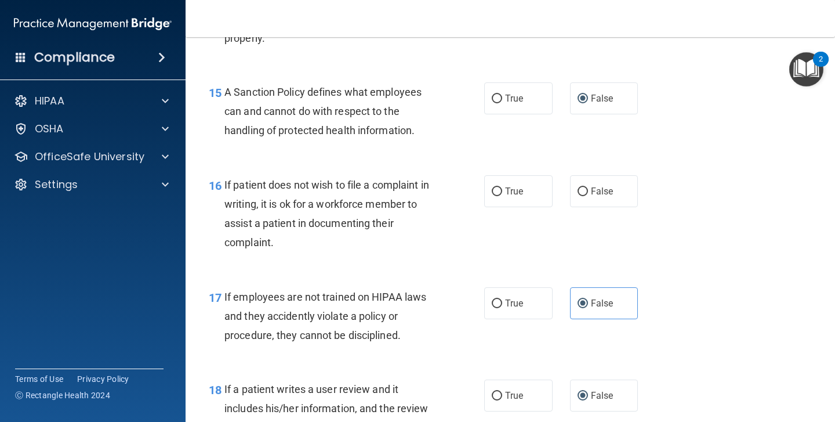
scroll to position [1782, 0]
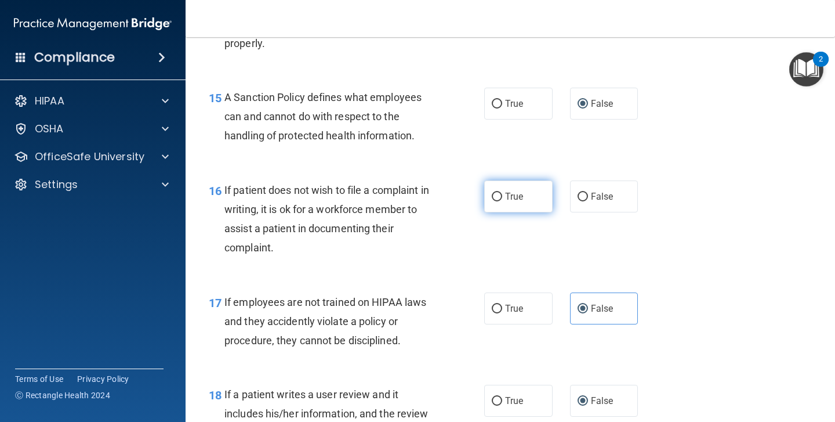
click at [497, 193] on input "True" at bounding box center [497, 197] width 10 height 9
radio input "true"
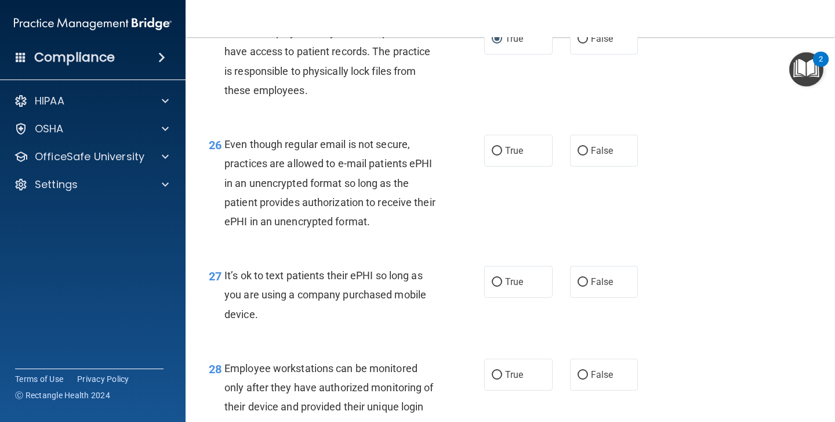
scroll to position [2840, 0]
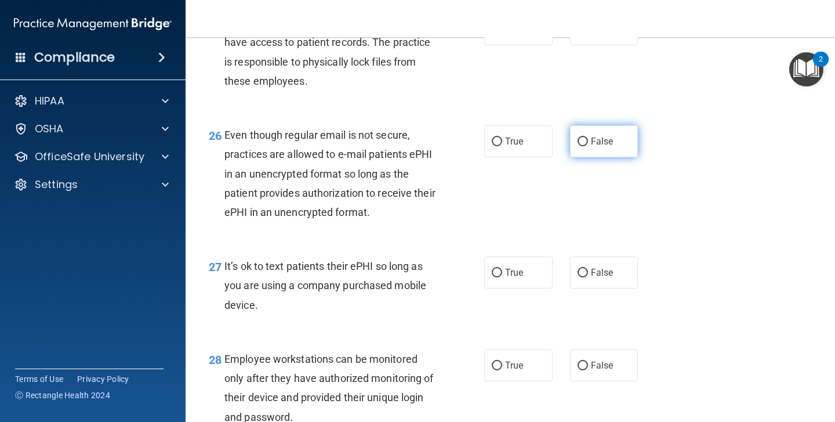
click at [581, 144] on input "False" at bounding box center [583, 141] width 10 height 9
radio input "true"
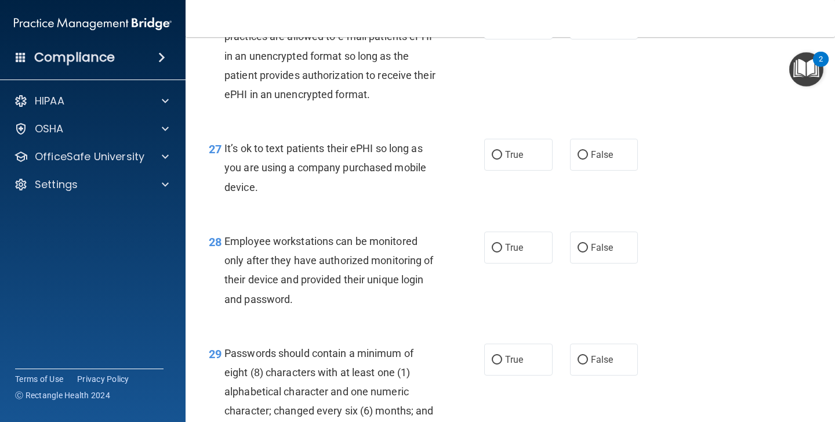
scroll to position [2959, 0]
click at [498, 155] on input "True" at bounding box center [497, 154] width 10 height 9
radio input "true"
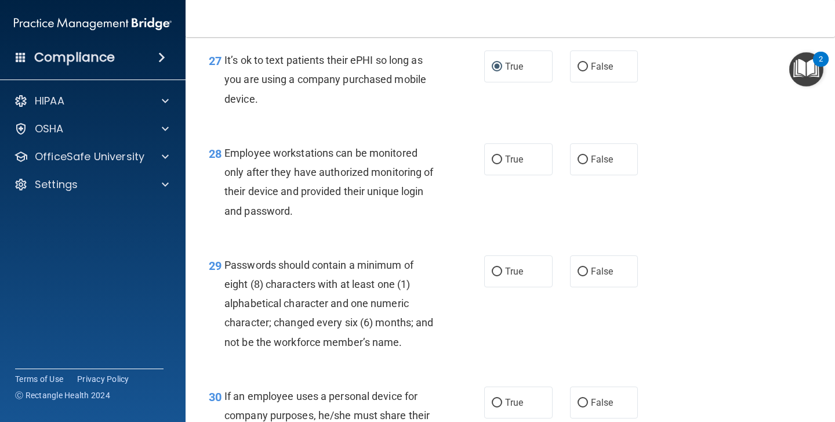
scroll to position [3049, 0]
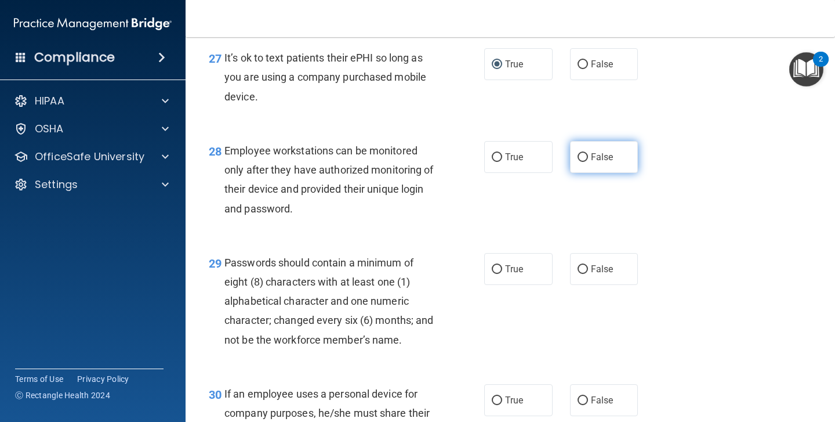
click at [579, 160] on input "False" at bounding box center [583, 157] width 10 height 9
radio input "true"
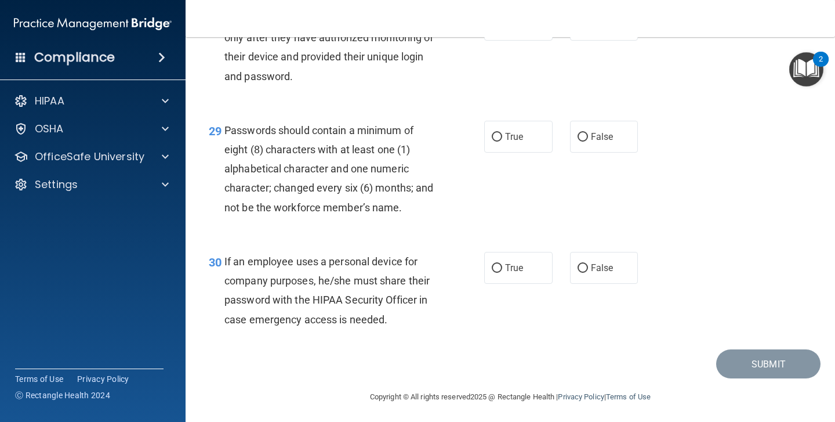
scroll to position [3186, 0]
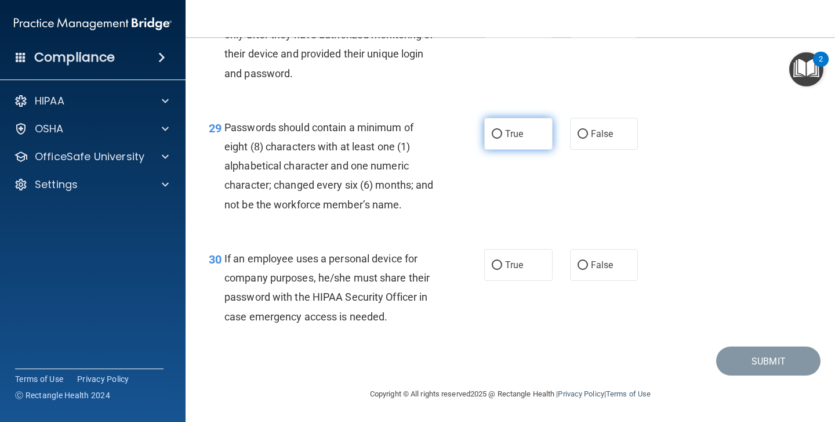
click at [495, 132] on input "True" at bounding box center [497, 134] width 10 height 9
radio input "true"
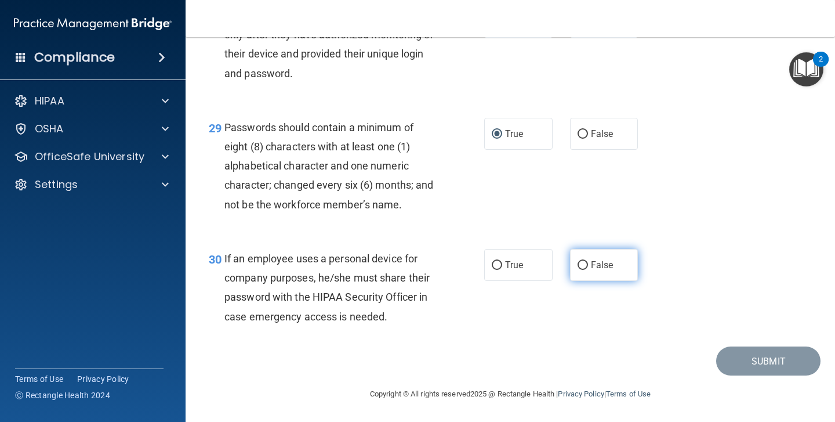
click at [581, 266] on input "False" at bounding box center [583, 265] width 10 height 9
radio input "true"
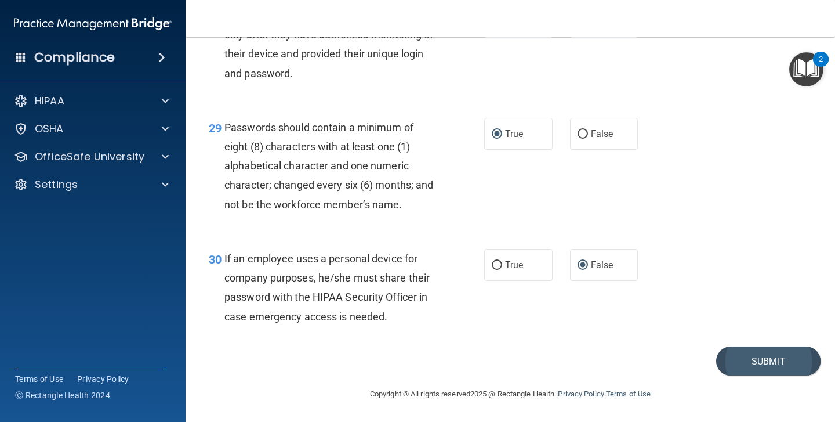
click at [765, 360] on button "Submit" at bounding box center [768, 361] width 104 height 30
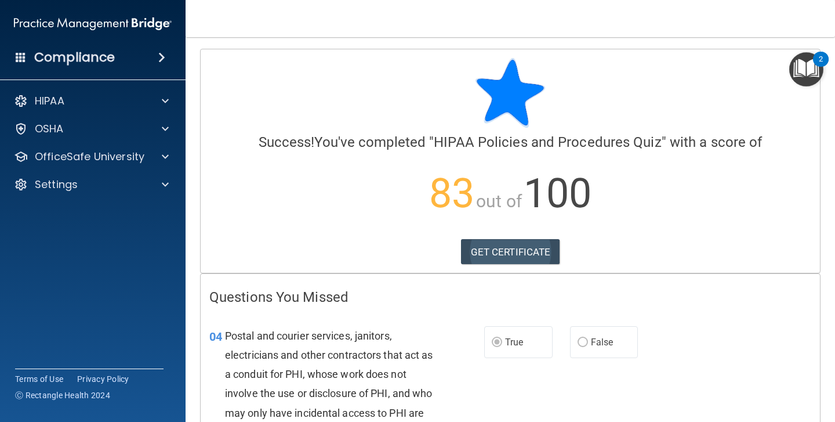
click at [487, 251] on link "GET CERTIFICATE" at bounding box center [510, 252] width 99 height 26
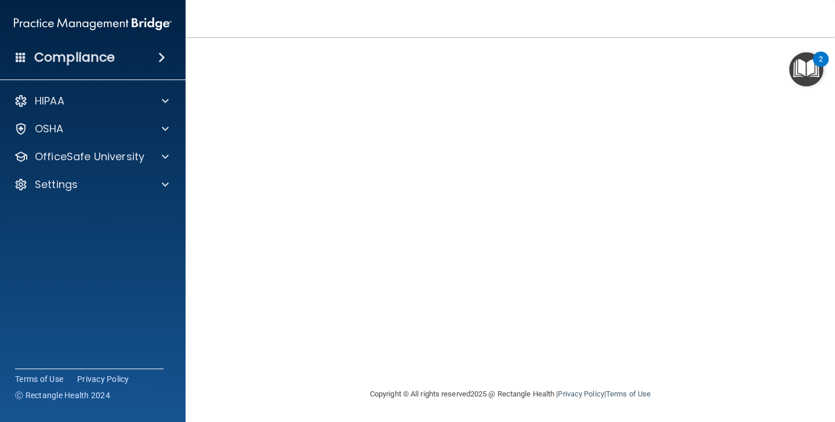
scroll to position [74, 0]
click at [802, 64] on img "Open Resource Center, 2 new notifications" at bounding box center [806, 69] width 34 height 34
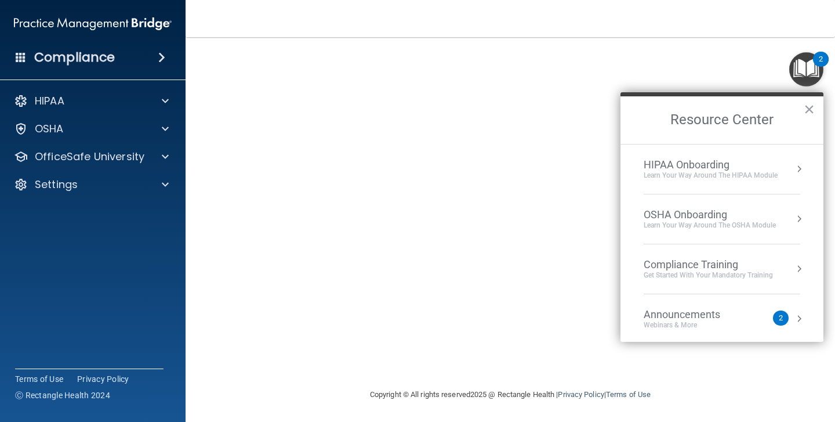
click at [781, 318] on div "2" at bounding box center [781, 318] width 4 height 0
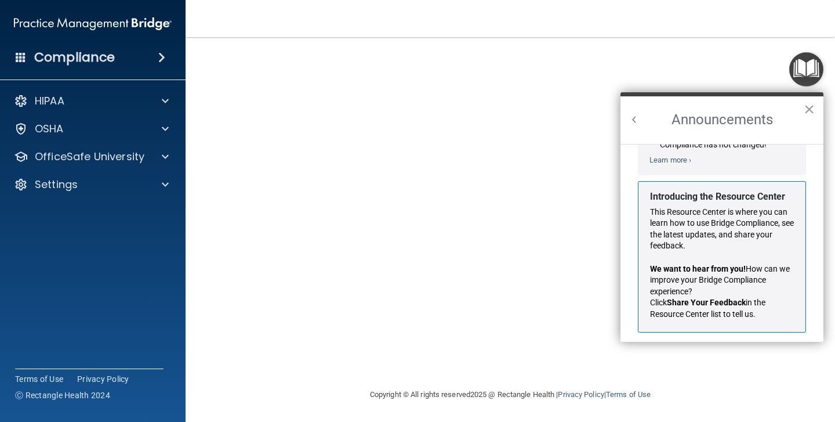
scroll to position [171, 0]
click at [810, 115] on button "×" at bounding box center [809, 109] width 11 height 19
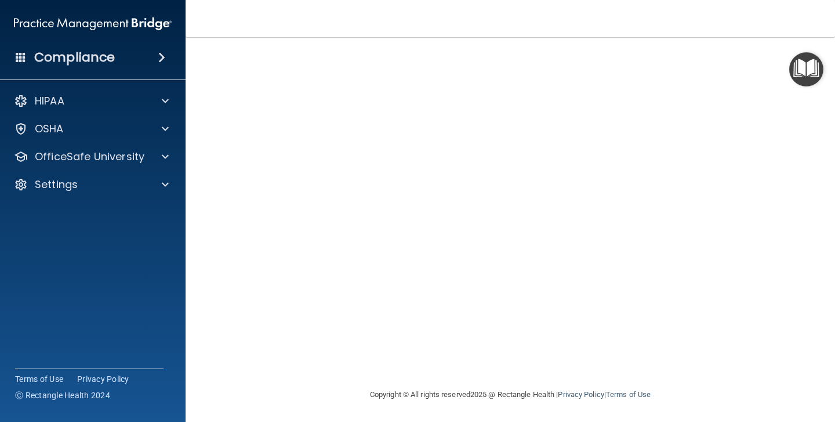
click at [780, 36] on nav "Toggle navigation Amy McNamara mcnam104@gmail.com Manage My Enterprise Birdseye…" at bounding box center [511, 18] width 650 height 37
click at [162, 155] on span at bounding box center [165, 157] width 7 height 14
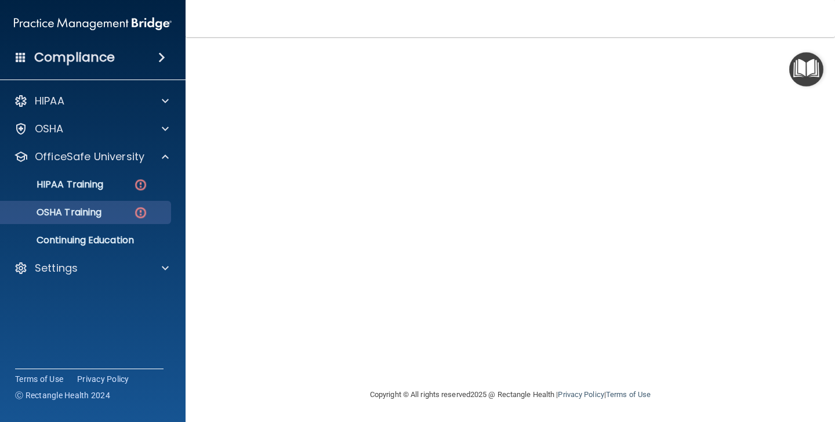
click at [141, 212] on img at bounding box center [140, 212] width 15 height 15
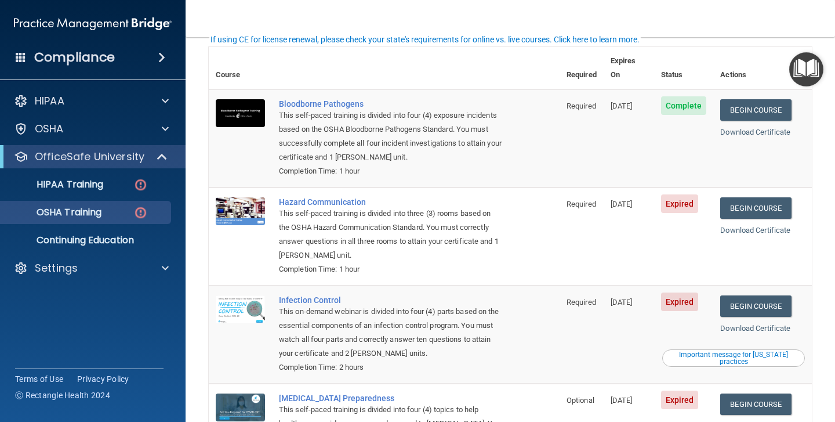
scroll to position [88, 0]
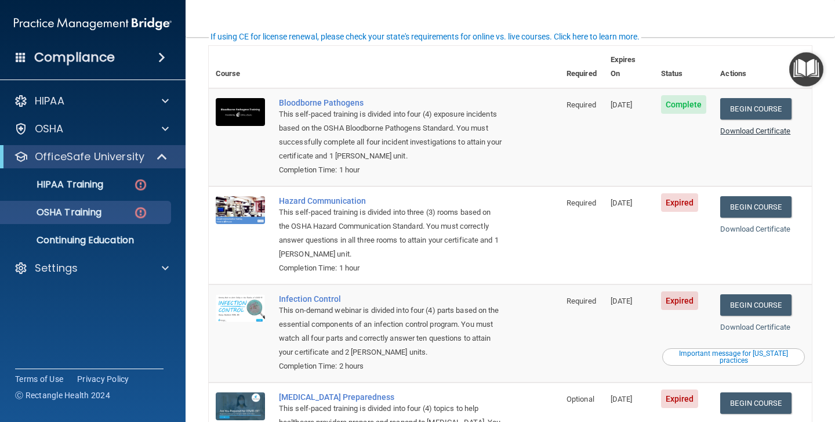
click at [758, 126] on link "Download Certificate" at bounding box center [755, 130] width 70 height 9
click at [746, 196] on link "Begin Course" at bounding box center [755, 206] width 71 height 21
click at [757, 196] on link "Begin Course" at bounding box center [755, 206] width 71 height 21
click at [741, 294] on link "Begin Course" at bounding box center [755, 304] width 71 height 21
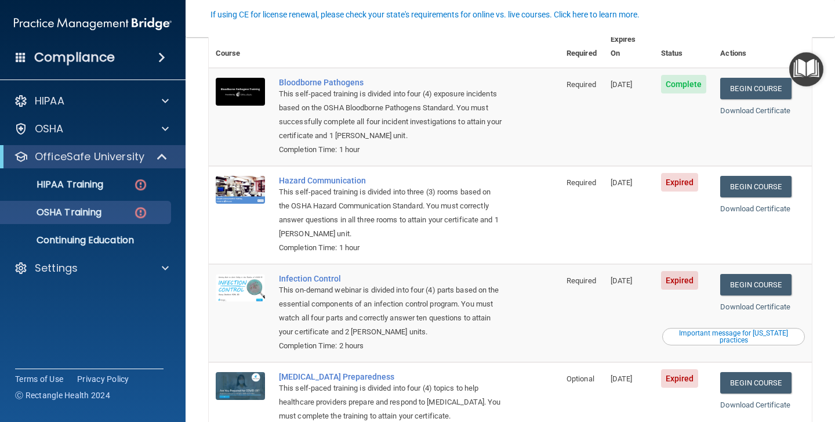
scroll to position [110, 0]
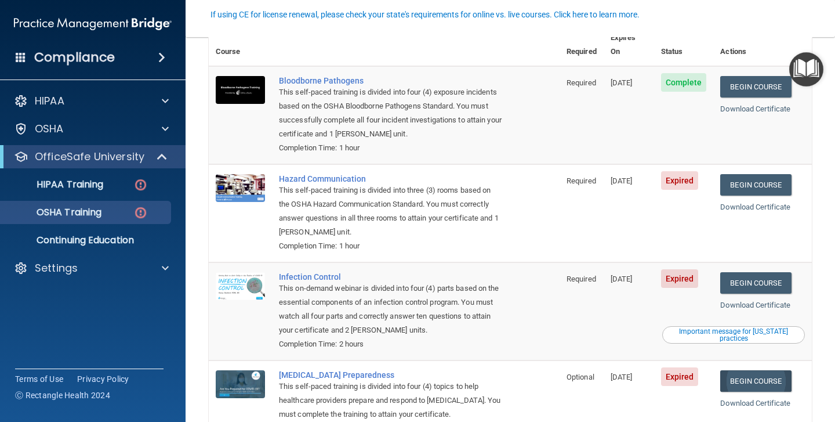
click at [757, 370] on link "Begin Course" at bounding box center [755, 380] width 71 height 21
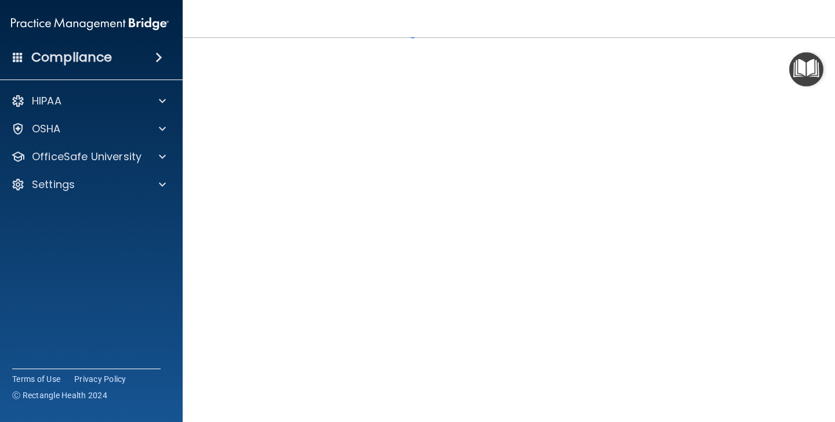
scroll to position [45, 0]
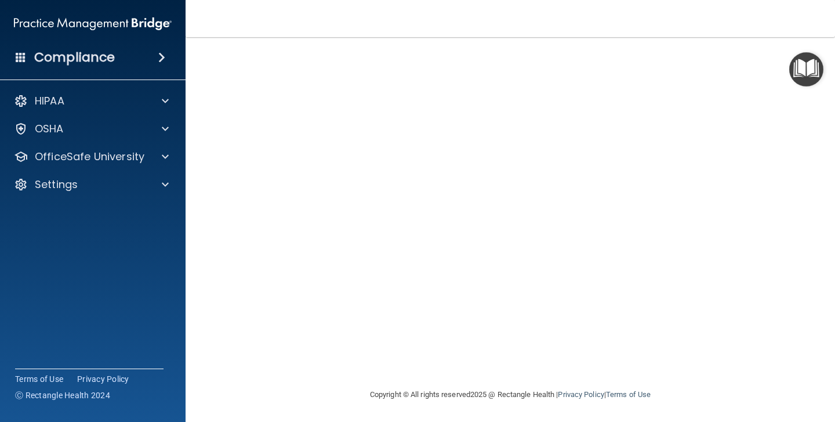
scroll to position [74, 0]
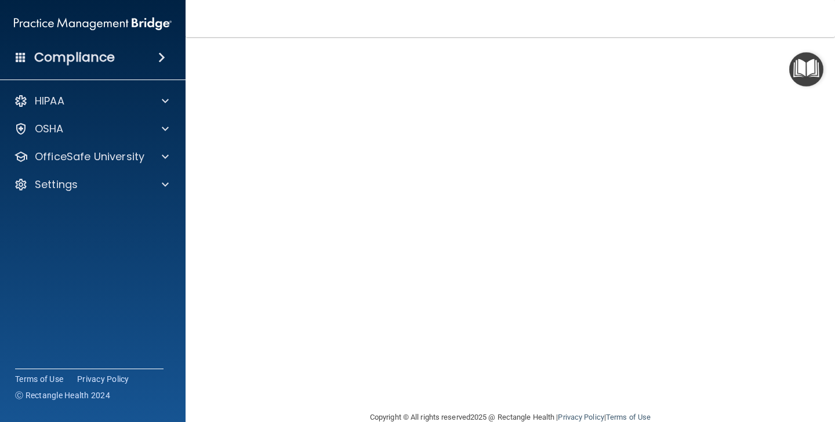
scroll to position [49, 0]
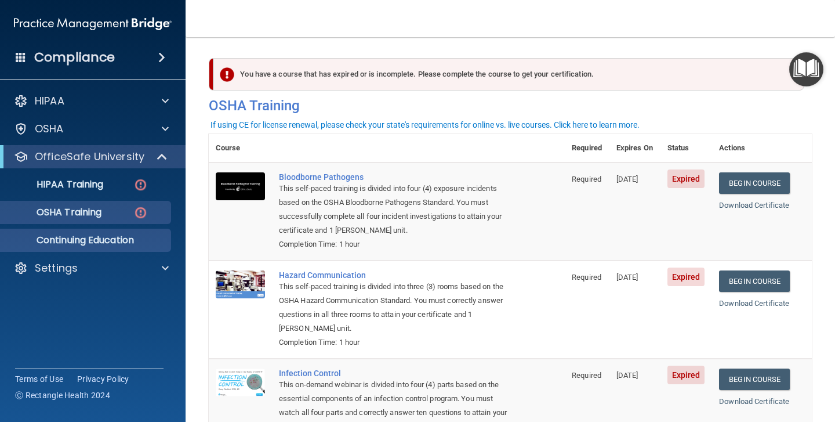
click at [74, 244] on p "Continuing Education" at bounding box center [87, 240] width 158 height 12
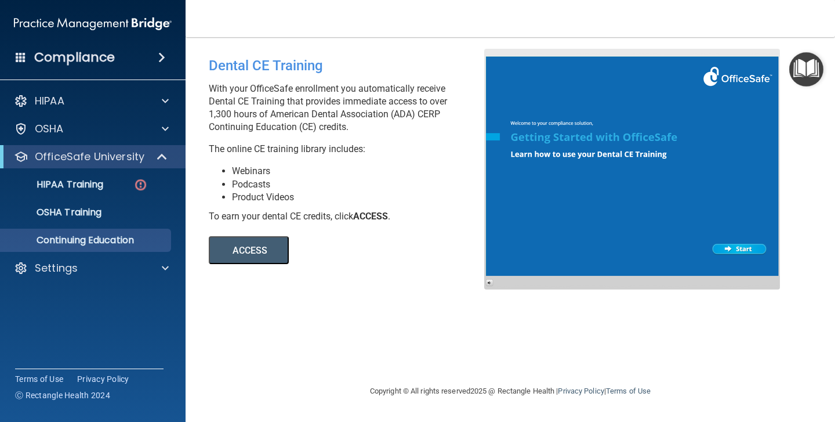
click at [256, 244] on button "ACCESS" at bounding box center [249, 250] width 80 height 28
click at [107, 156] on p "OfficeSafe University" at bounding box center [90, 157] width 110 height 14
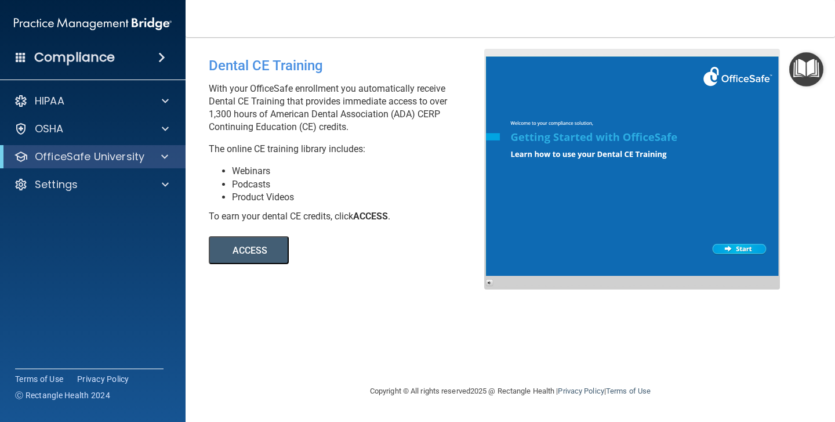
click at [135, 155] on p "OfficeSafe University" at bounding box center [90, 157] width 110 height 14
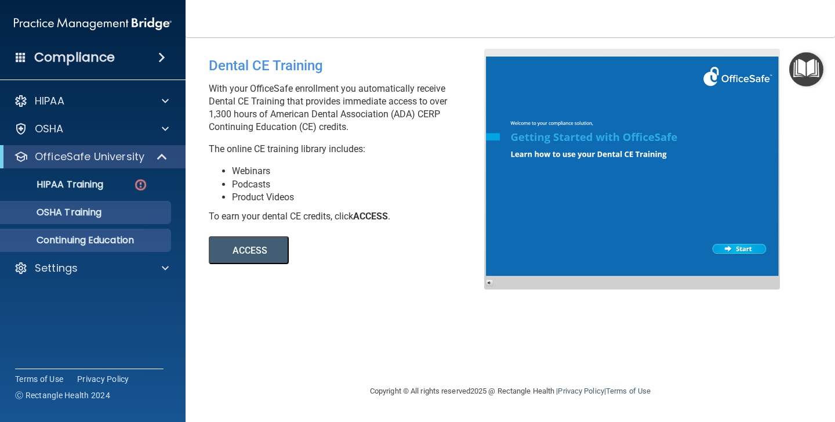
click at [92, 219] on link "OSHA Training" at bounding box center [79, 212] width 183 height 23
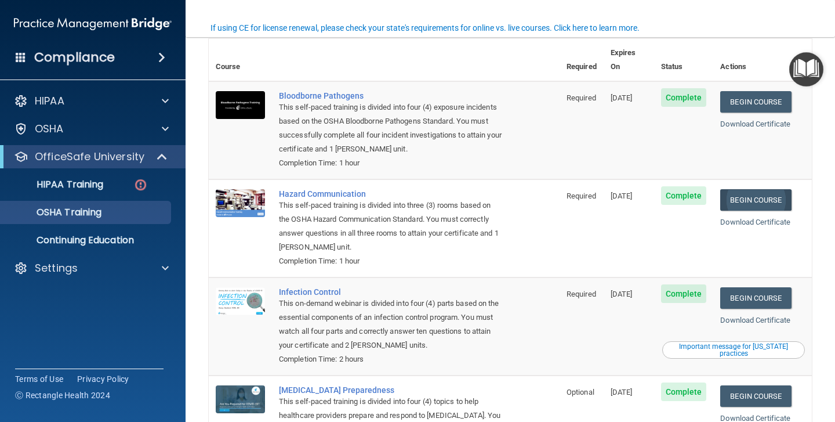
scroll to position [64, 0]
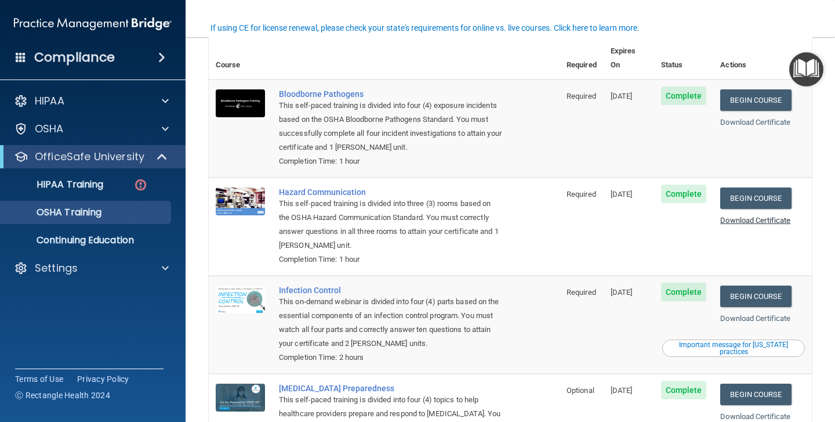
click at [756, 216] on link "Download Certificate" at bounding box center [755, 220] width 70 height 9
click at [744, 314] on link "Download Certificate" at bounding box center [755, 318] width 70 height 9
click at [731, 412] on link "Download Certificate" at bounding box center [755, 416] width 70 height 9
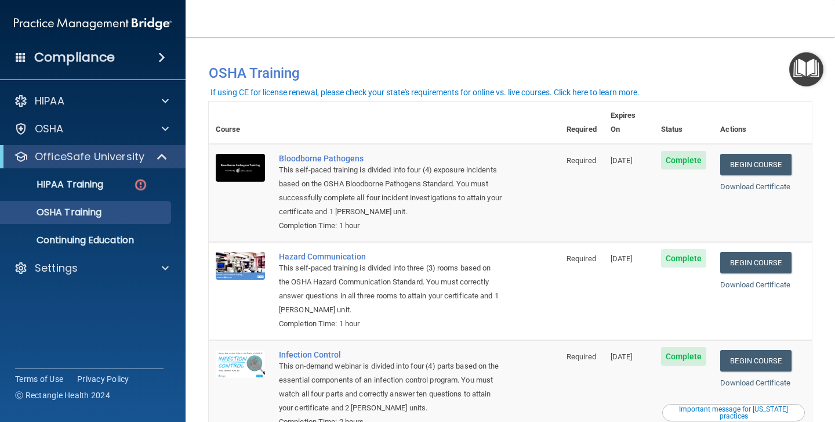
scroll to position [0, 0]
